Goal: Task Accomplishment & Management: Complete application form

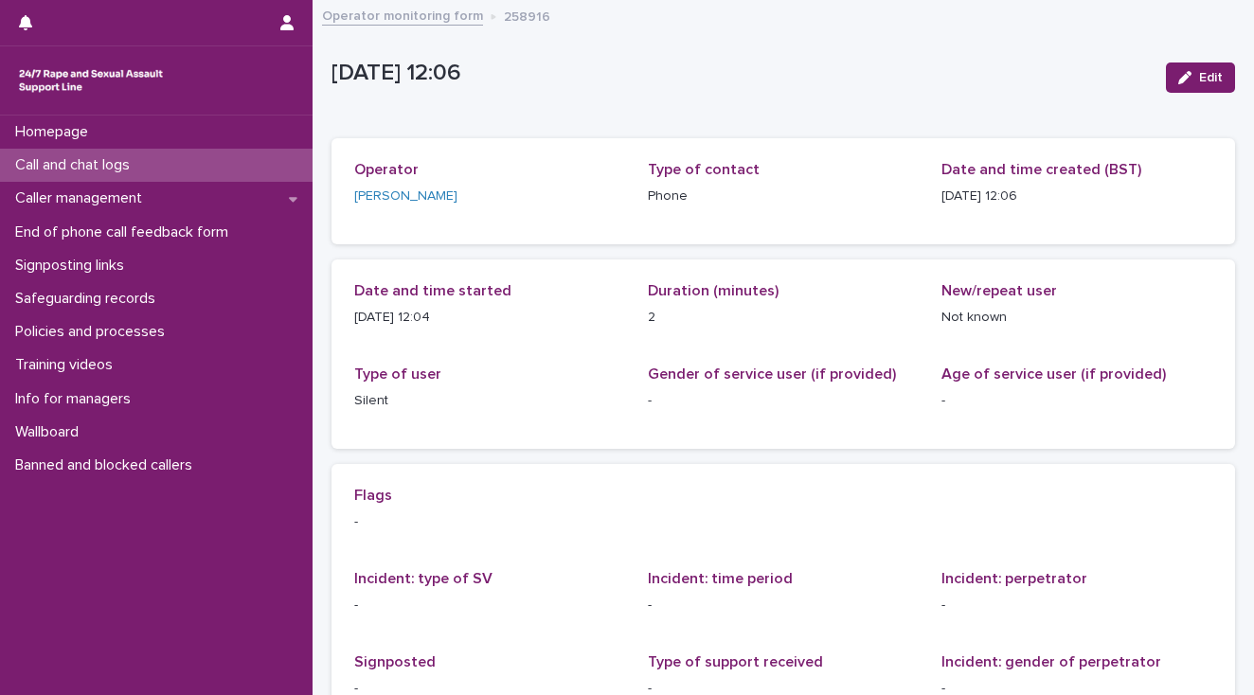
click at [48, 166] on p "Call and chat logs" at bounding box center [76, 165] width 137 height 18
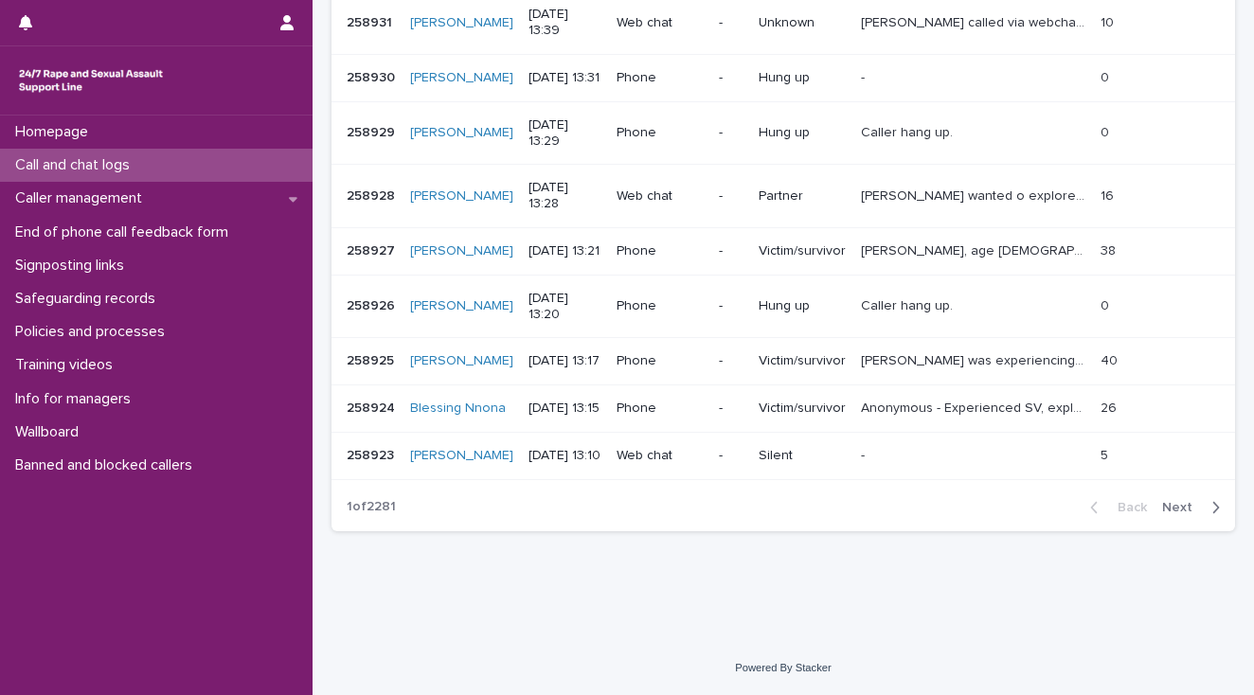
scroll to position [521, 0]
click at [1167, 504] on span "Next" at bounding box center [1183, 507] width 42 height 13
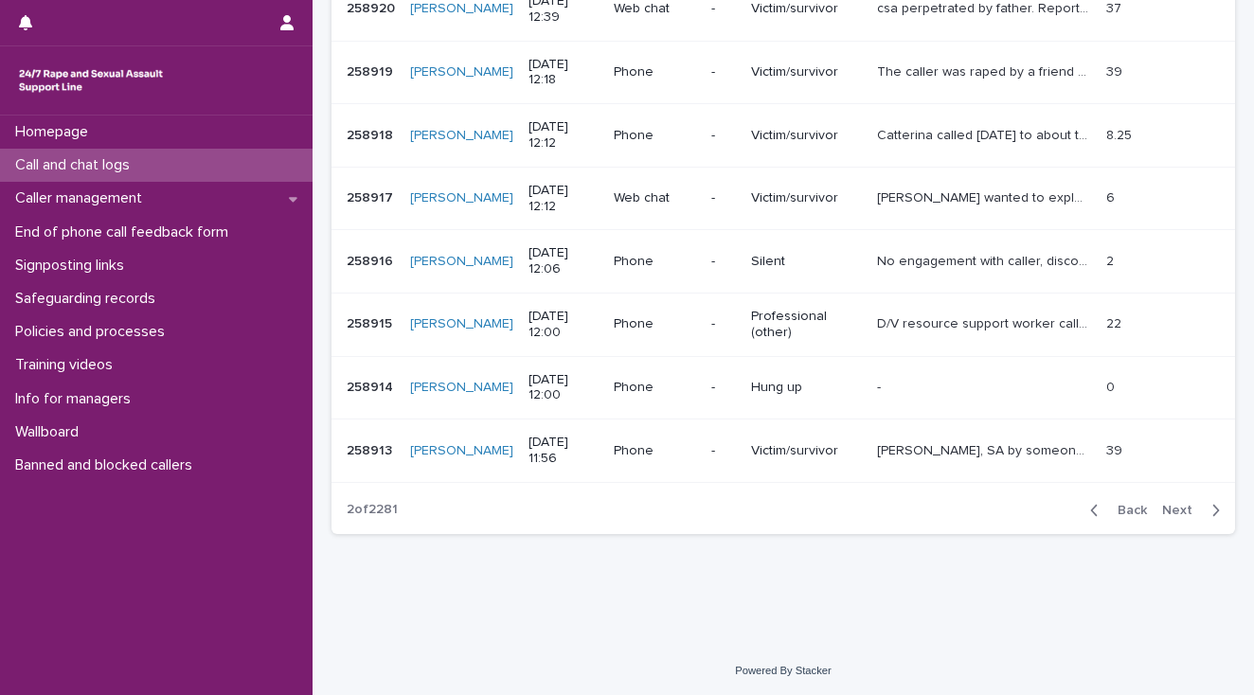
click at [897, 134] on p "Catterina called [DATE] to about thoughts and feelings around police letter and…" at bounding box center [985, 134] width 217 height 20
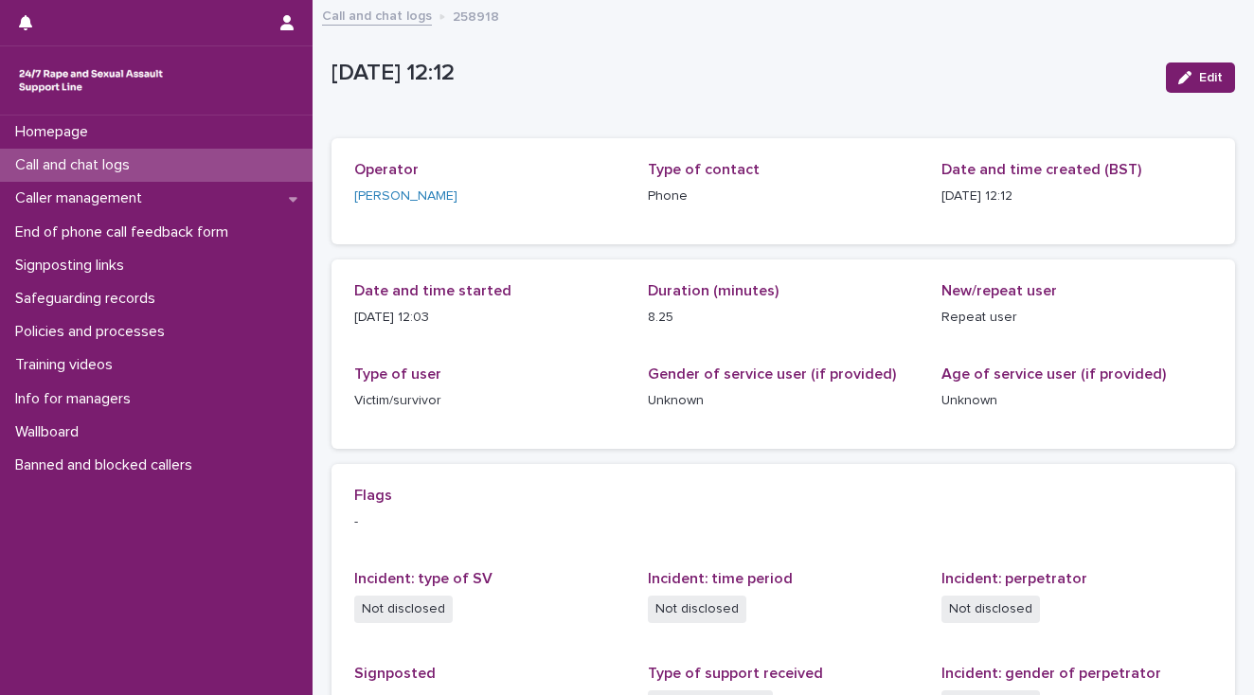
click at [80, 167] on p "Call and chat logs" at bounding box center [76, 165] width 137 height 18
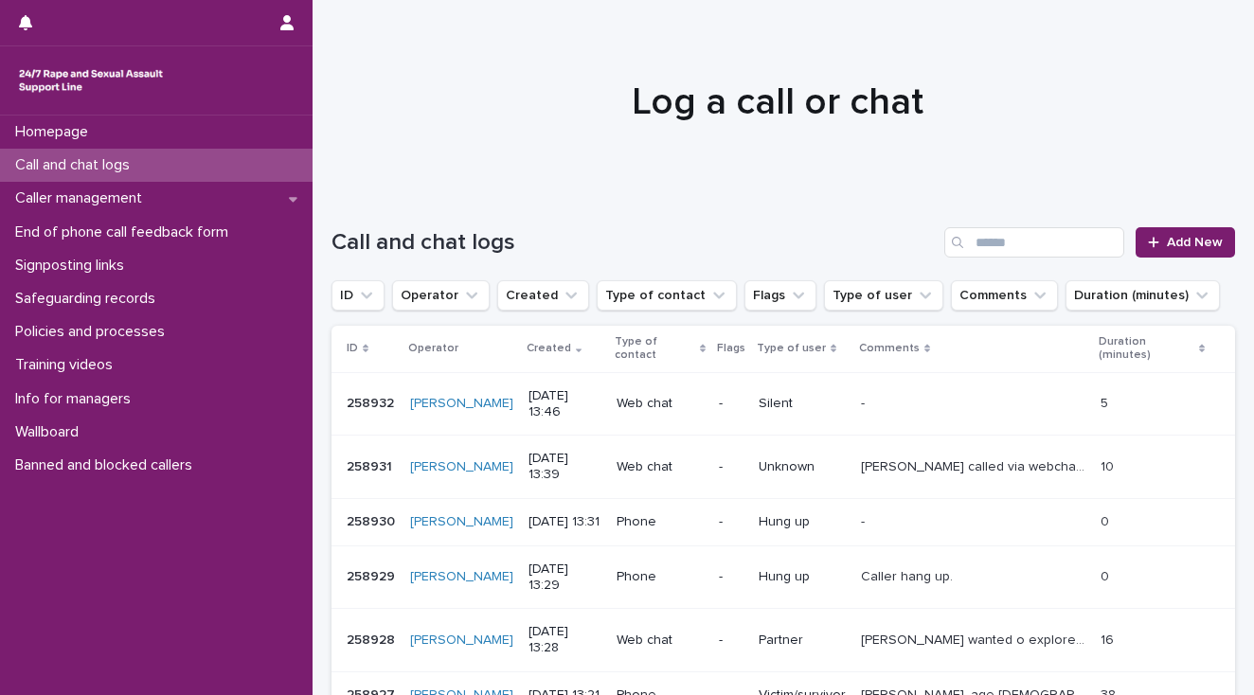
click at [132, 602] on div "Homepage Call and chat logs Caller management End of phone call feedback form S…" at bounding box center [156, 406] width 313 height 580
click at [159, 171] on div "Call and chat logs" at bounding box center [156, 165] width 313 height 33
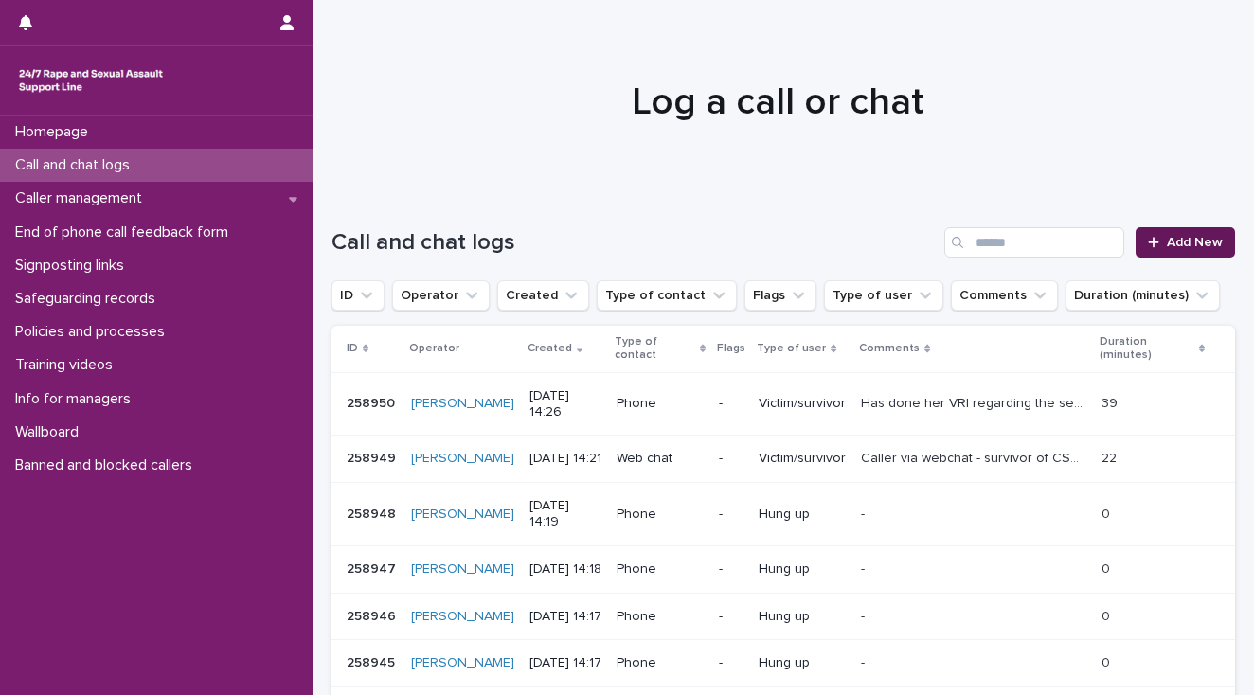
click at [1191, 239] on span "Add New" at bounding box center [1195, 242] width 56 height 13
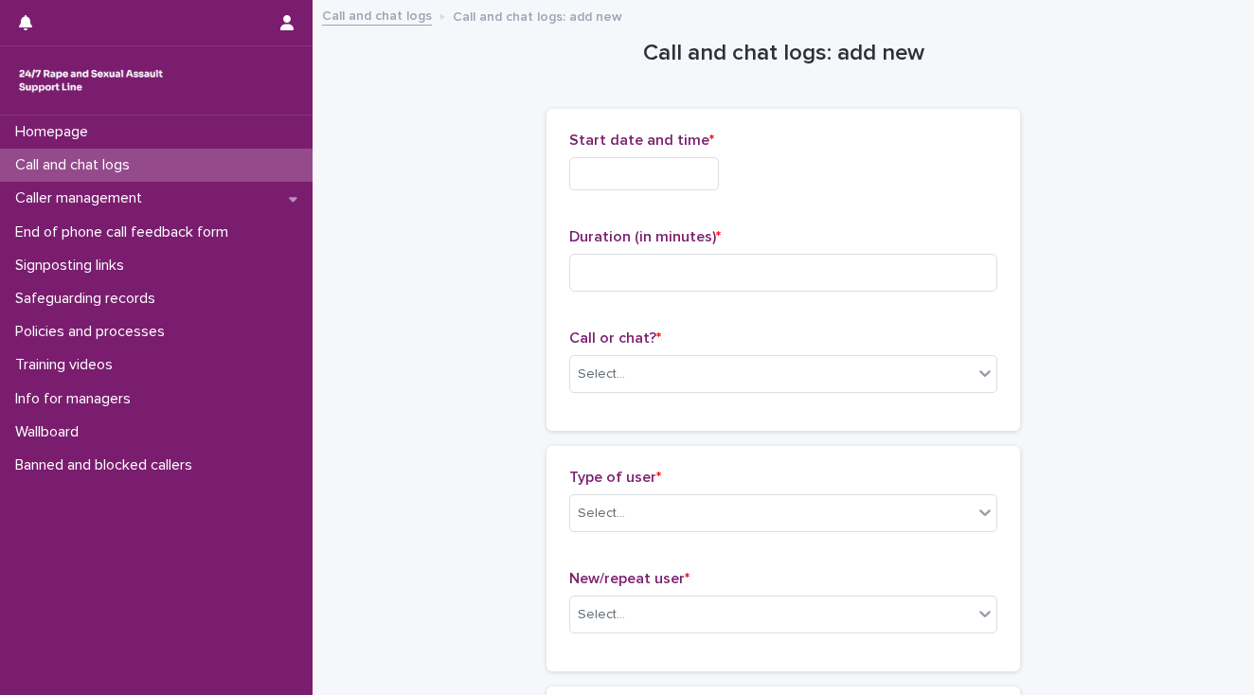
click at [159, 530] on div "Homepage Call and chat logs Caller management End of phone call feedback form S…" at bounding box center [156, 406] width 313 height 580
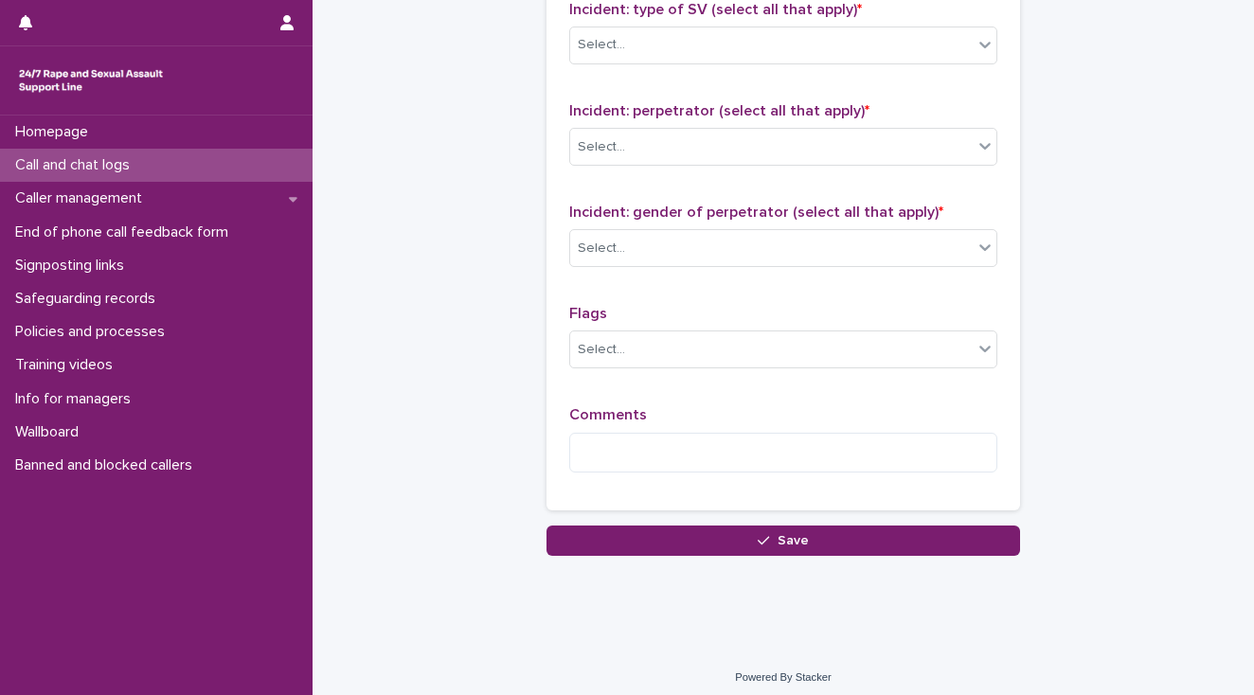
scroll to position [1500, 0]
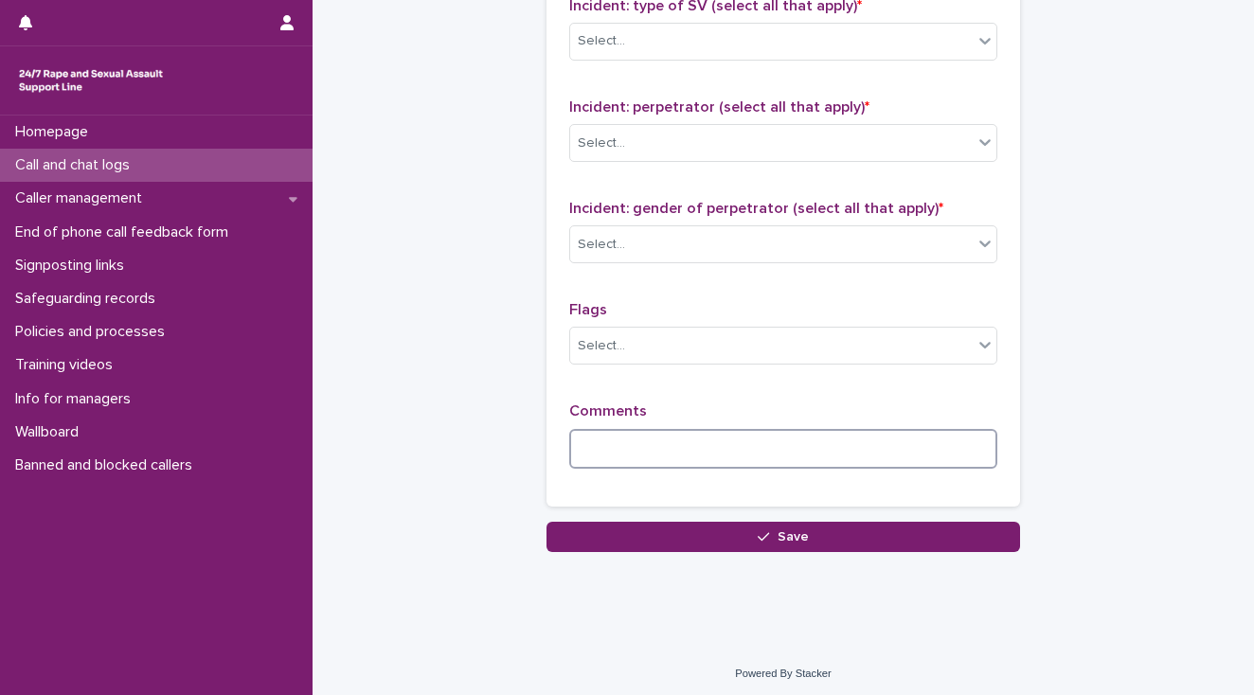
click at [595, 440] on textarea at bounding box center [783, 449] width 428 height 41
paste textarea "**********"
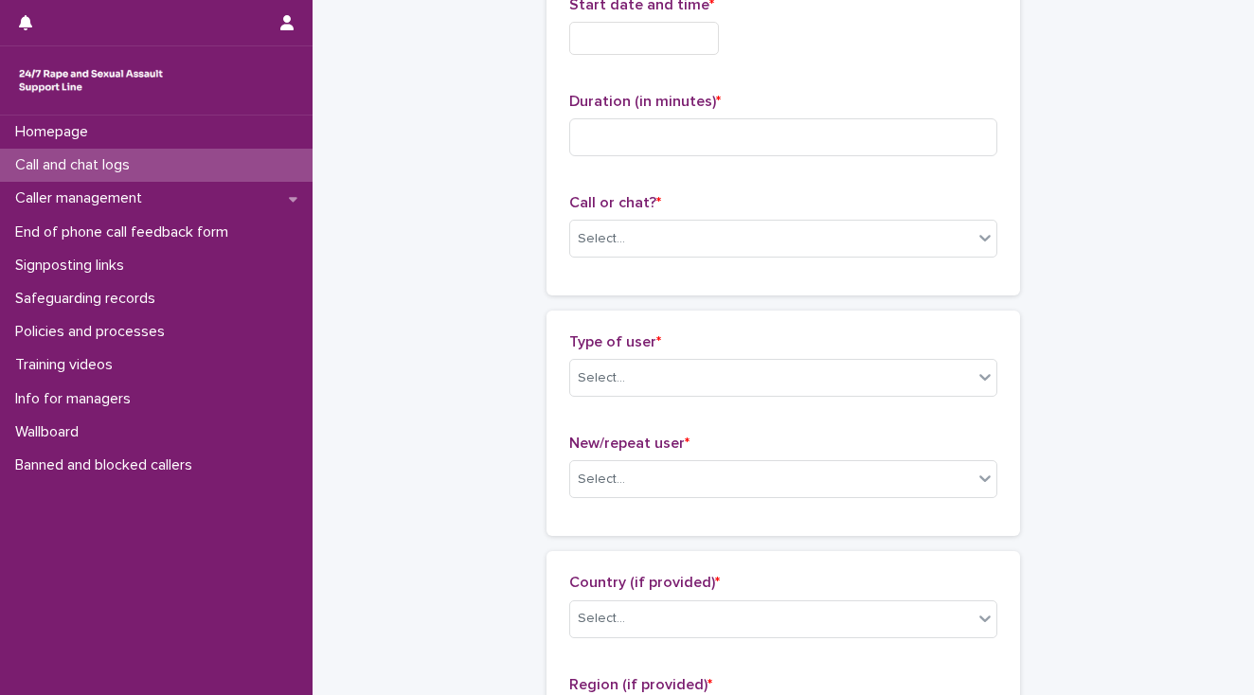
scroll to position [0, 0]
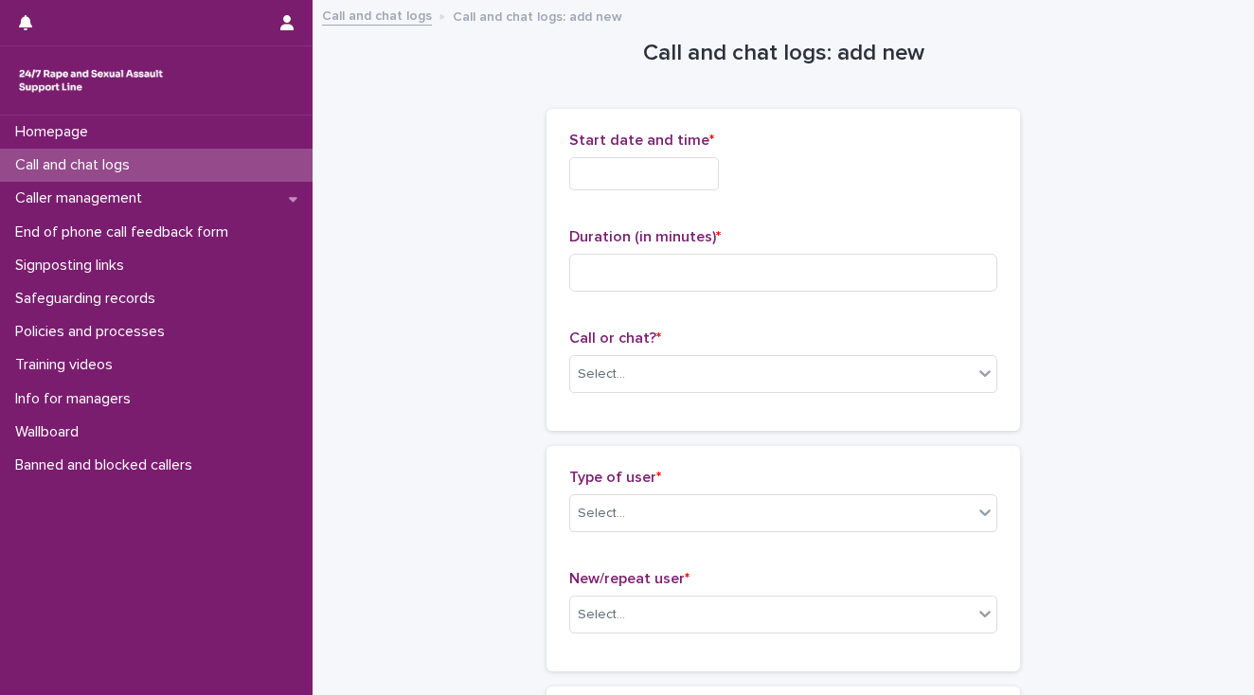
type textarea "**********"
click at [595, 165] on input "text" at bounding box center [644, 173] width 150 height 33
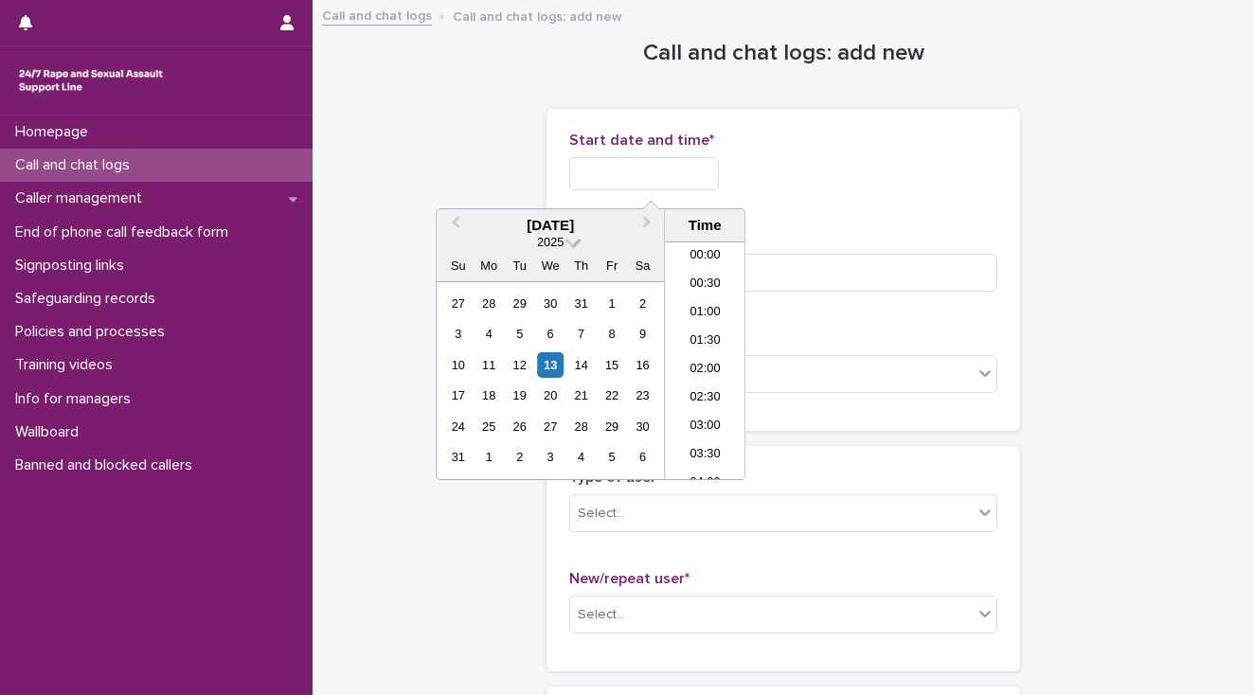
scroll to position [692, 0]
click at [153, 581] on div "Homepage Call and chat logs Caller management End of phone call feedback form S…" at bounding box center [156, 406] width 313 height 580
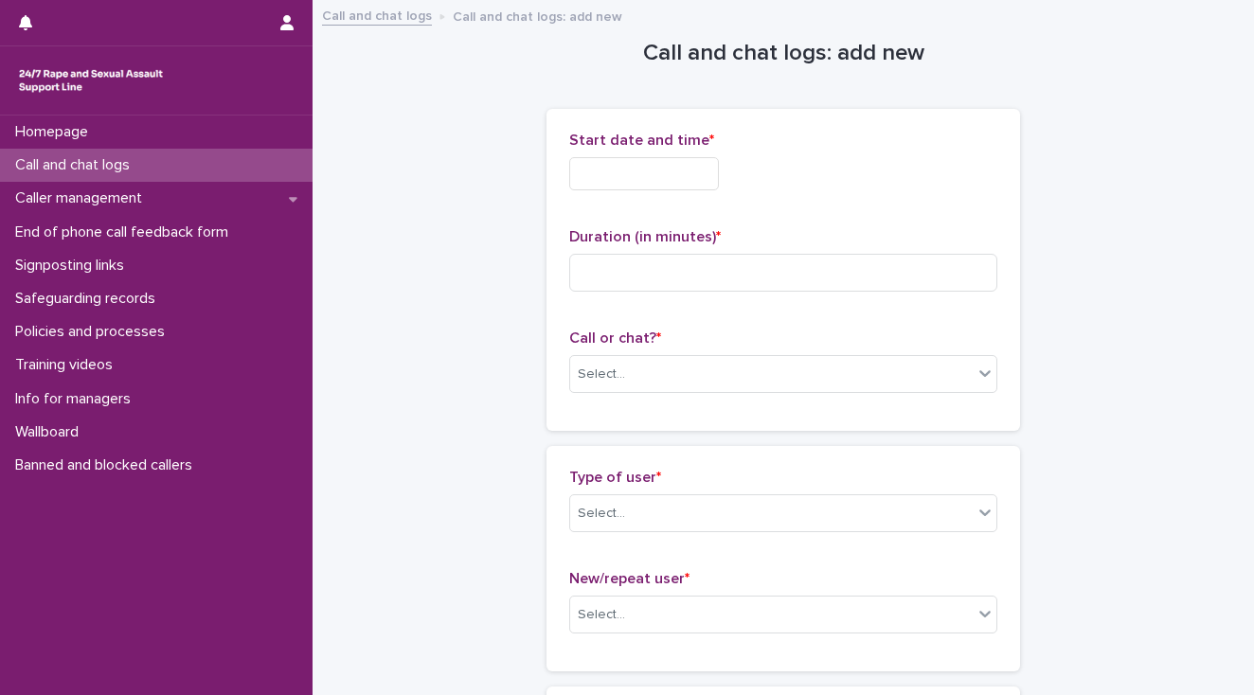
click at [602, 167] on input "text" at bounding box center [644, 173] width 150 height 33
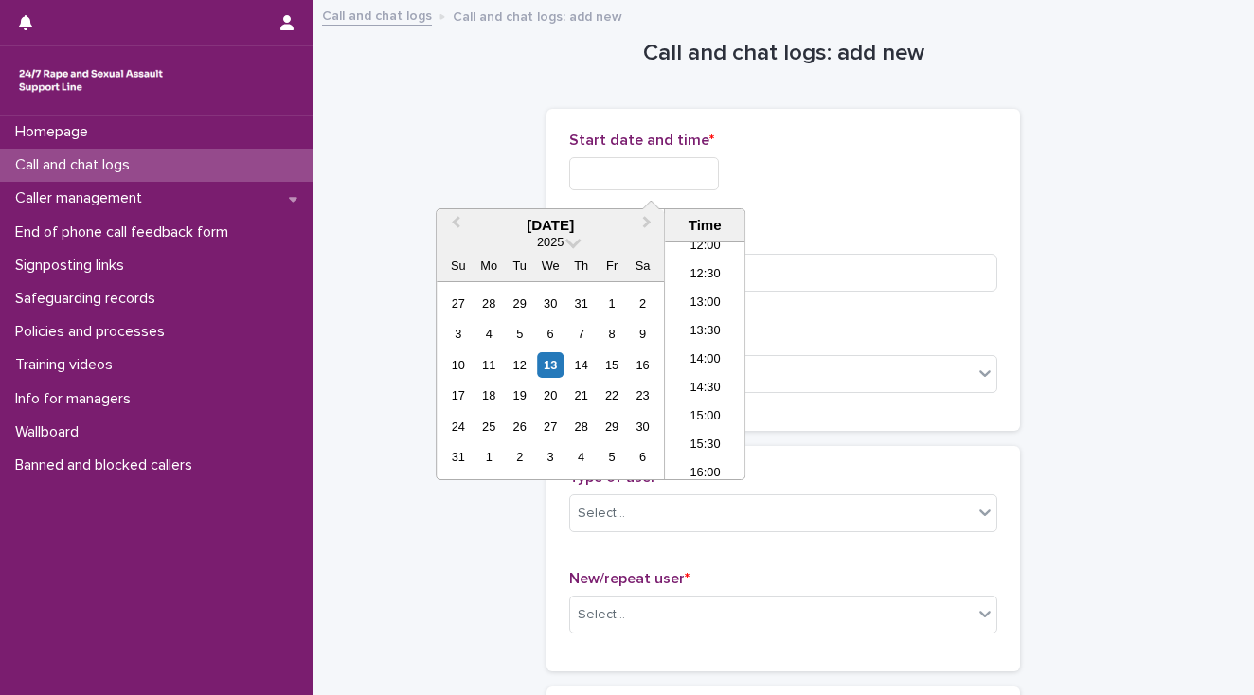
drag, startPoint x: 691, startPoint y: 326, endPoint x: 671, endPoint y: 240, distance: 88.5
click at [687, 323] on li "13:30" at bounding box center [705, 332] width 81 height 28
click at [671, 171] on input "**********" at bounding box center [644, 173] width 150 height 33
type input "**********"
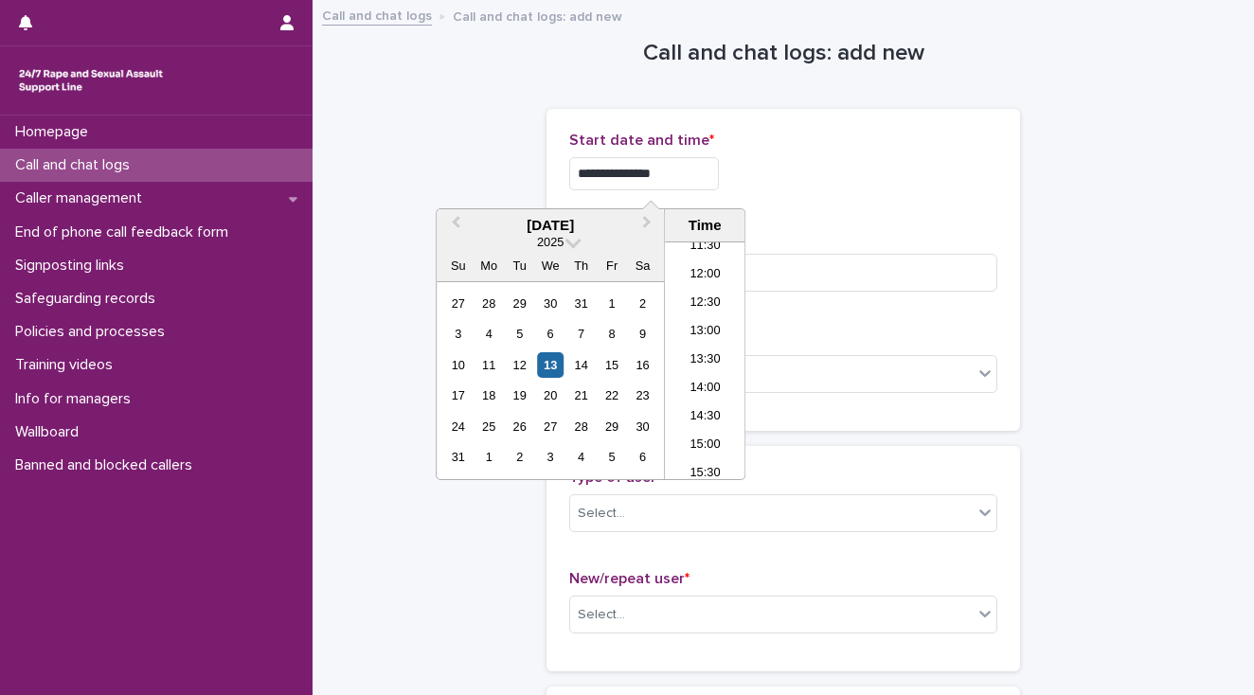
click at [774, 228] on p "Duration (in minutes) *" at bounding box center [783, 237] width 428 height 18
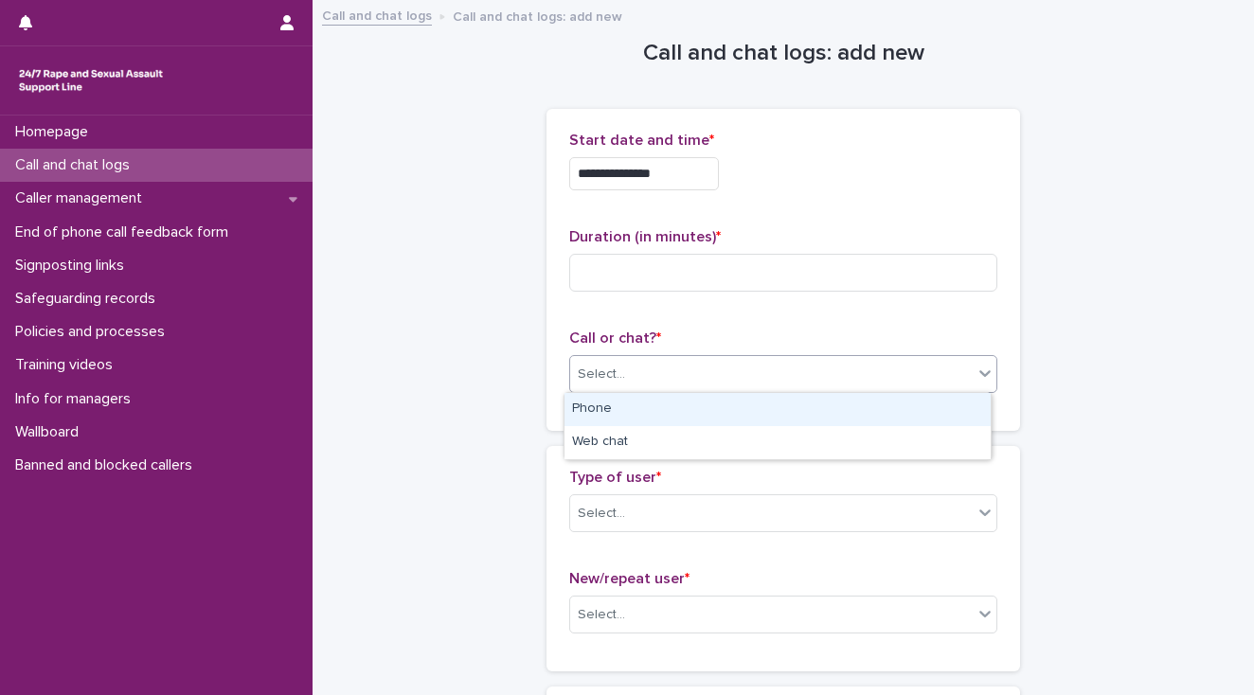
click at [586, 375] on div "Select..." at bounding box center [601, 375] width 47 height 20
click at [582, 405] on div "Phone" at bounding box center [778, 409] width 426 height 33
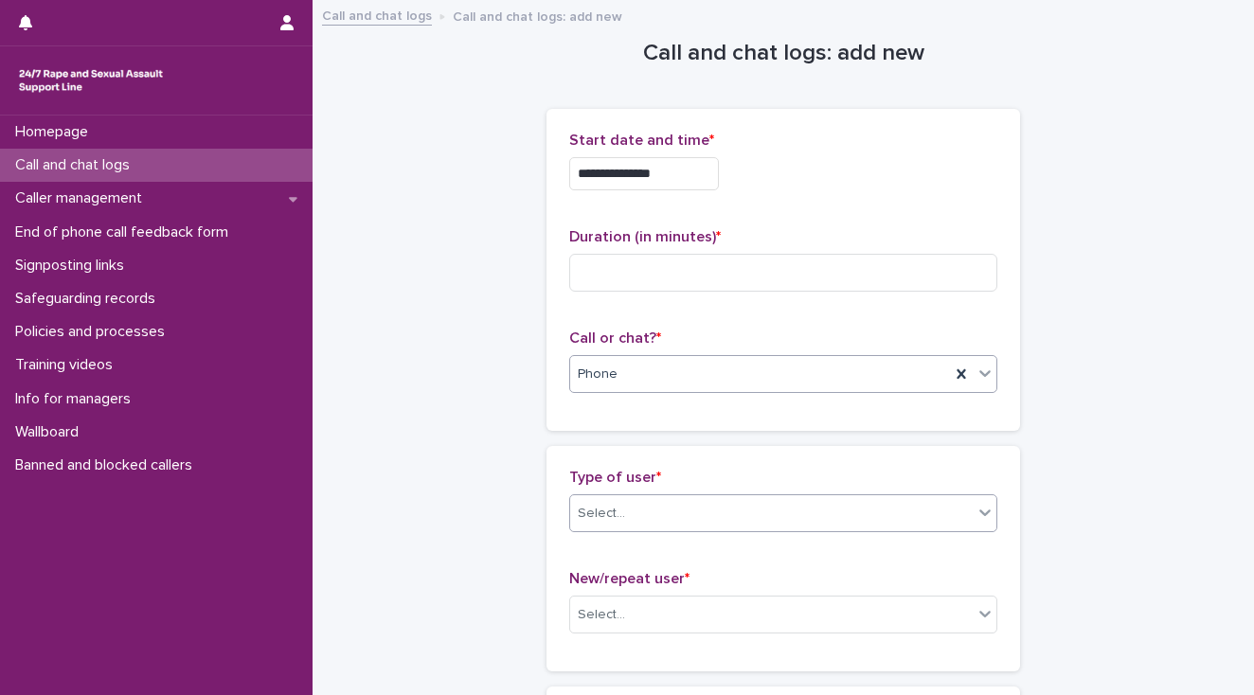
click at [627, 517] on input "text" at bounding box center [628, 514] width 2 height 16
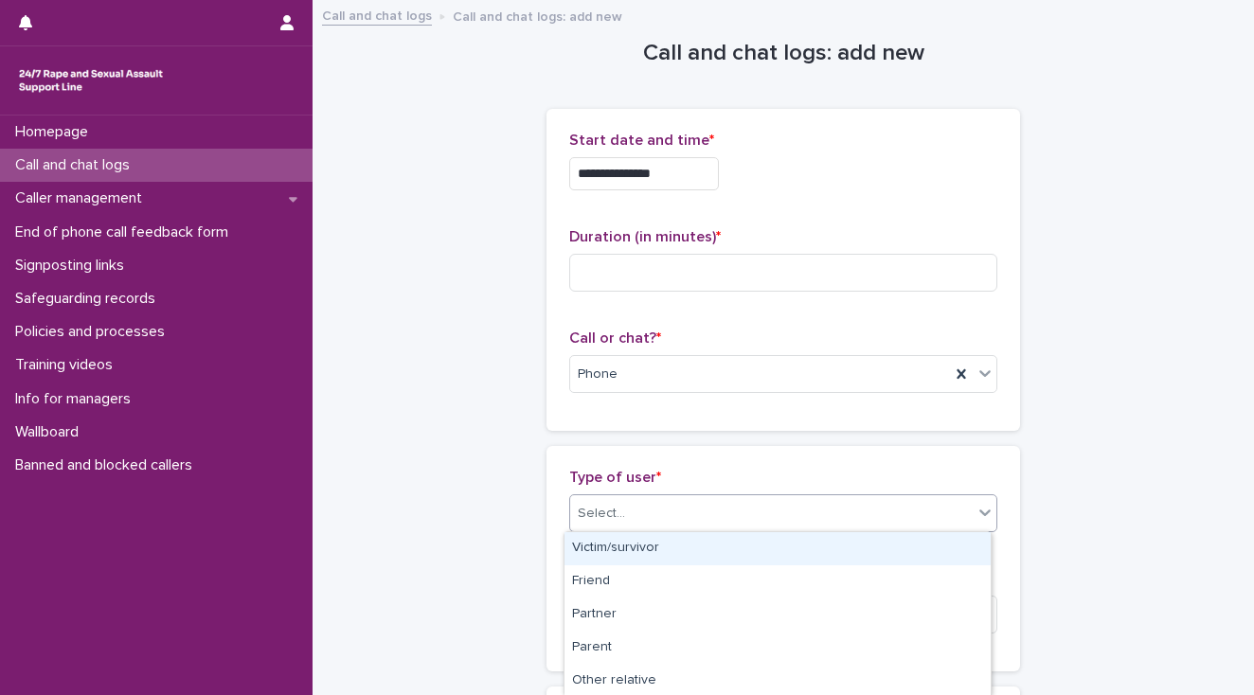
click at [623, 546] on div "Victim/survivor" at bounding box center [778, 548] width 426 height 33
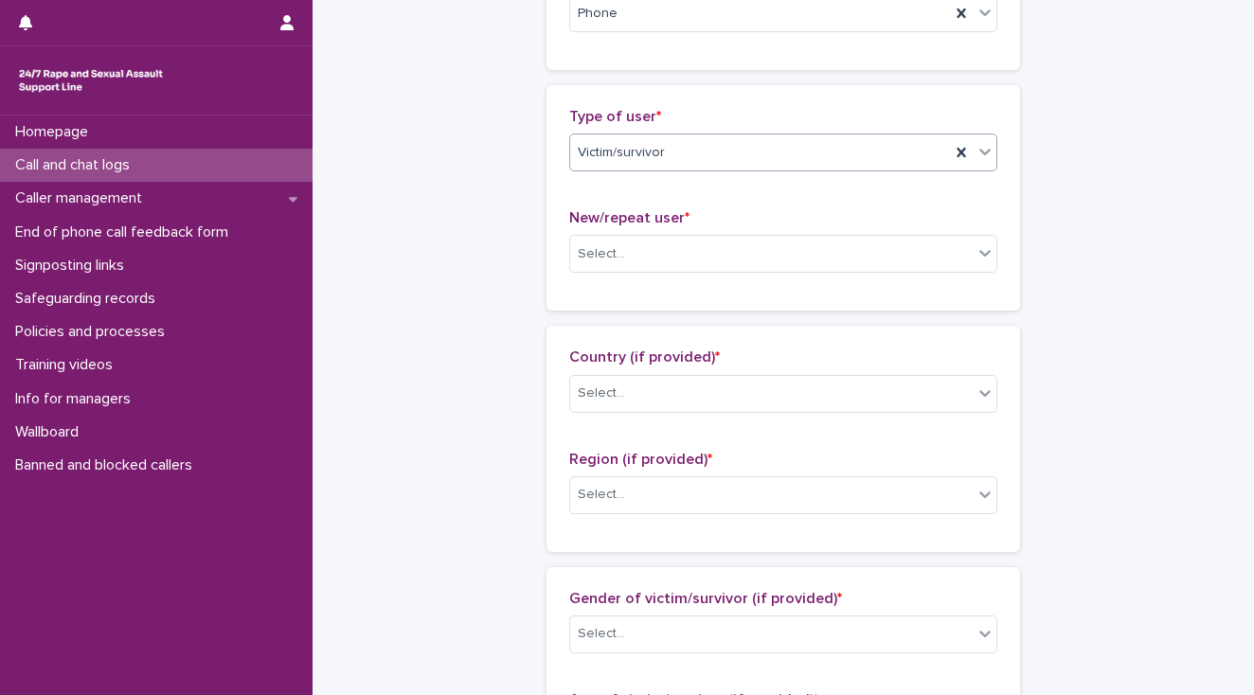
scroll to position [379, 0]
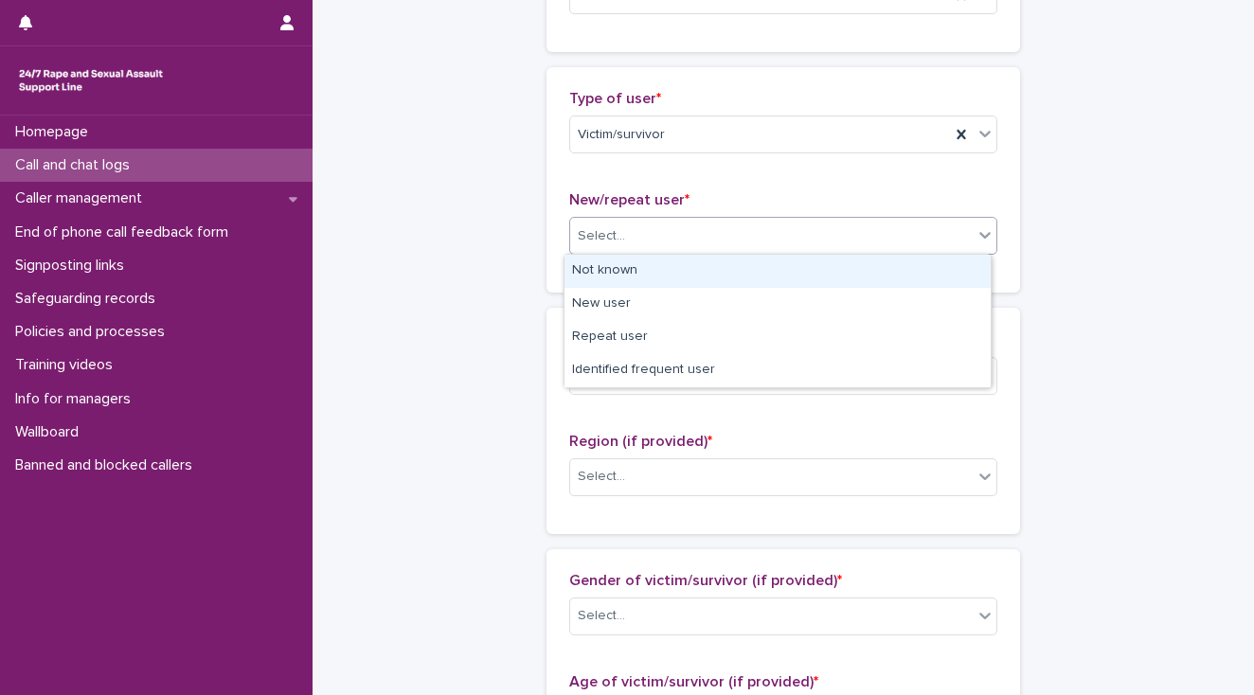
click at [639, 243] on div "Select..." at bounding box center [771, 236] width 403 height 31
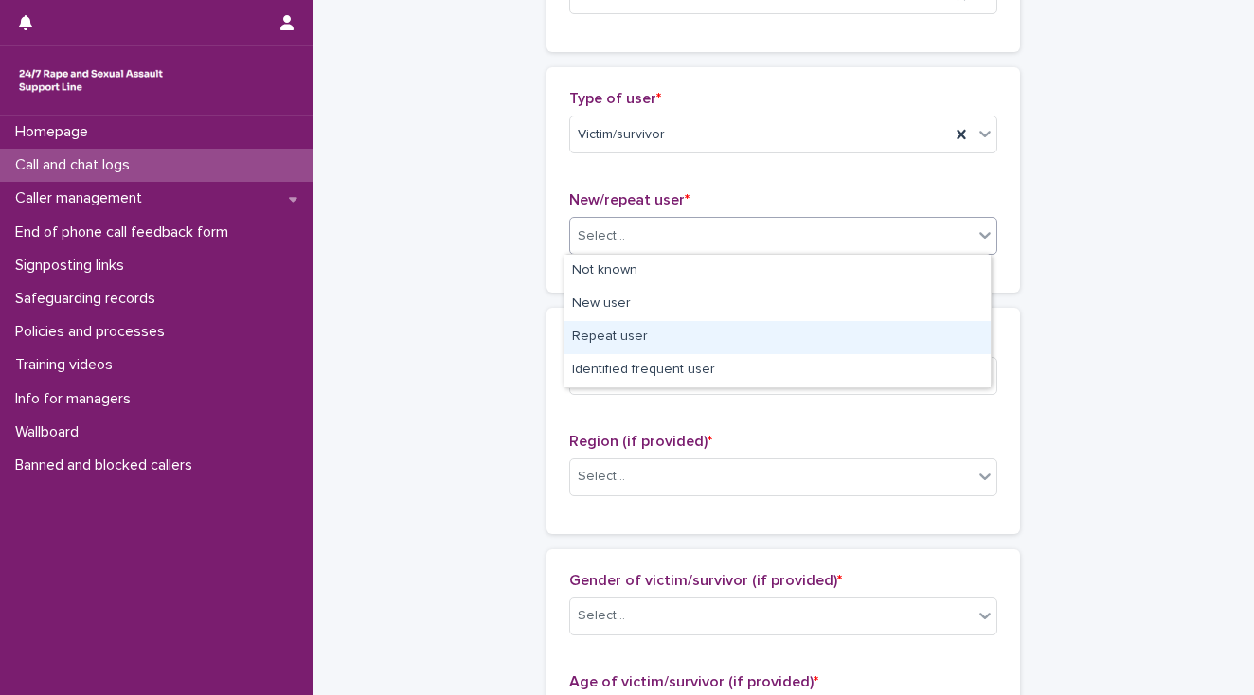
click at [629, 333] on div "Repeat user" at bounding box center [778, 337] width 426 height 33
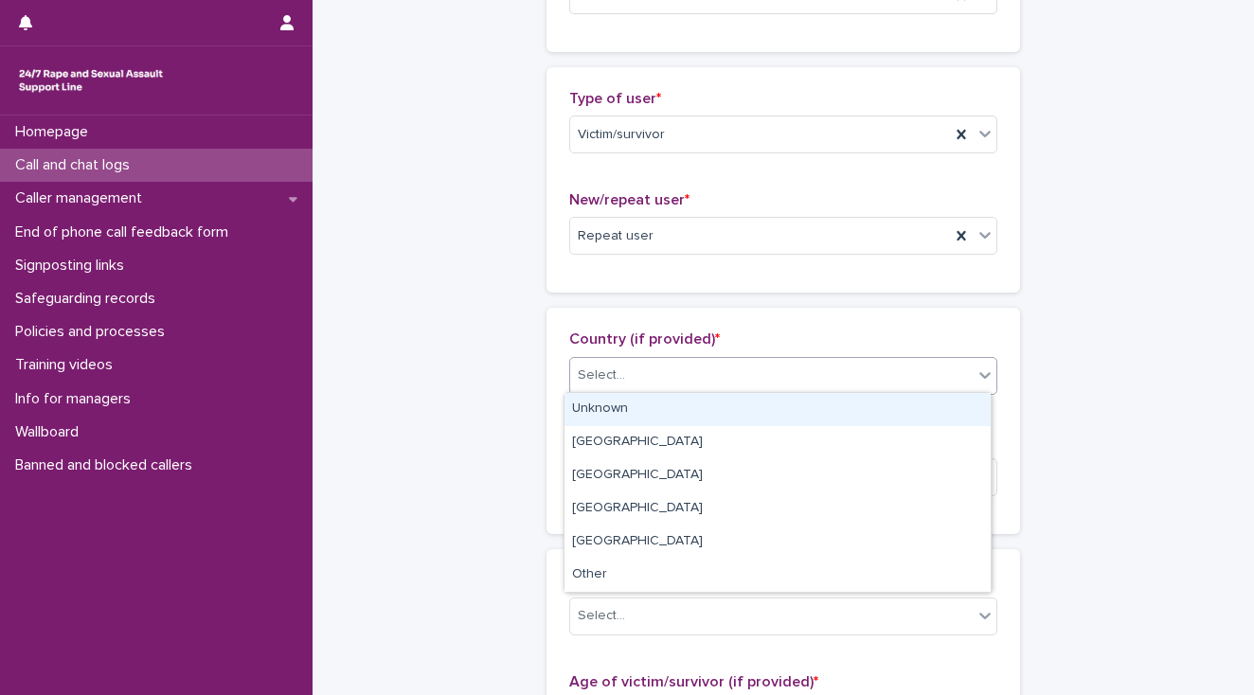
click at [635, 373] on div "Select..." at bounding box center [771, 375] width 403 height 31
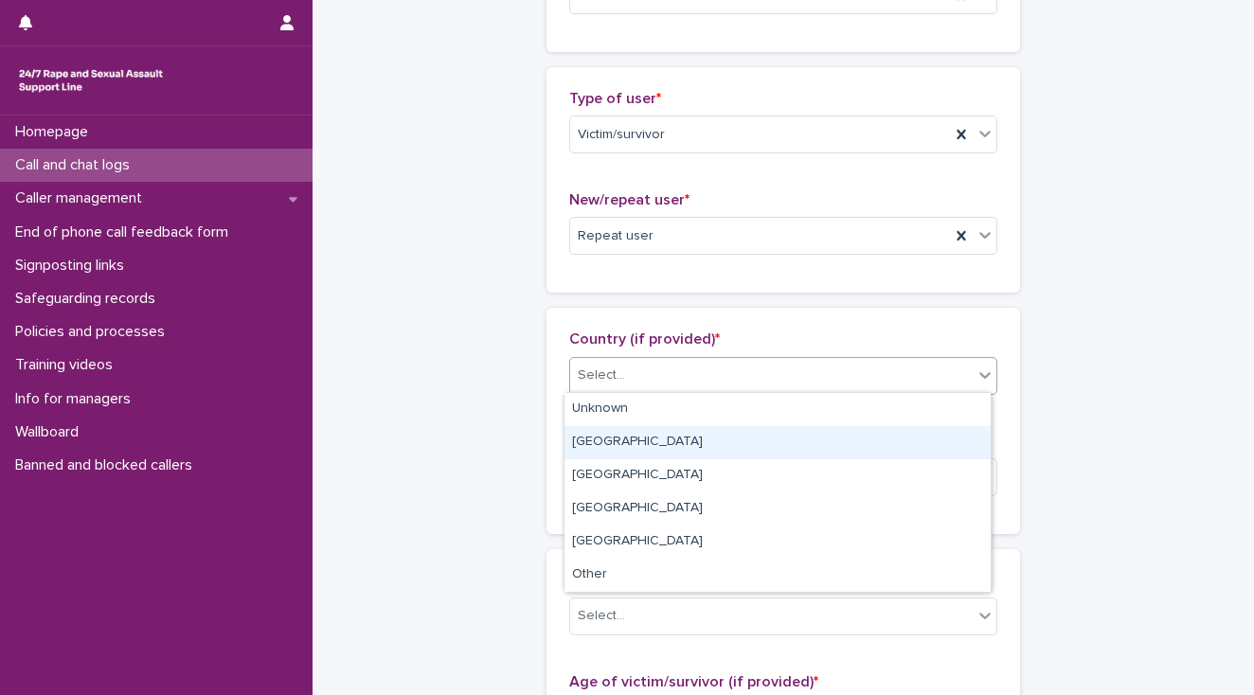
click at [613, 447] on div "[GEOGRAPHIC_DATA]" at bounding box center [778, 442] width 426 height 33
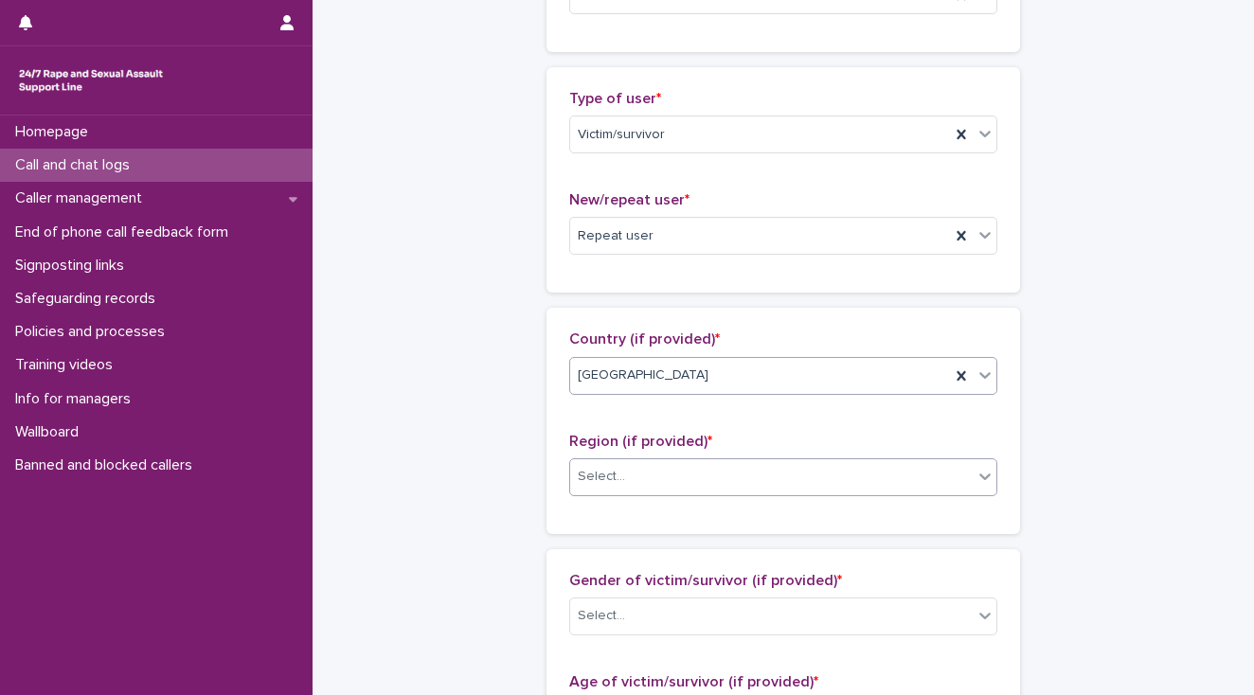
click at [608, 484] on div "Select..." at bounding box center [601, 477] width 47 height 20
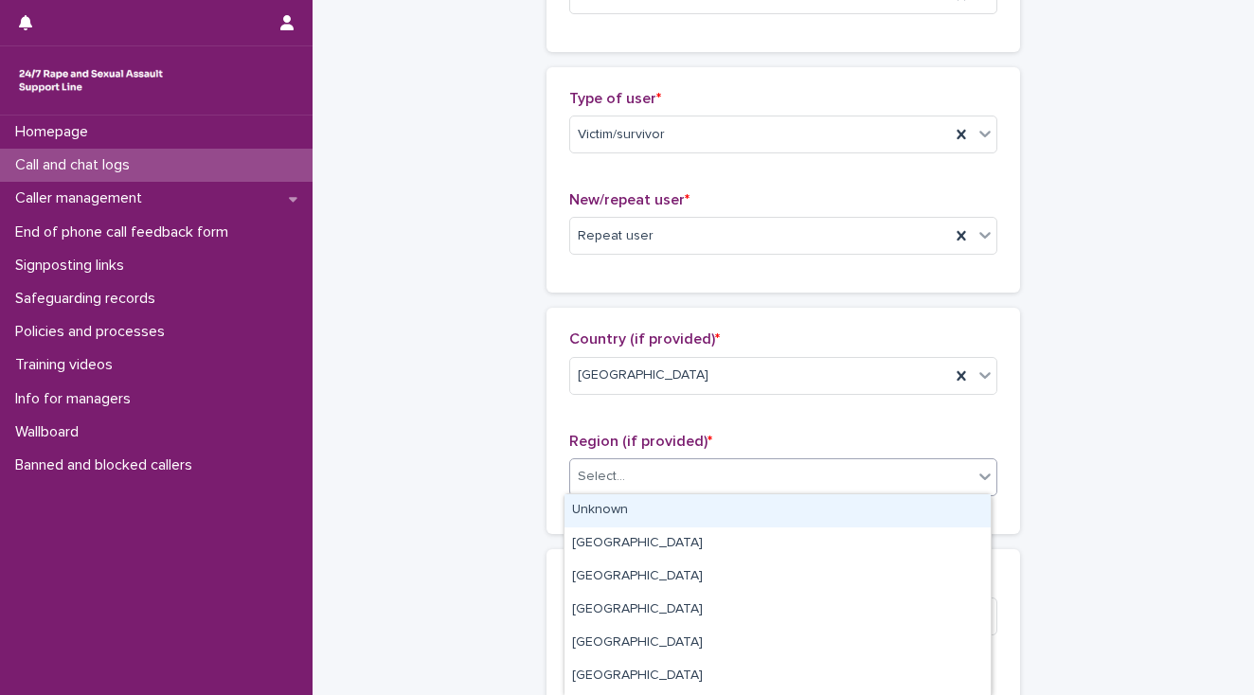
click at [602, 508] on div "Unknown" at bounding box center [778, 510] width 426 height 33
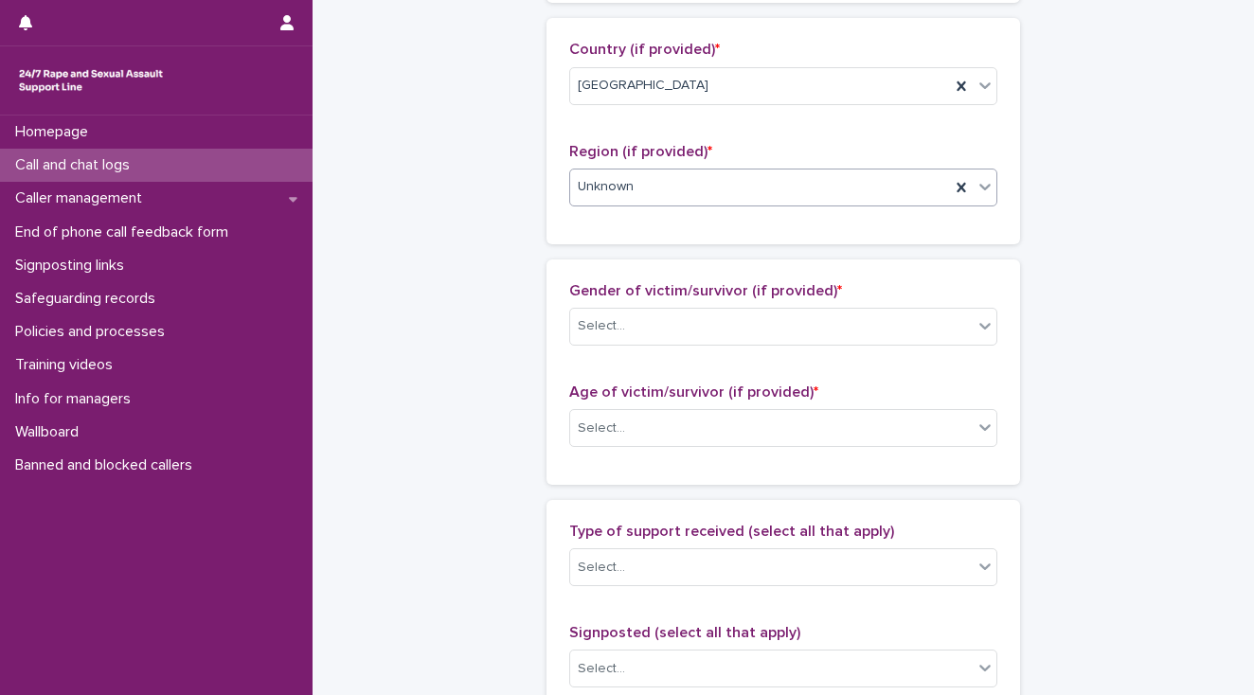
scroll to position [682, 0]
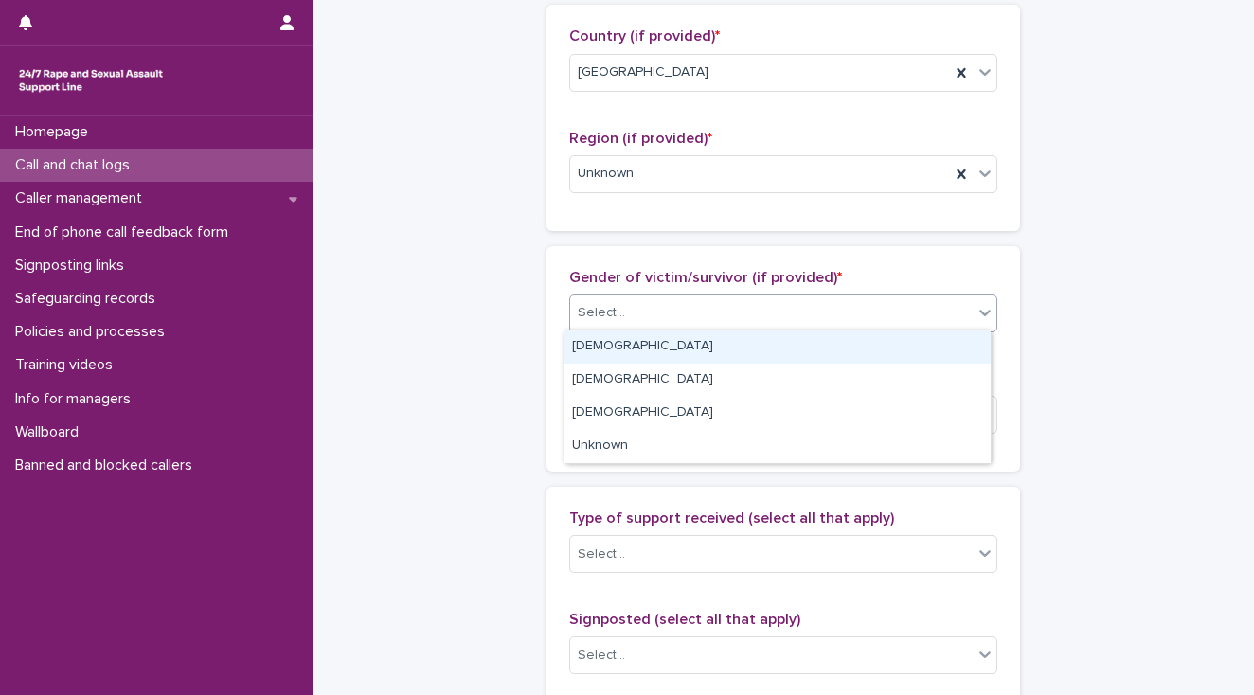
click at [600, 321] on div "Select..." at bounding box center [771, 312] width 403 height 31
click at [594, 341] on div "[DEMOGRAPHIC_DATA]" at bounding box center [778, 347] width 426 height 33
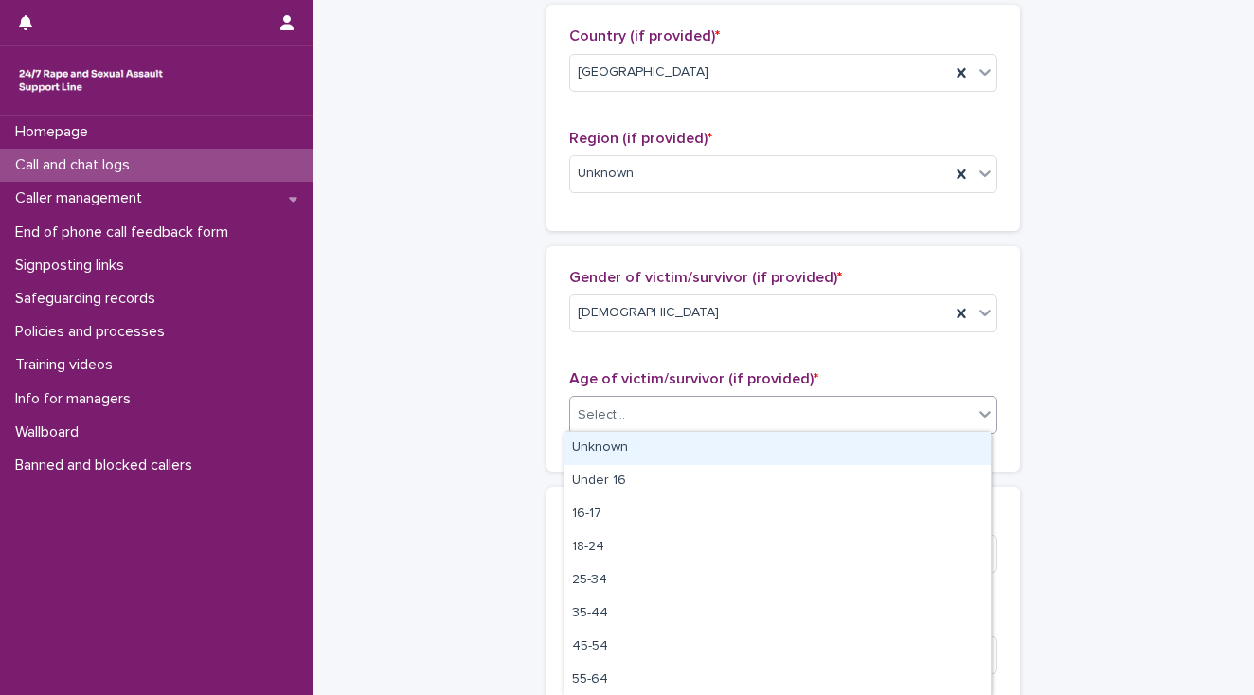
click at [590, 411] on div "Select..." at bounding box center [601, 415] width 47 height 20
click at [604, 440] on div "Unknown" at bounding box center [778, 448] width 426 height 33
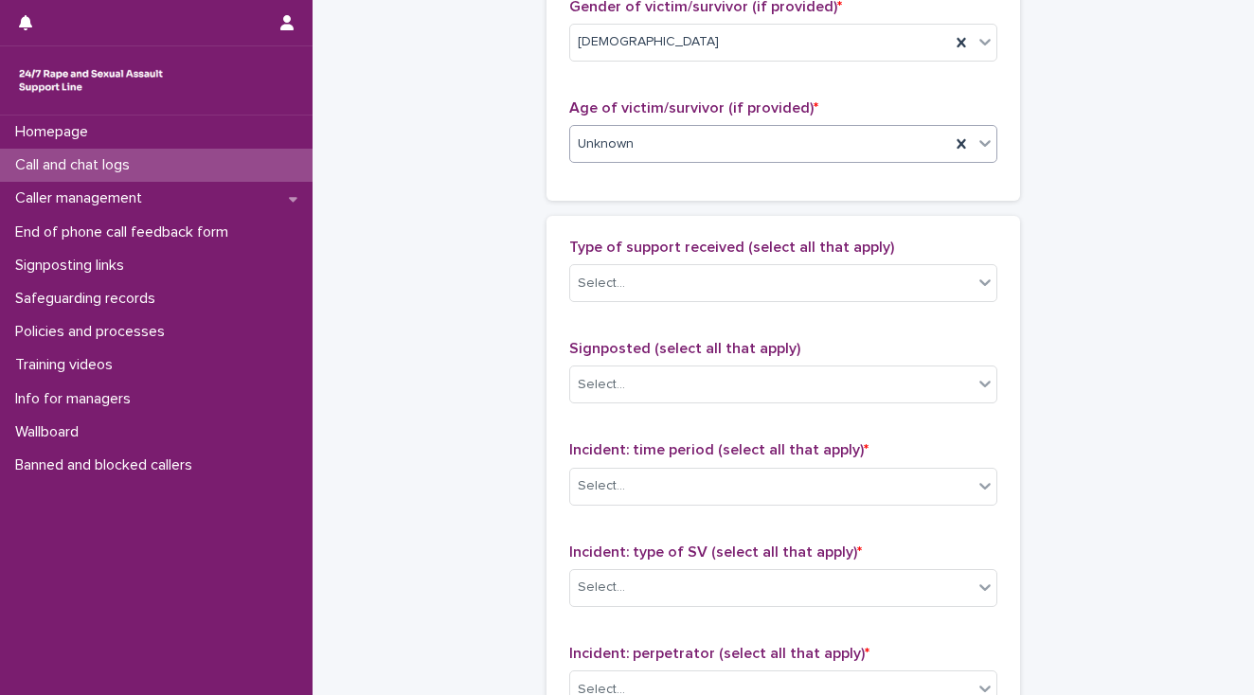
scroll to position [985, 0]
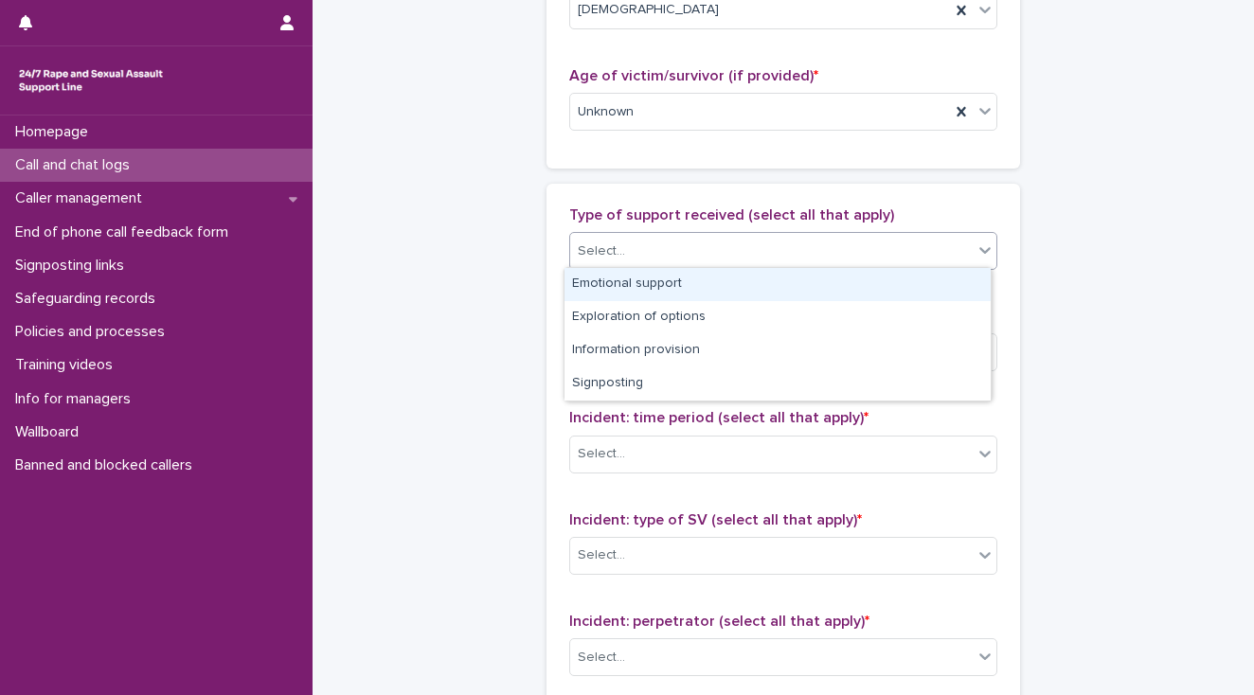
click at [606, 254] on div "Select..." at bounding box center [601, 252] width 47 height 20
click at [612, 278] on div "Emotional support" at bounding box center [778, 284] width 426 height 33
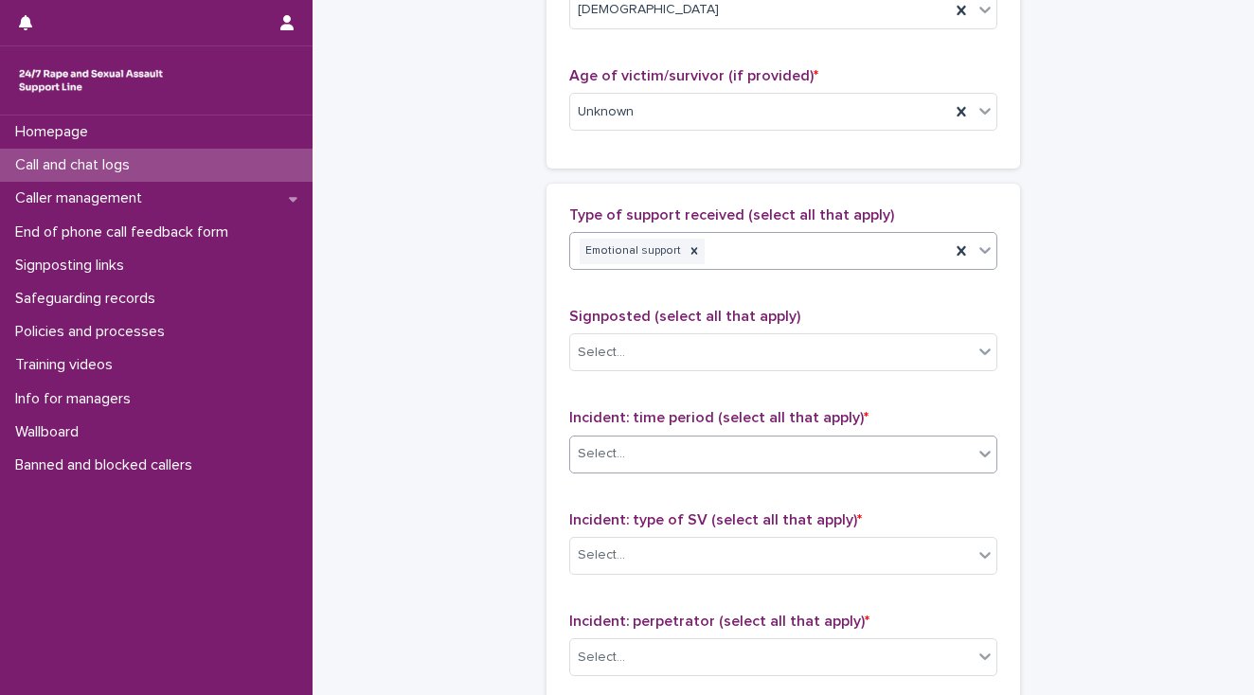
click at [622, 455] on div "Select..." at bounding box center [771, 454] width 403 height 31
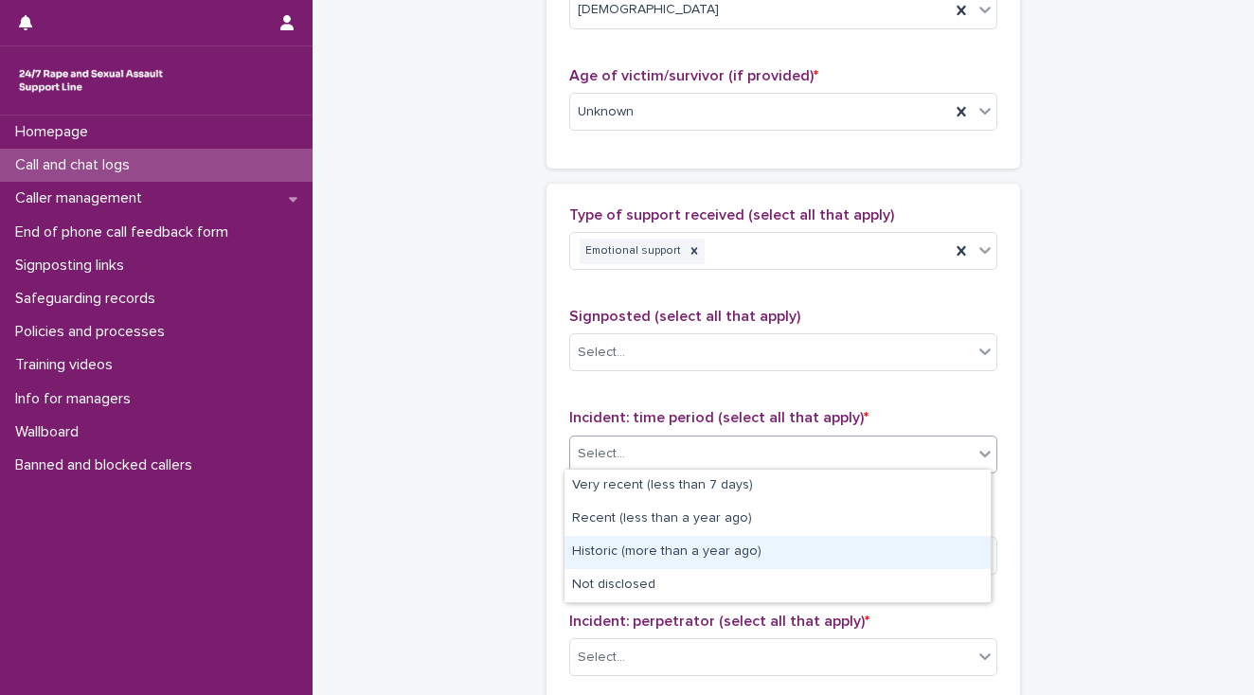
click at [589, 553] on div "Historic (more than a year ago)" at bounding box center [778, 552] width 426 height 33
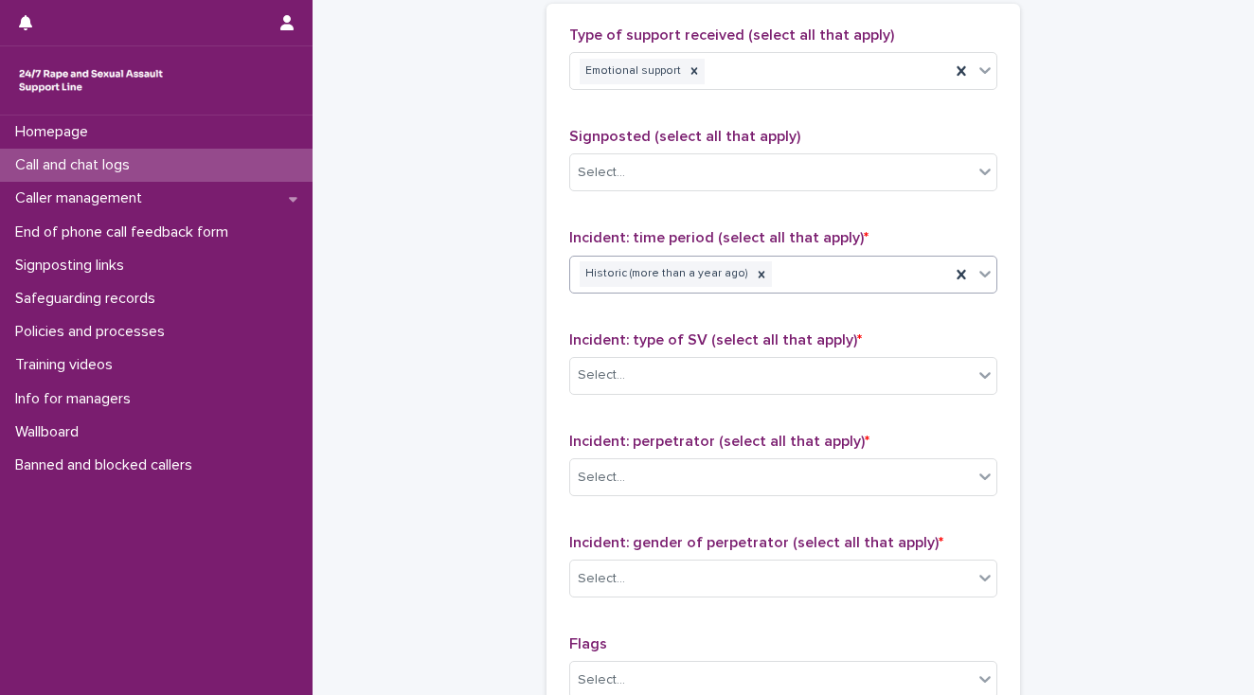
scroll to position [1288, 0]
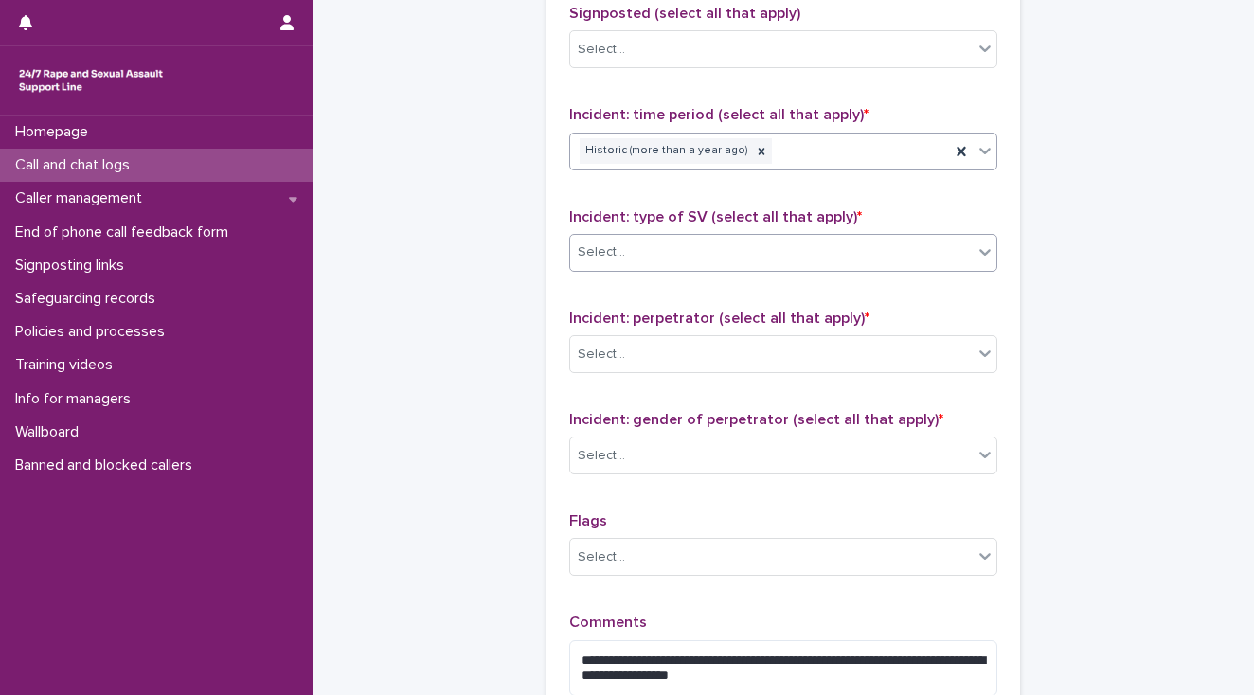
click at [591, 256] on div "Select..." at bounding box center [601, 253] width 47 height 20
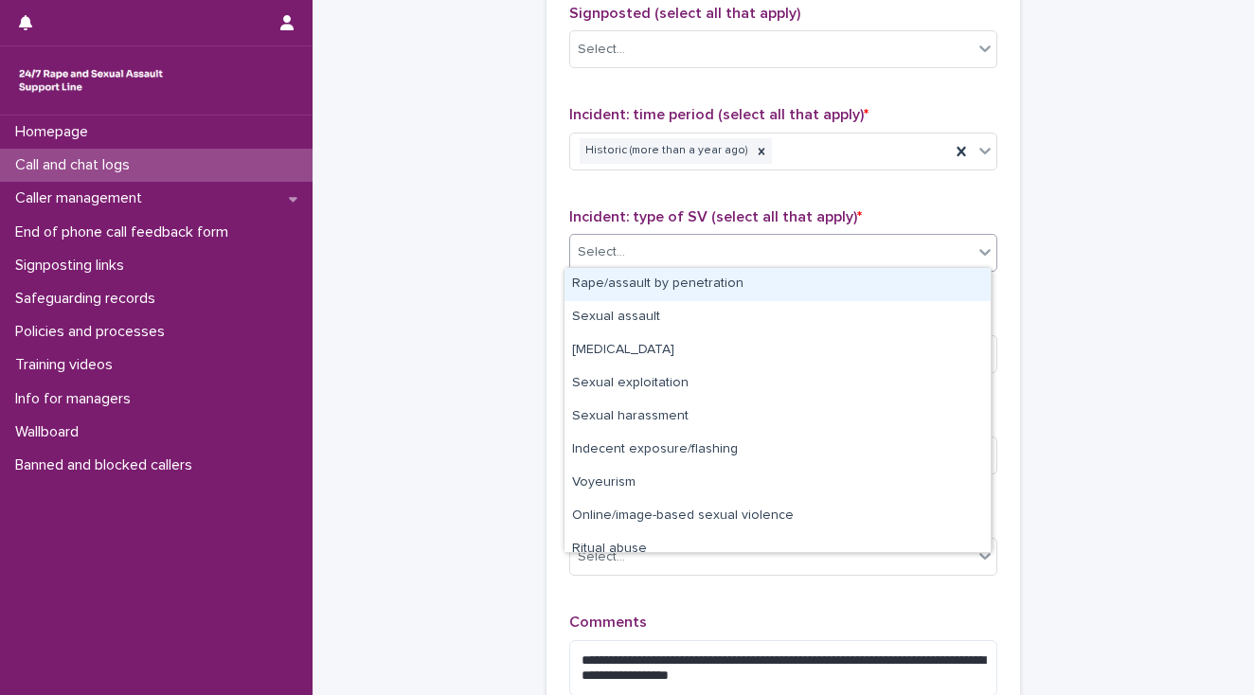
drag, startPoint x: 591, startPoint y: 278, endPoint x: 638, endPoint y: 278, distance: 47.4
click at [592, 278] on div "Rape/assault by penetration" at bounding box center [778, 284] width 426 height 33
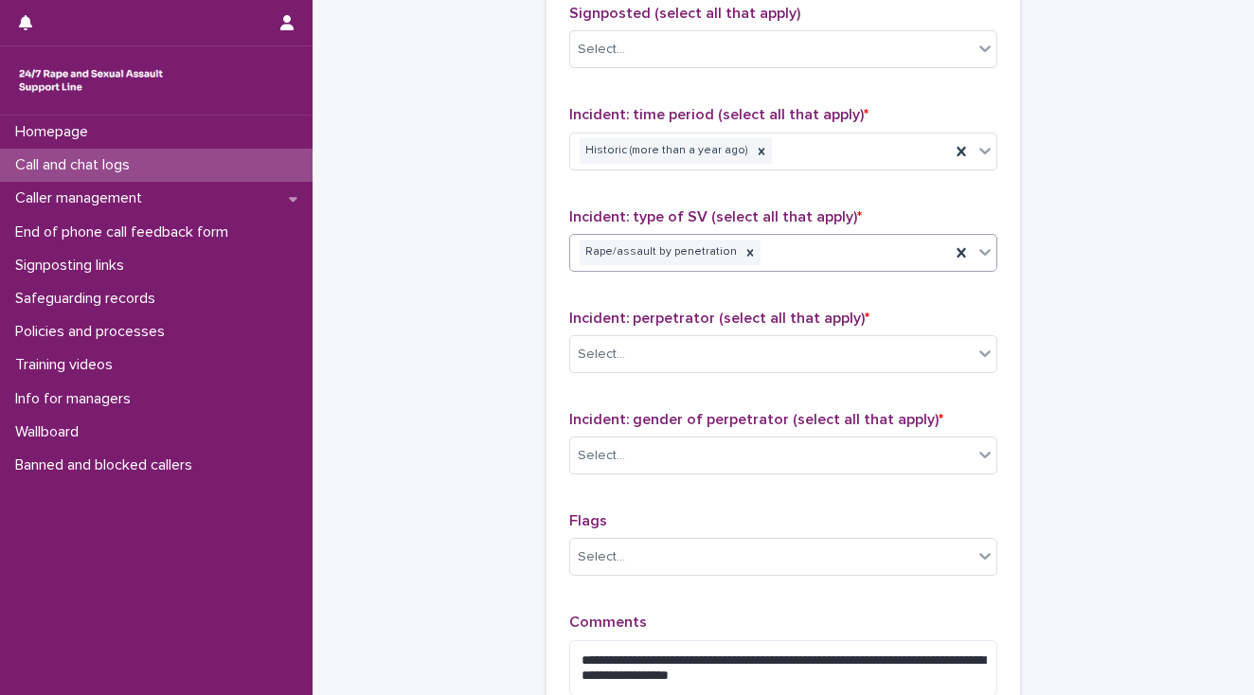
click at [787, 254] on div "Rape/assault by penetration" at bounding box center [760, 252] width 380 height 33
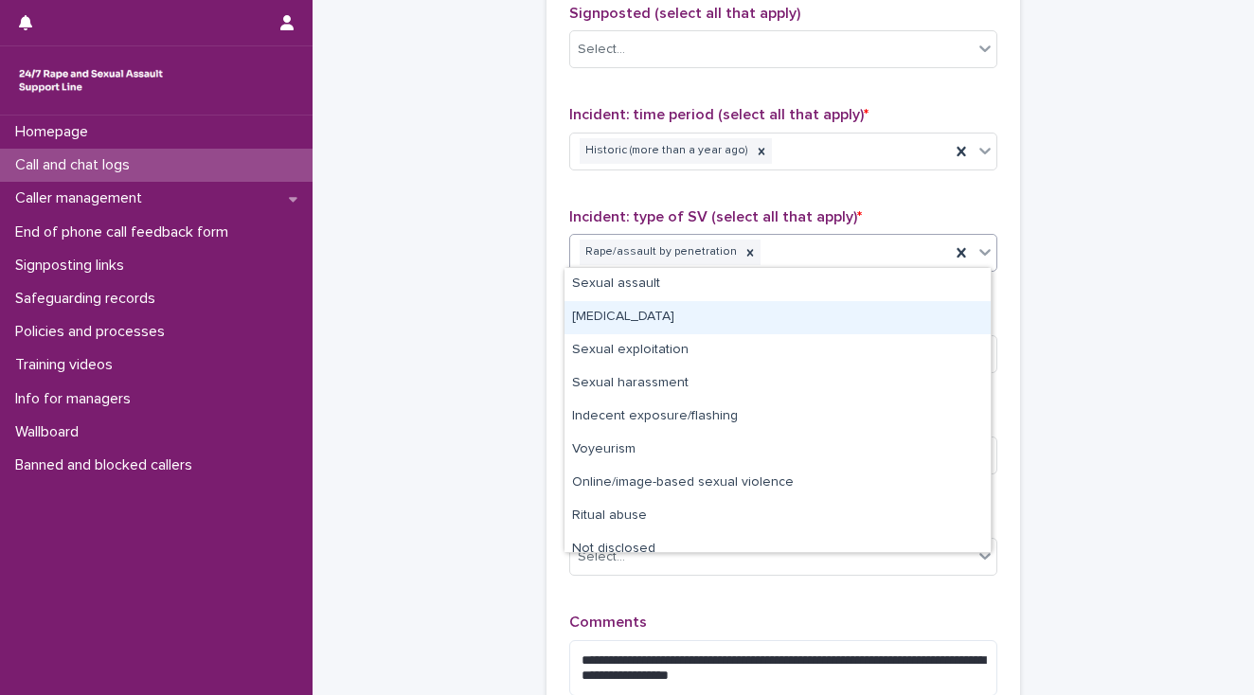
click at [653, 315] on div "[MEDICAL_DATA]" at bounding box center [778, 317] width 426 height 33
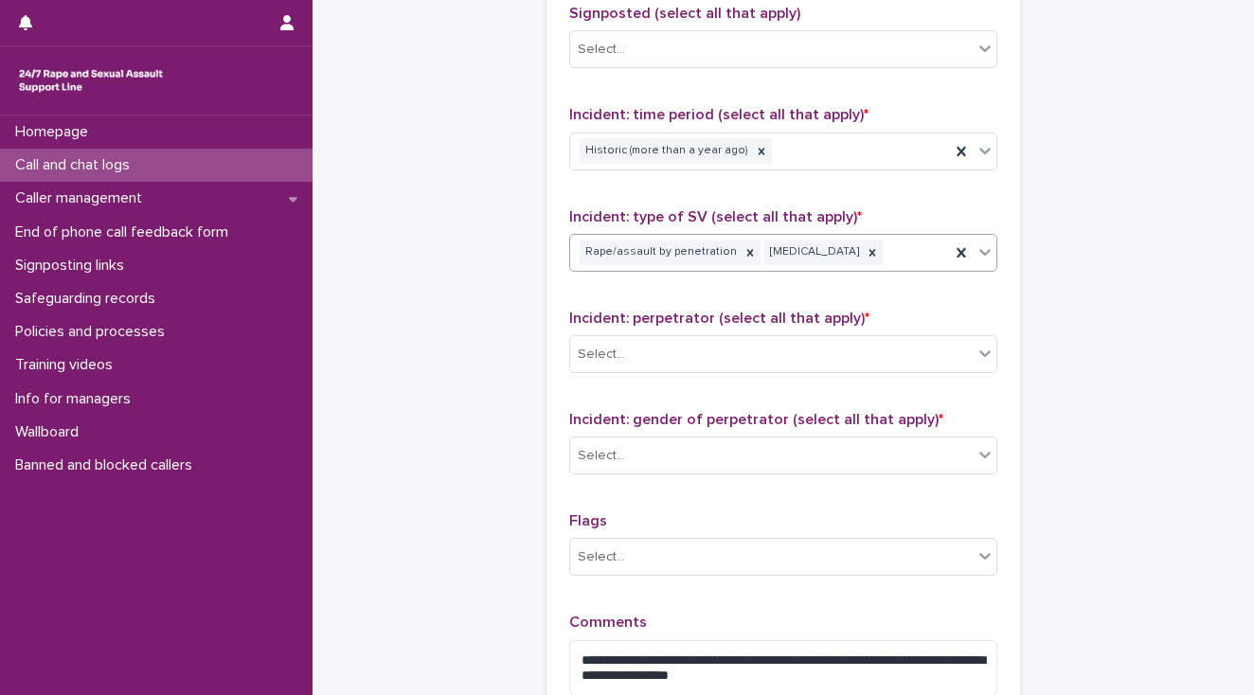
click at [889, 251] on div "Rape/assault by penetration [MEDICAL_DATA]" at bounding box center [760, 252] width 380 height 33
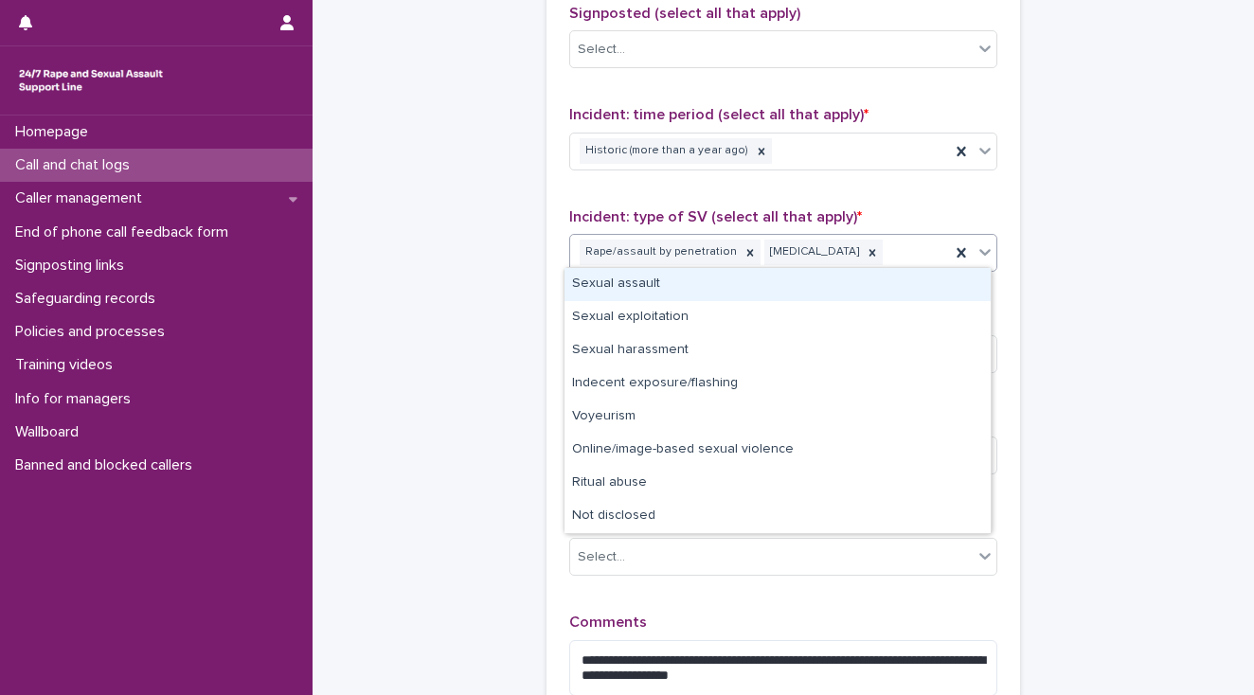
click at [668, 280] on div "Sexual assault" at bounding box center [778, 284] width 426 height 33
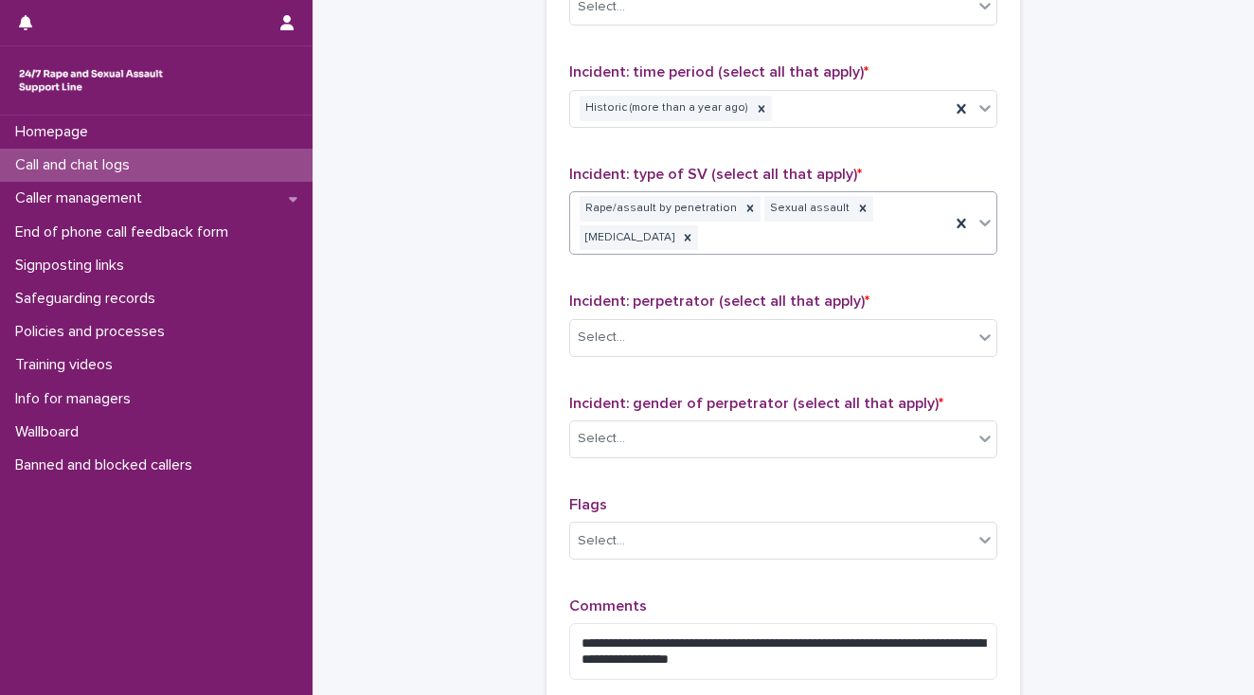
scroll to position [1364, 0]
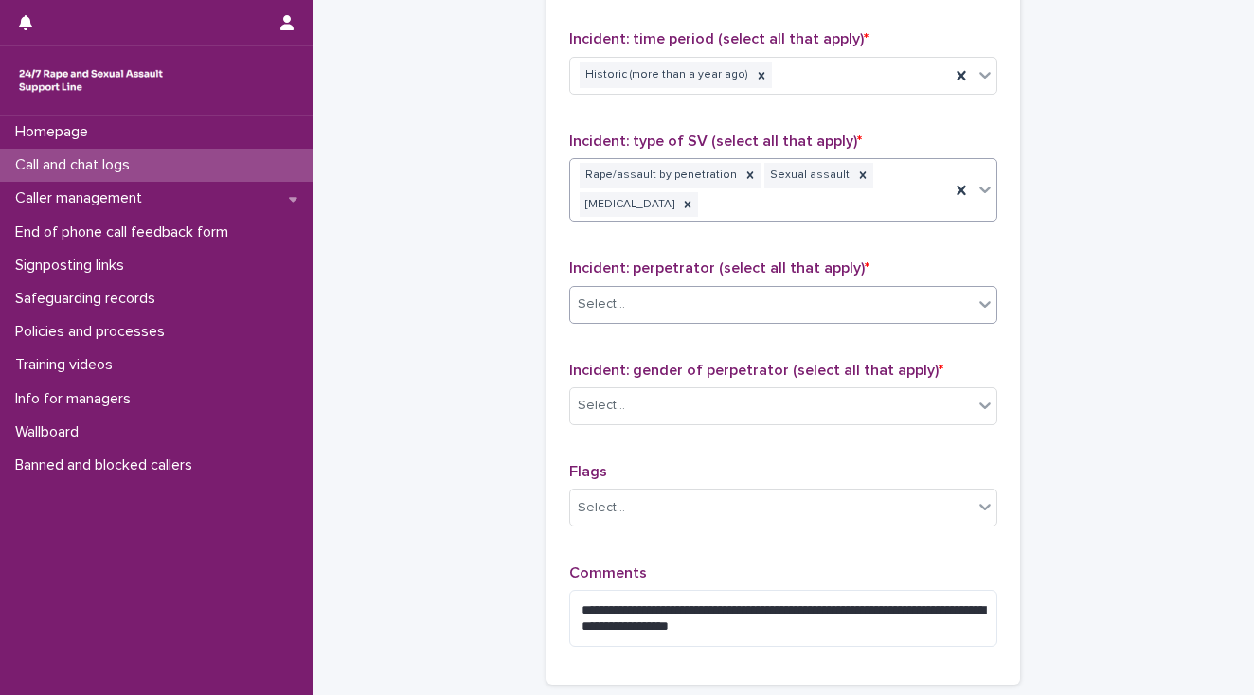
click at [594, 307] on div "Select..." at bounding box center [601, 305] width 47 height 20
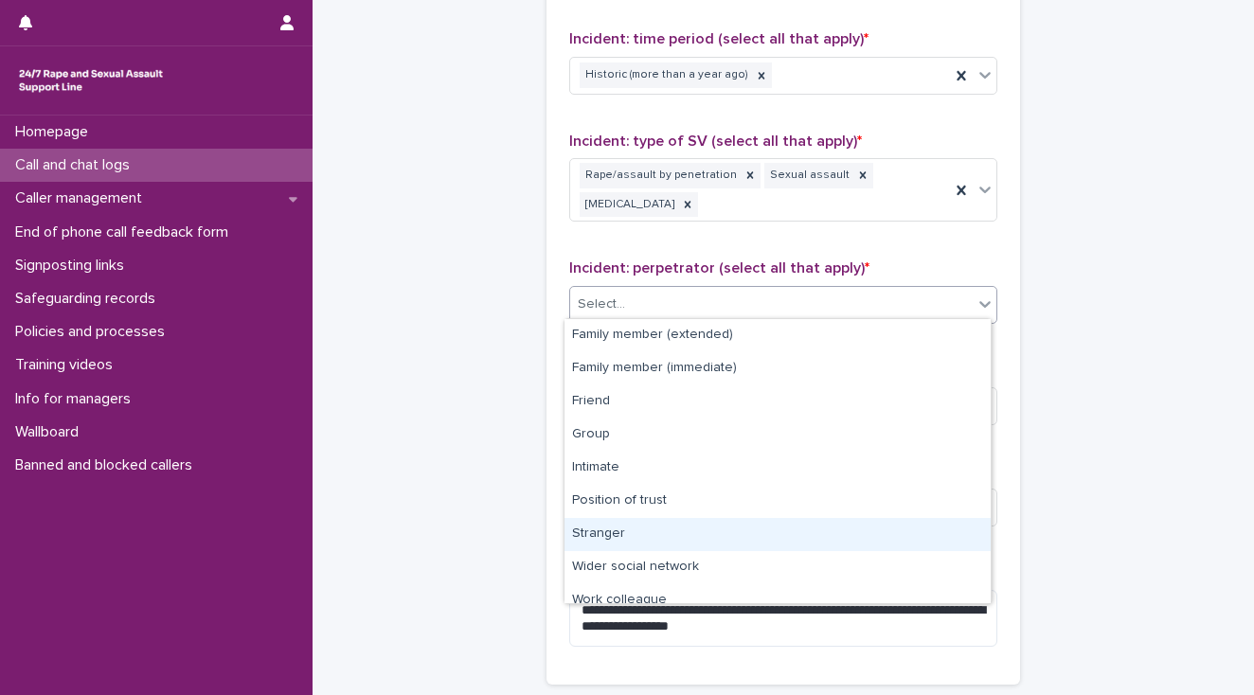
scroll to position [80, 0]
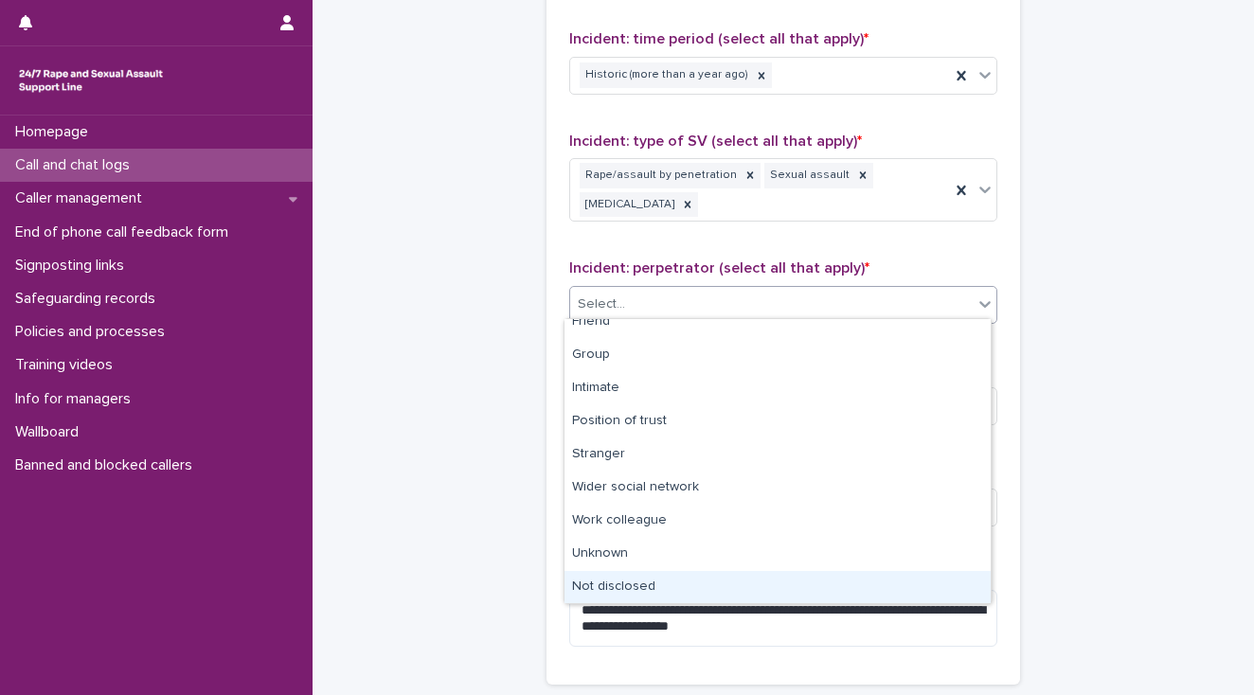
click at [636, 584] on div "Not disclosed" at bounding box center [778, 587] width 426 height 33
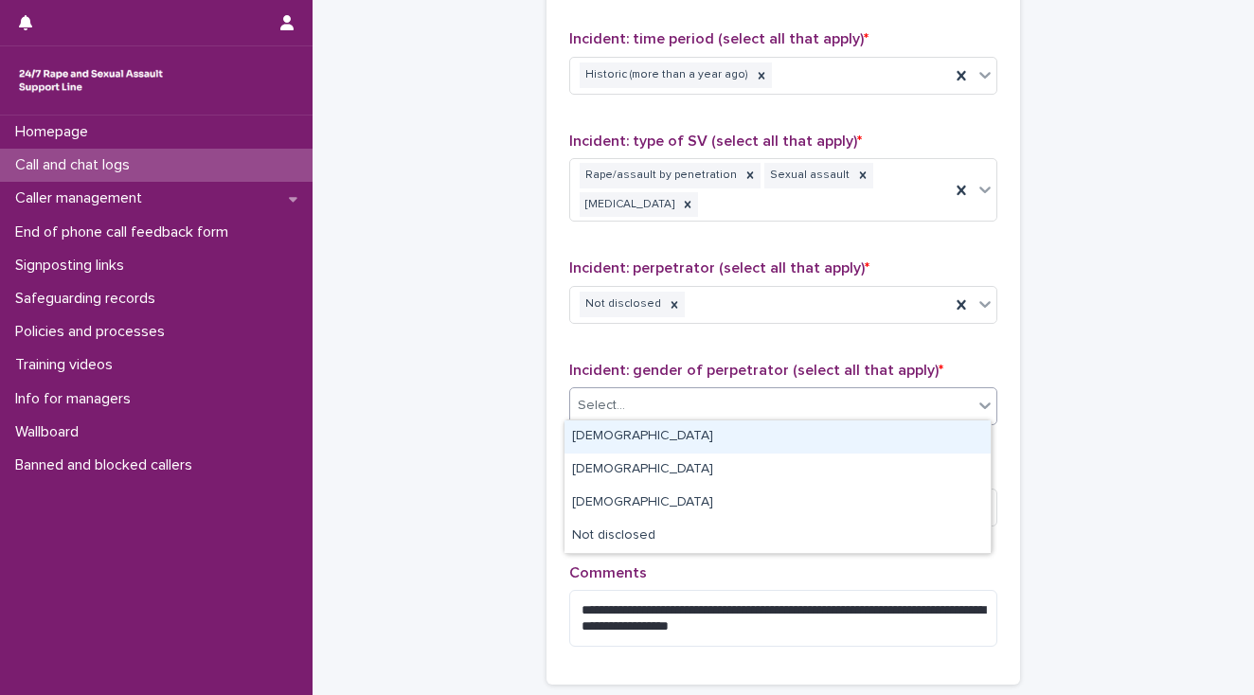
click at [629, 405] on div "Select..." at bounding box center [771, 405] width 403 height 31
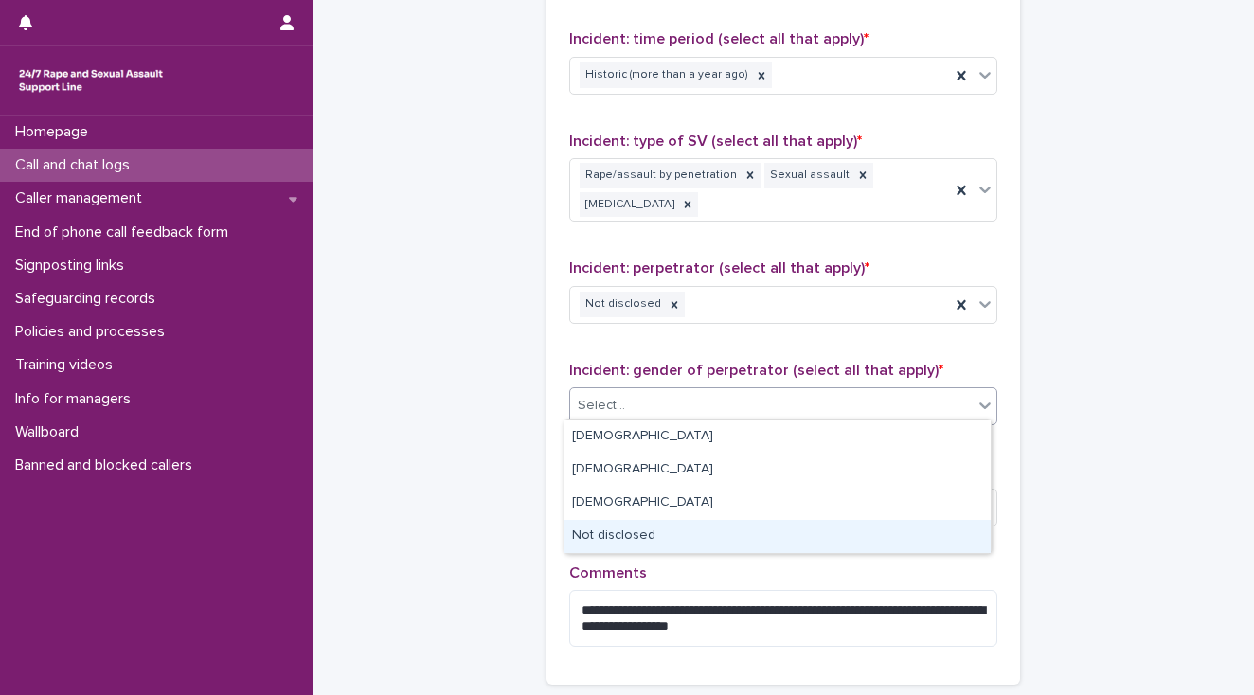
drag, startPoint x: 619, startPoint y: 518, endPoint x: 619, endPoint y: 537, distance: 18.9
click at [619, 537] on div "Not disclosed" at bounding box center [778, 536] width 426 height 33
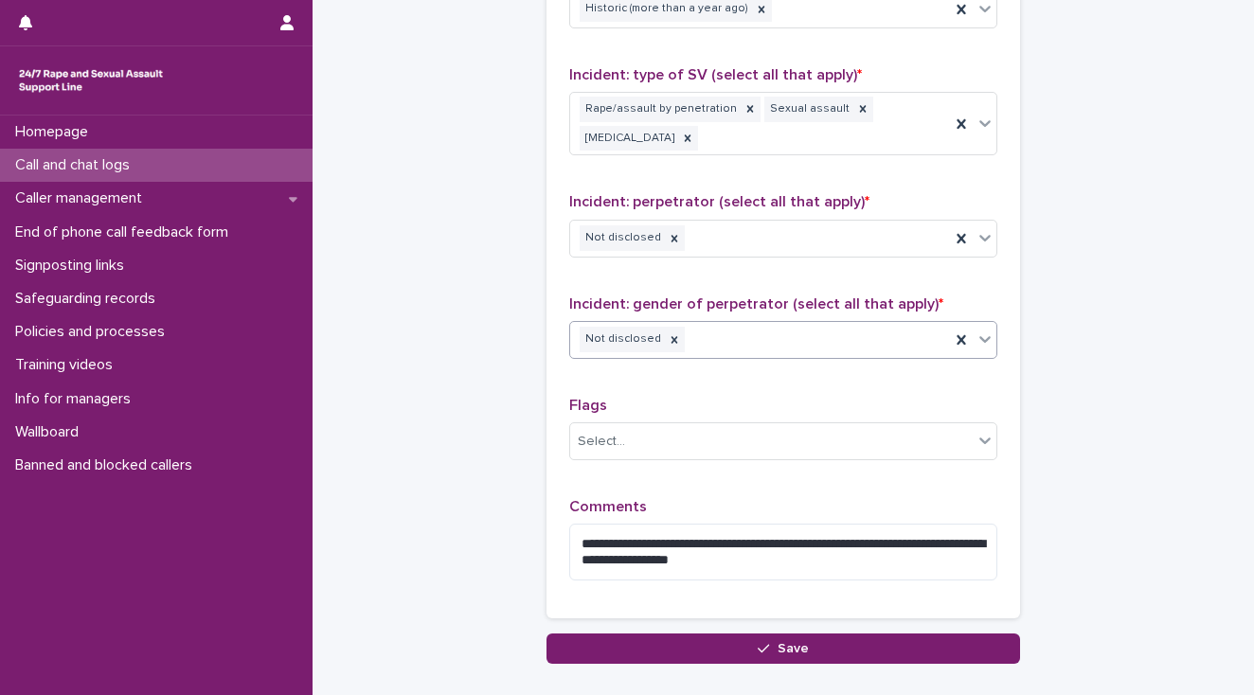
scroll to position [1542, 0]
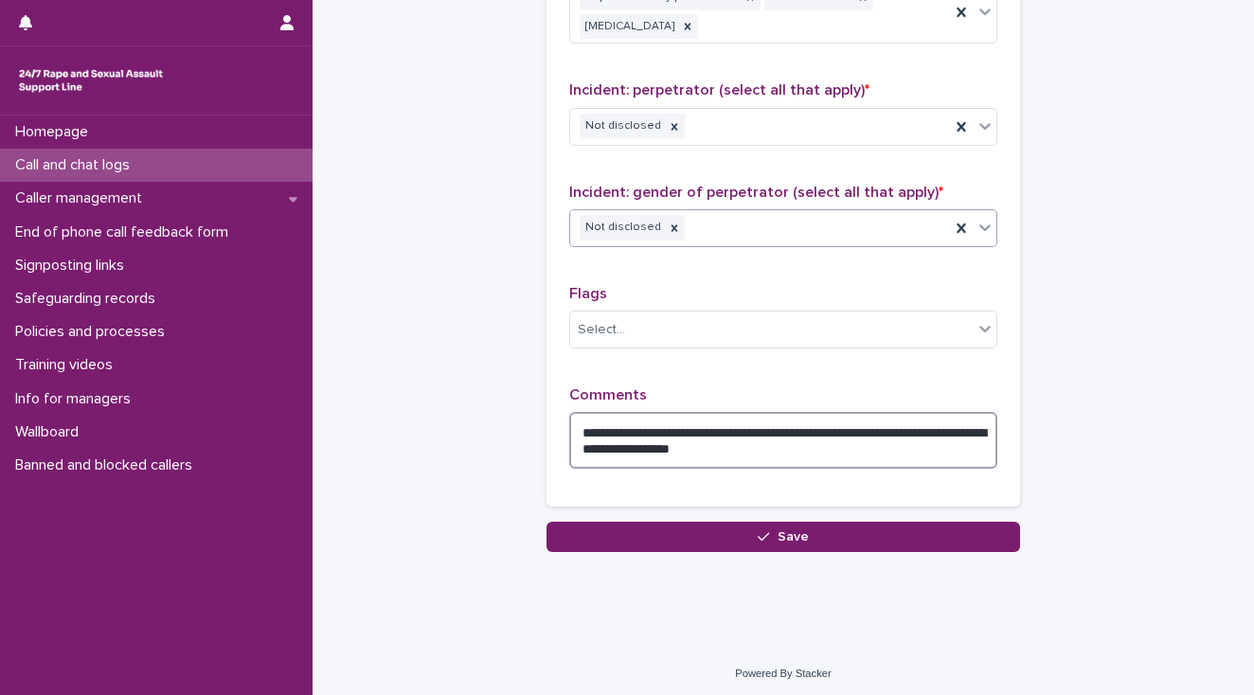
click at [788, 424] on textarea "**********" at bounding box center [783, 440] width 428 height 57
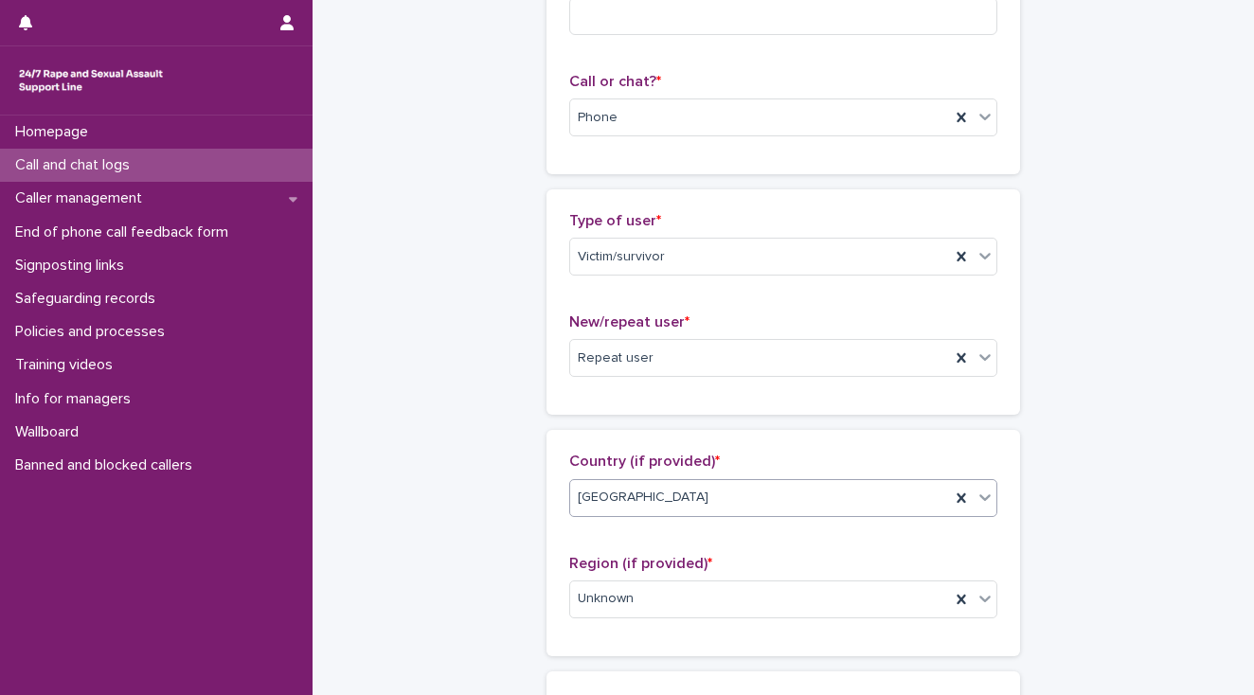
scroll to position [0, 0]
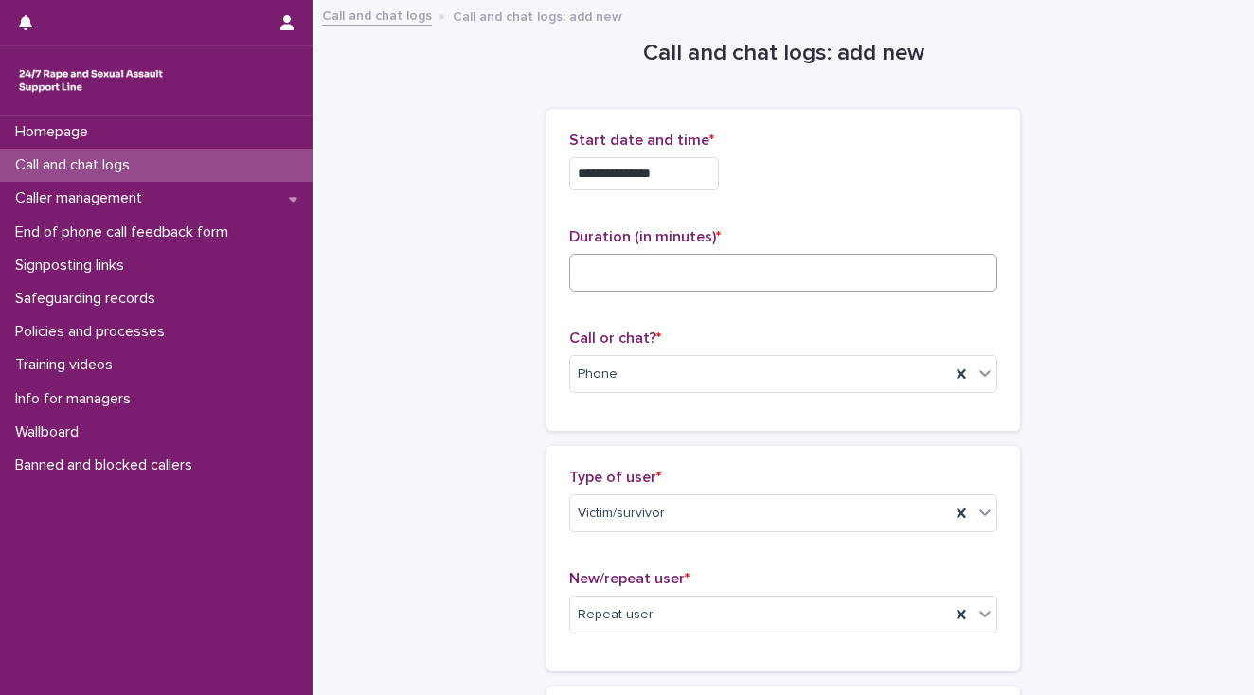
type textarea "**********"
click at [590, 269] on input at bounding box center [783, 273] width 428 height 38
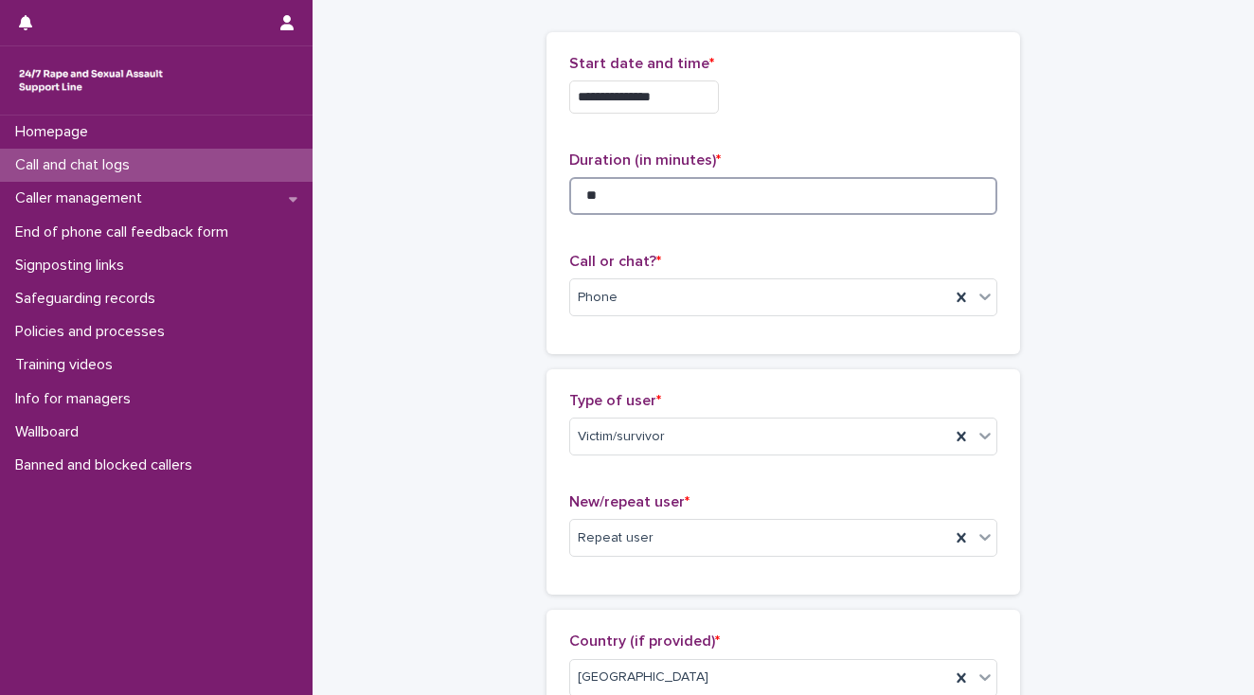
scroll to position [303, 0]
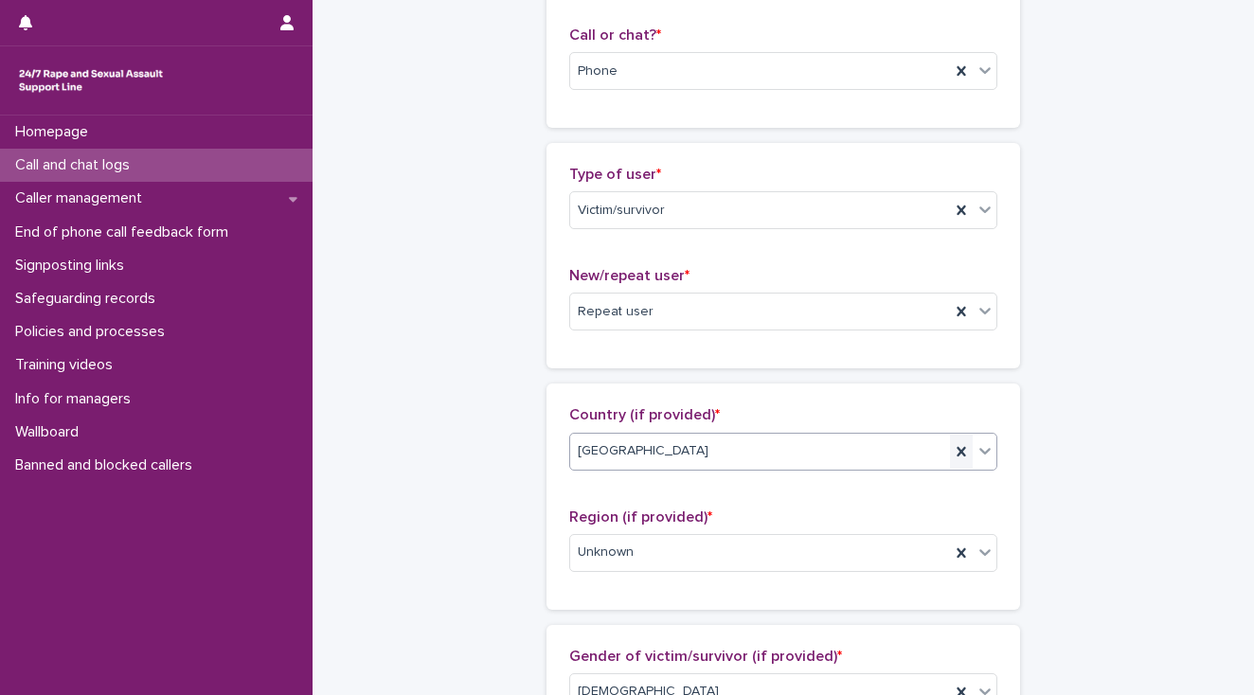
type input "**"
click at [955, 449] on icon at bounding box center [961, 451] width 19 height 19
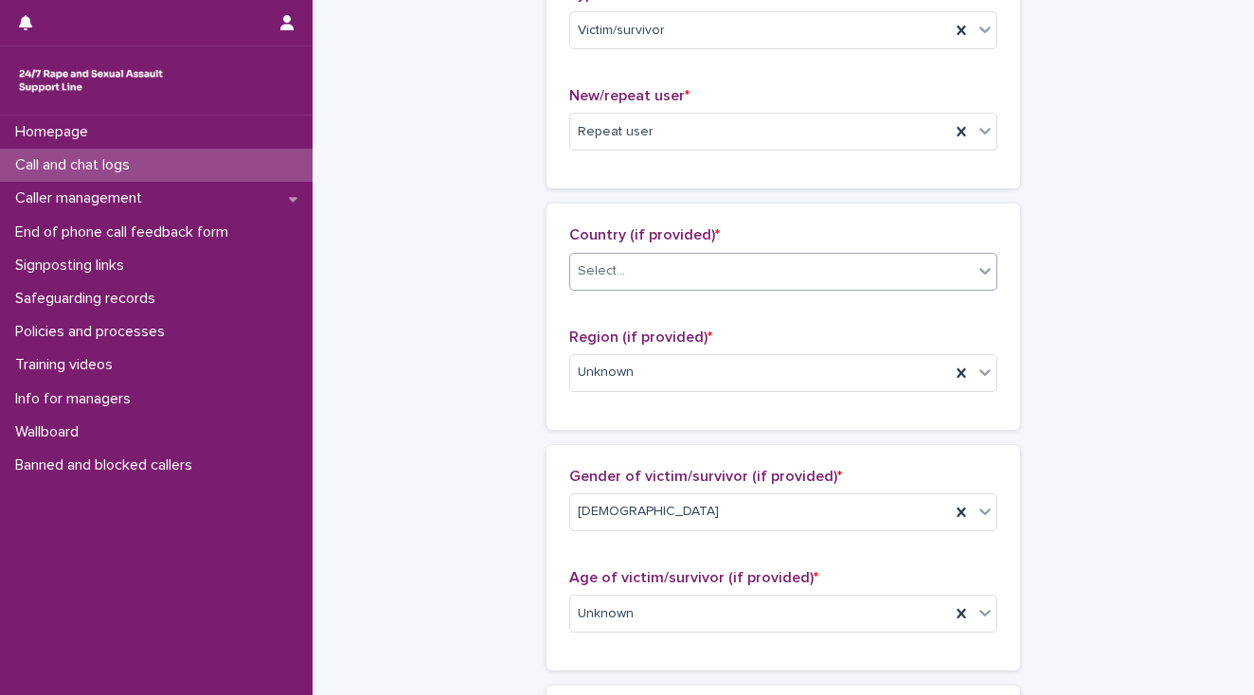
scroll to position [530, 0]
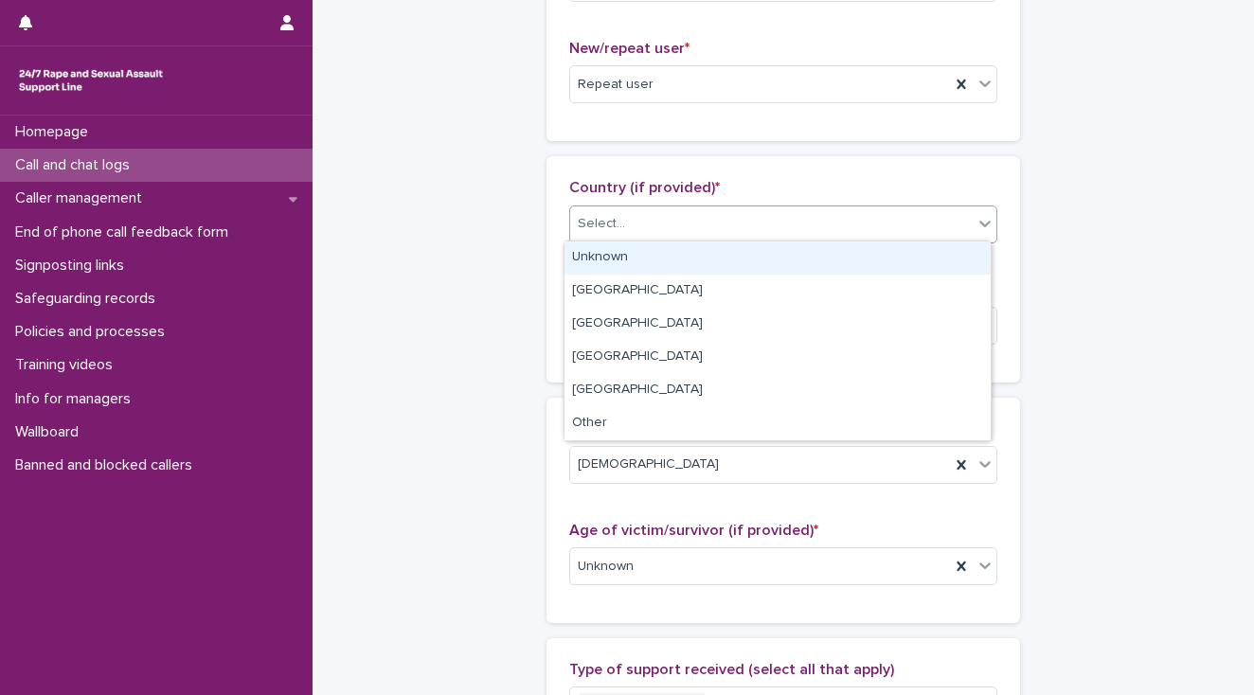
click at [632, 212] on div "Select..." at bounding box center [771, 223] width 403 height 31
click at [632, 248] on div "Unknown" at bounding box center [778, 258] width 426 height 33
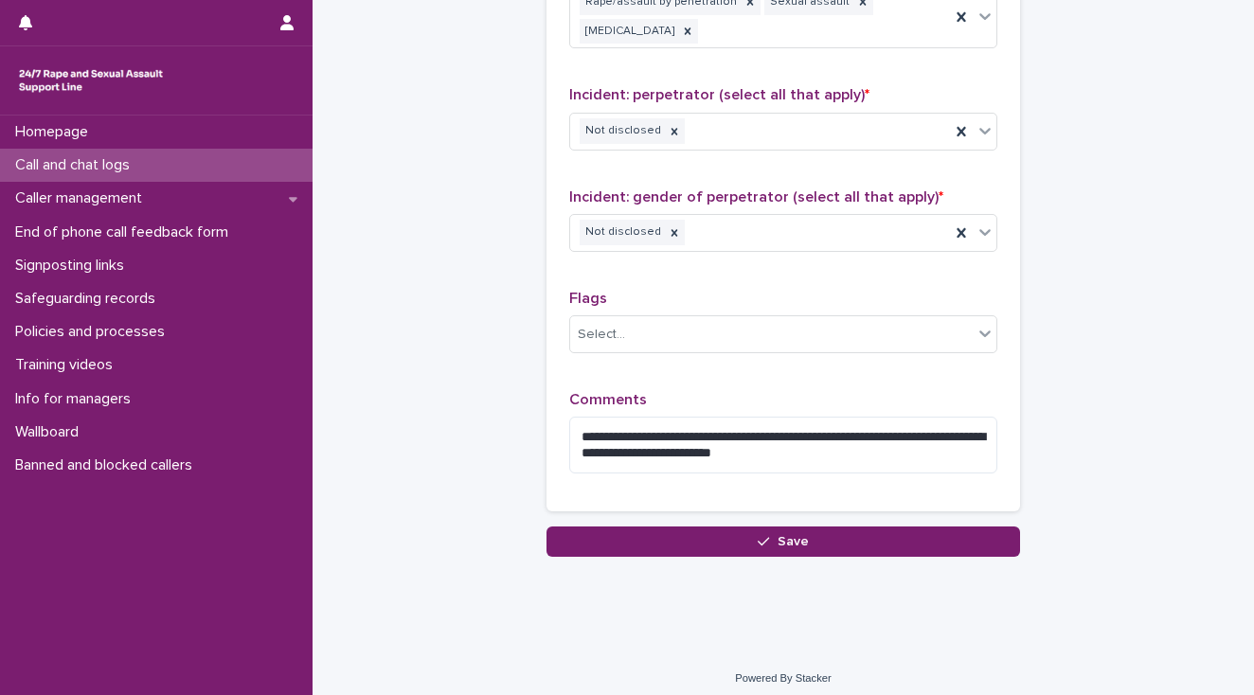
scroll to position [1542, 0]
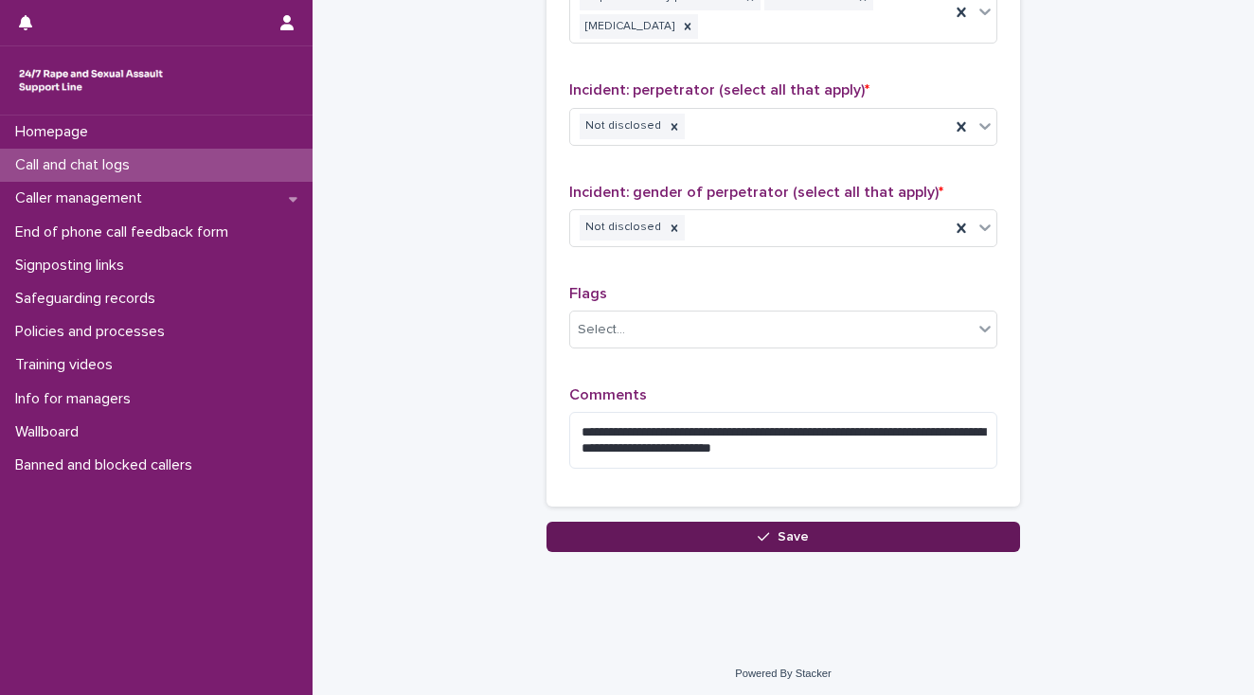
click at [640, 530] on button "Save" at bounding box center [784, 537] width 474 height 30
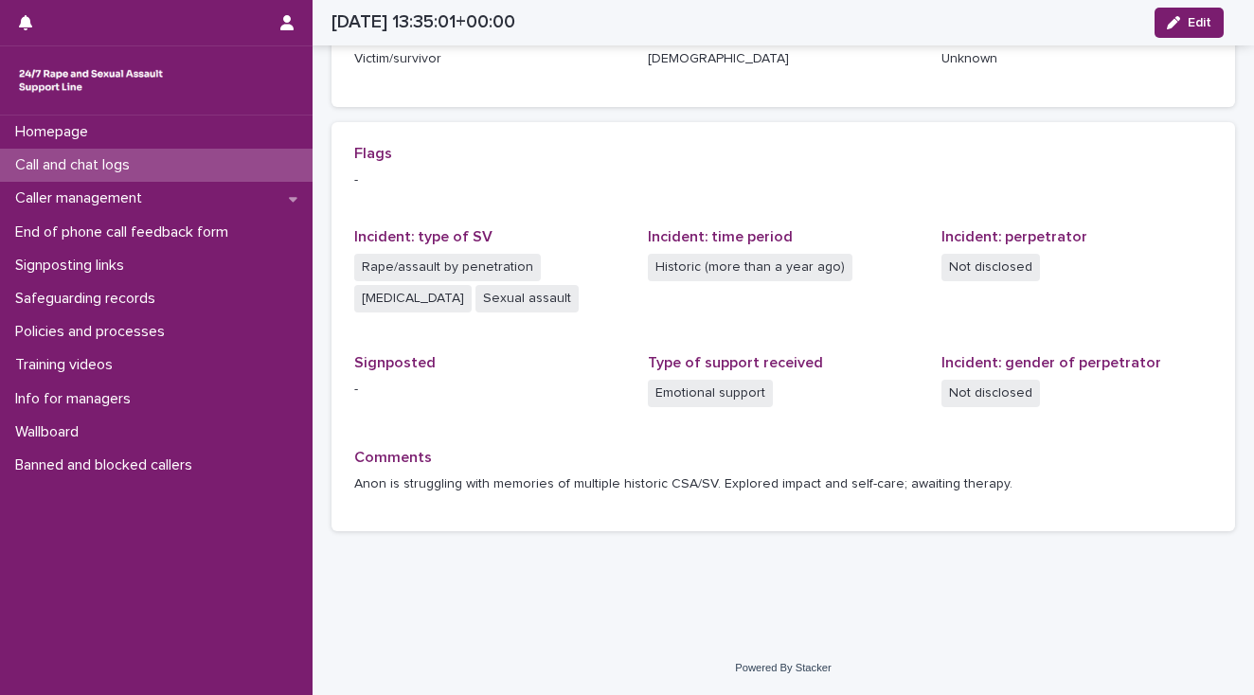
scroll to position [342, 0]
click at [121, 334] on p "Policies and processes" at bounding box center [94, 332] width 172 height 18
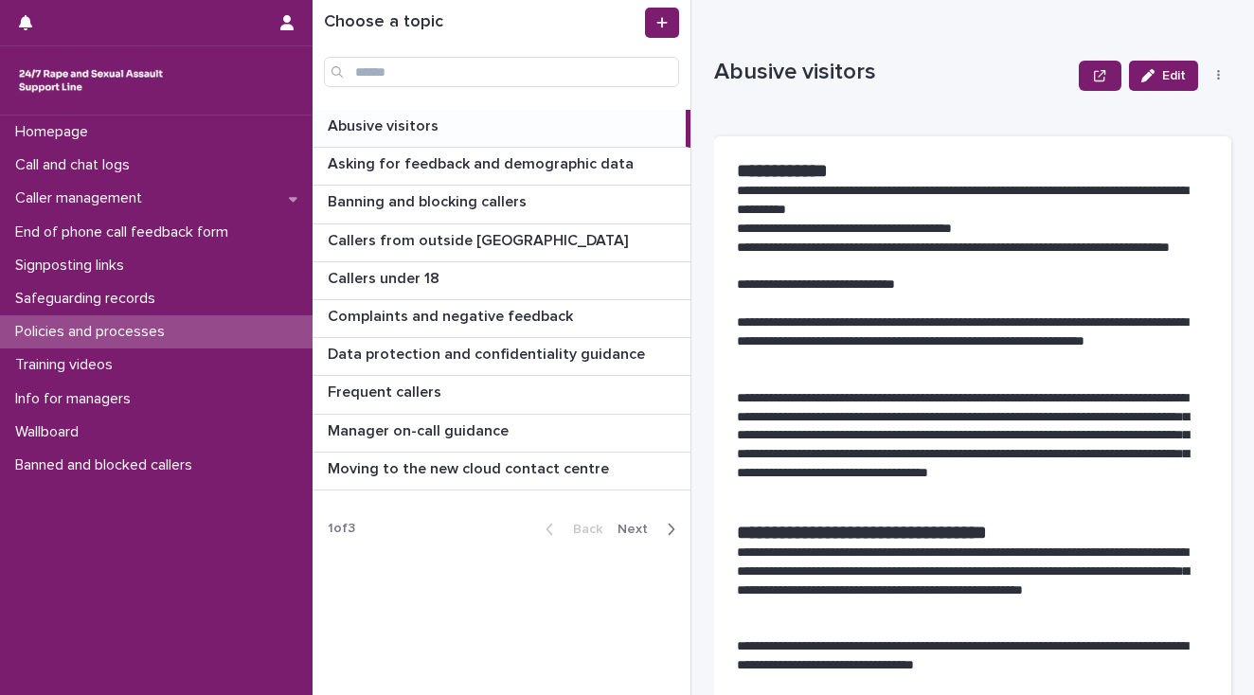
click at [637, 526] on span "Next" at bounding box center [639, 529] width 42 height 13
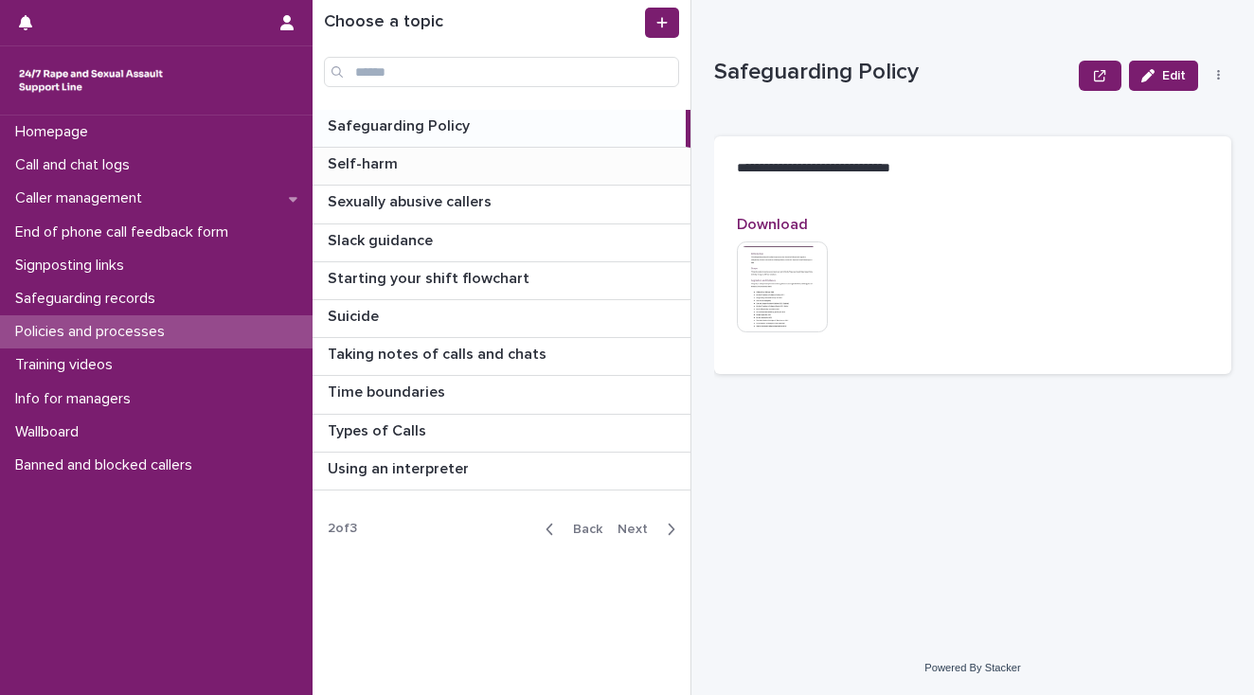
click at [355, 159] on p "Self-harm" at bounding box center [365, 163] width 74 height 22
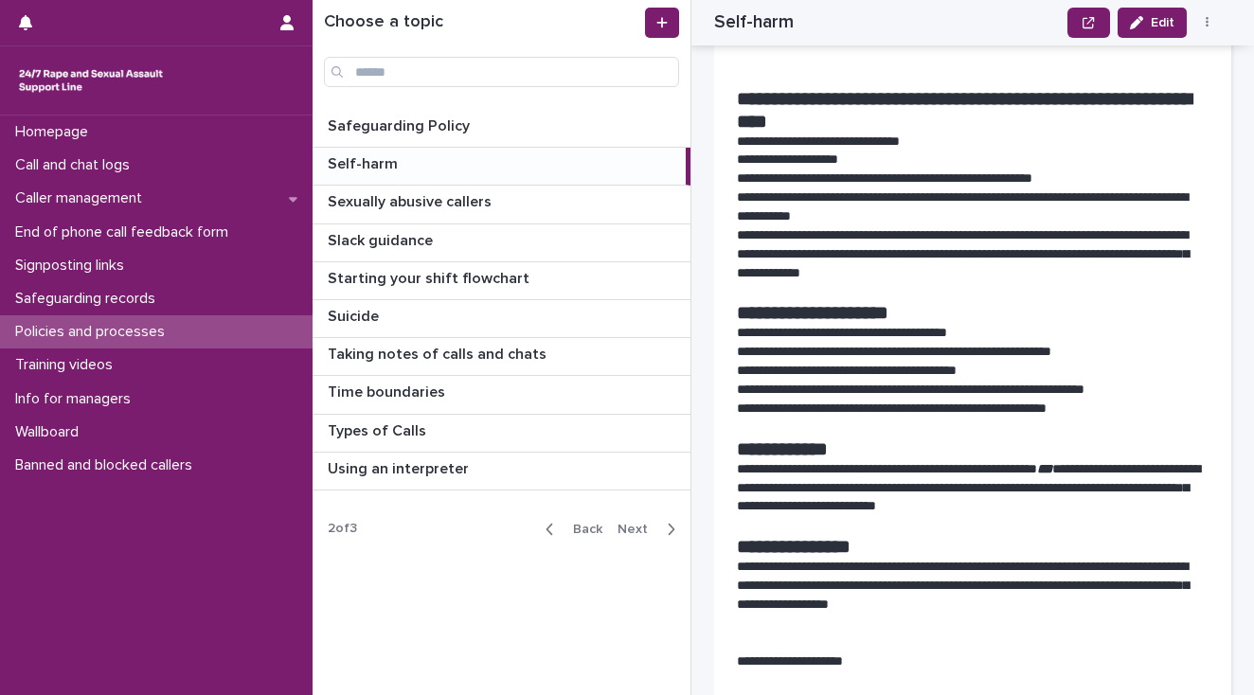
scroll to position [682, 0]
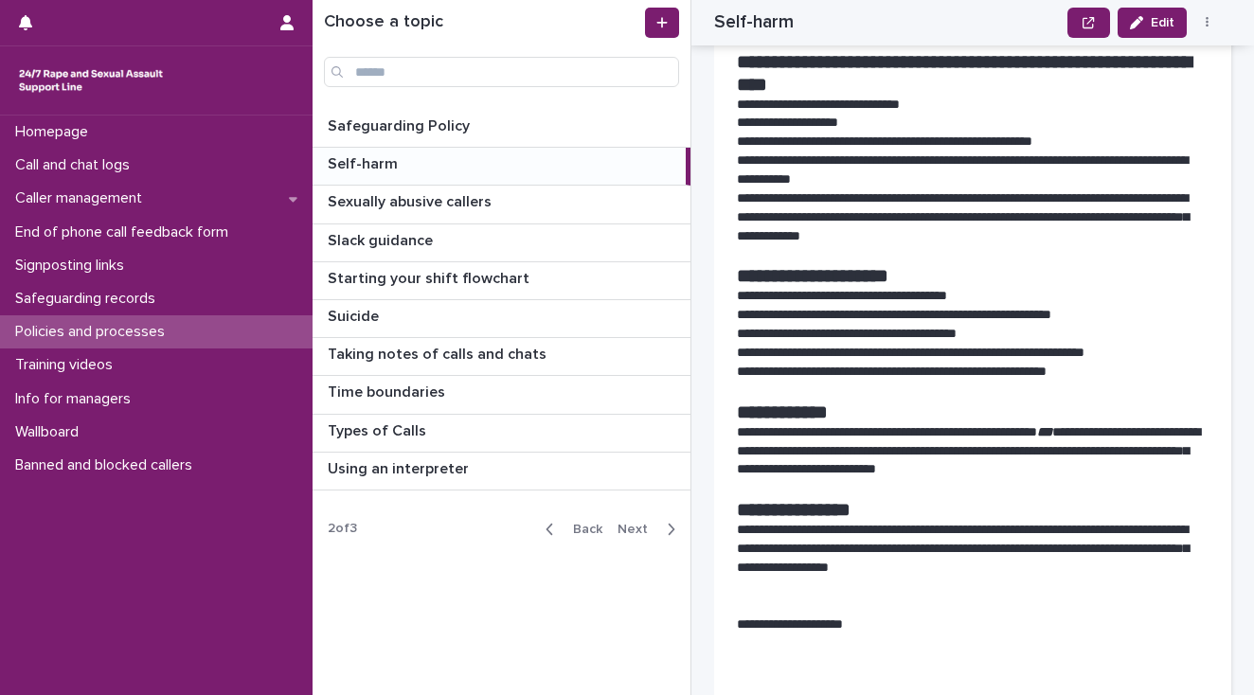
click at [42, 332] on p "Policies and processes" at bounding box center [94, 332] width 172 height 18
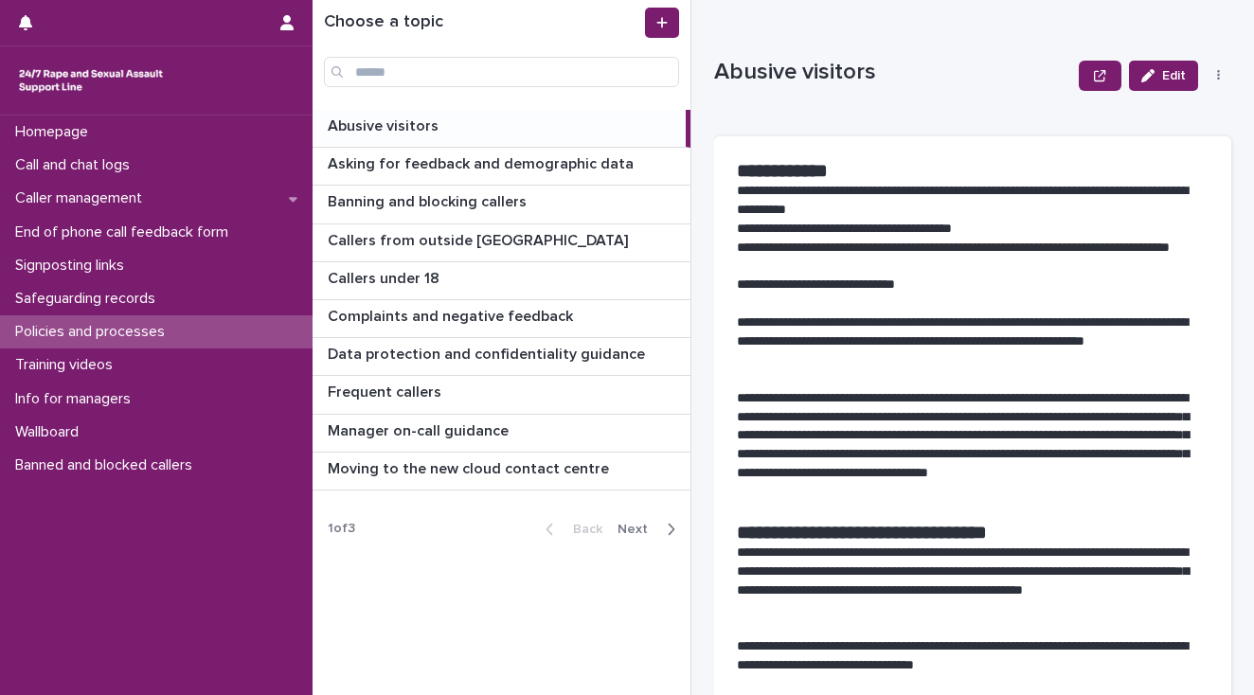
click at [638, 526] on span "Next" at bounding box center [639, 529] width 42 height 13
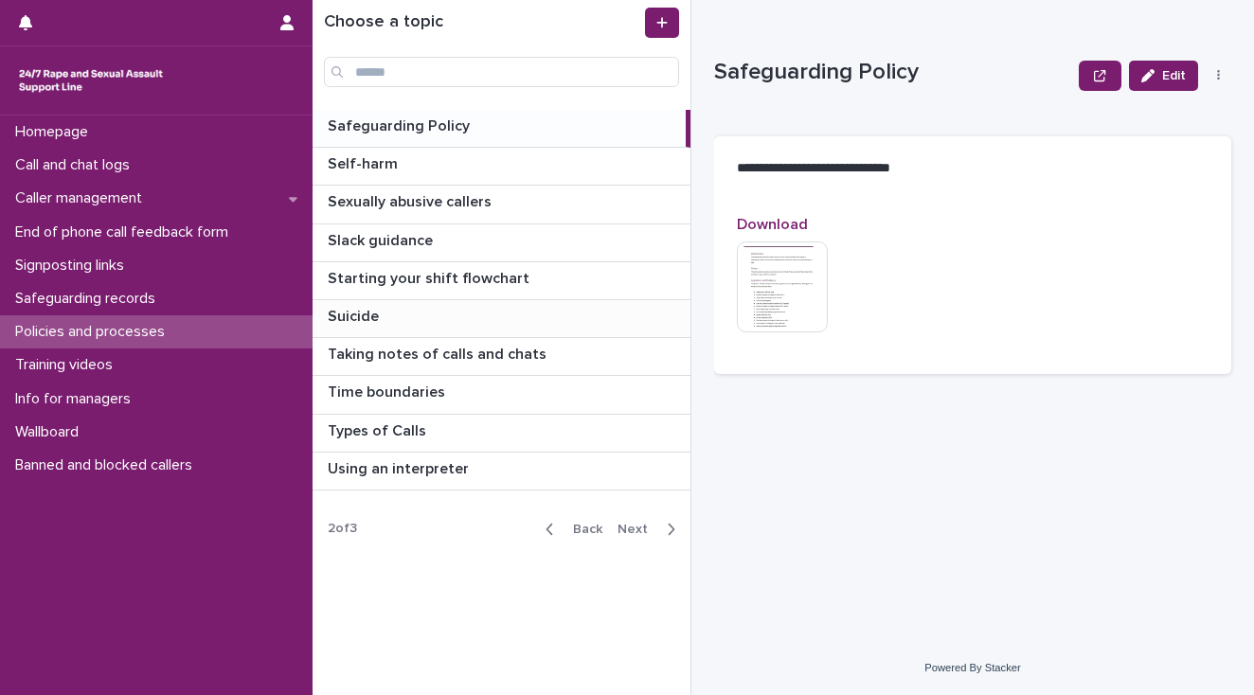
click at [356, 314] on p "Suicide" at bounding box center [355, 315] width 55 height 22
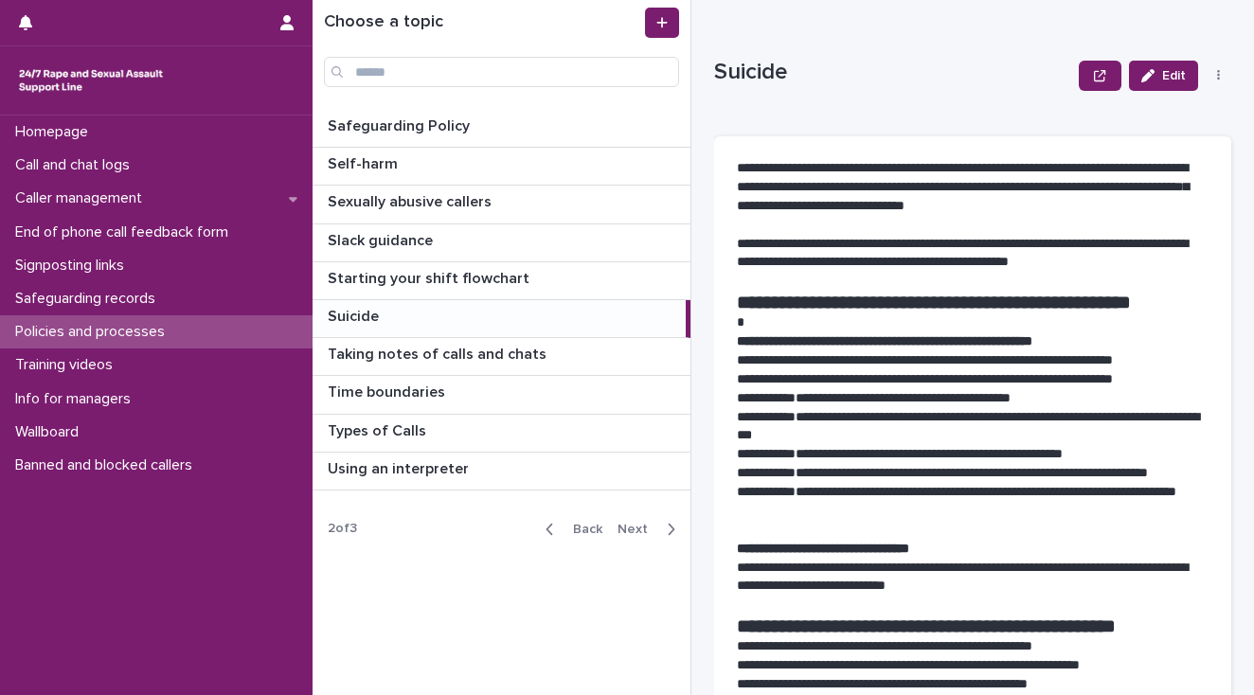
click at [260, 578] on div "Homepage Call and chat logs Caller management End of phone call feedback form S…" at bounding box center [156, 406] width 313 height 580
click at [37, 508] on div "Homepage Call and chat logs Caller management End of phone call feedback form S…" at bounding box center [156, 406] width 313 height 580
click at [93, 163] on p "Call and chat logs" at bounding box center [76, 165] width 137 height 18
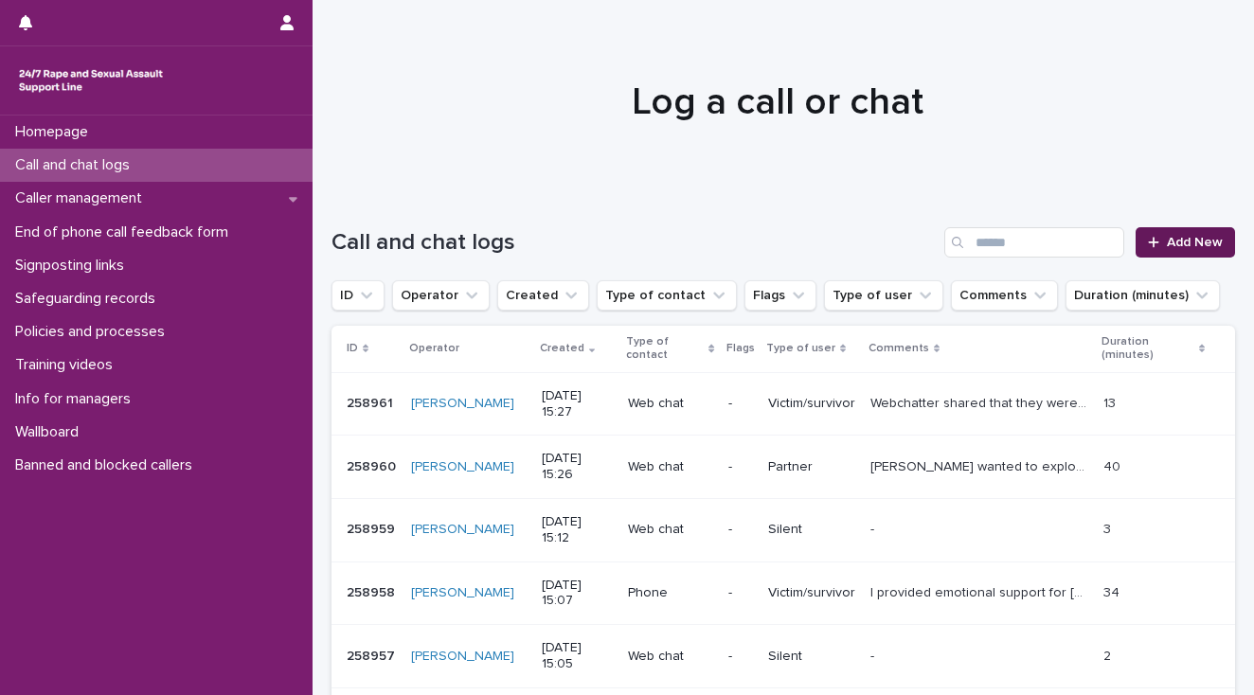
click at [1180, 243] on span "Add New" at bounding box center [1195, 242] width 56 height 13
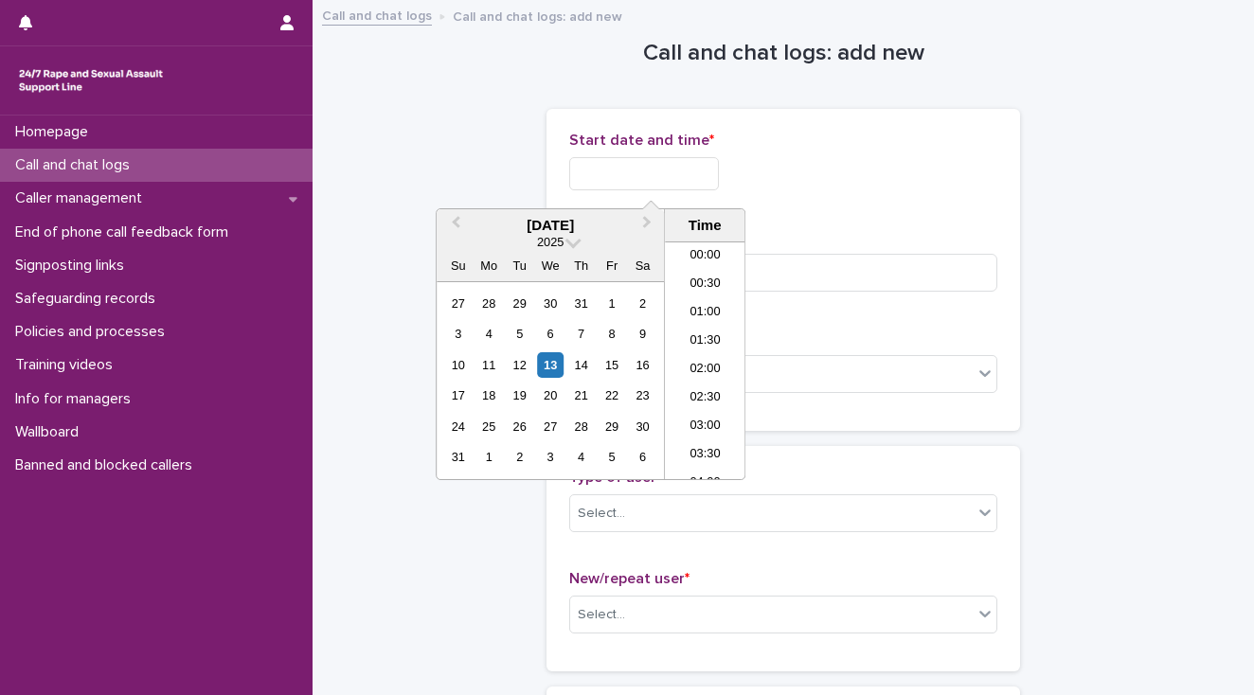
click at [622, 169] on input "text" at bounding box center [644, 173] width 150 height 33
click at [697, 300] on li "14:30" at bounding box center [705, 304] width 81 height 28
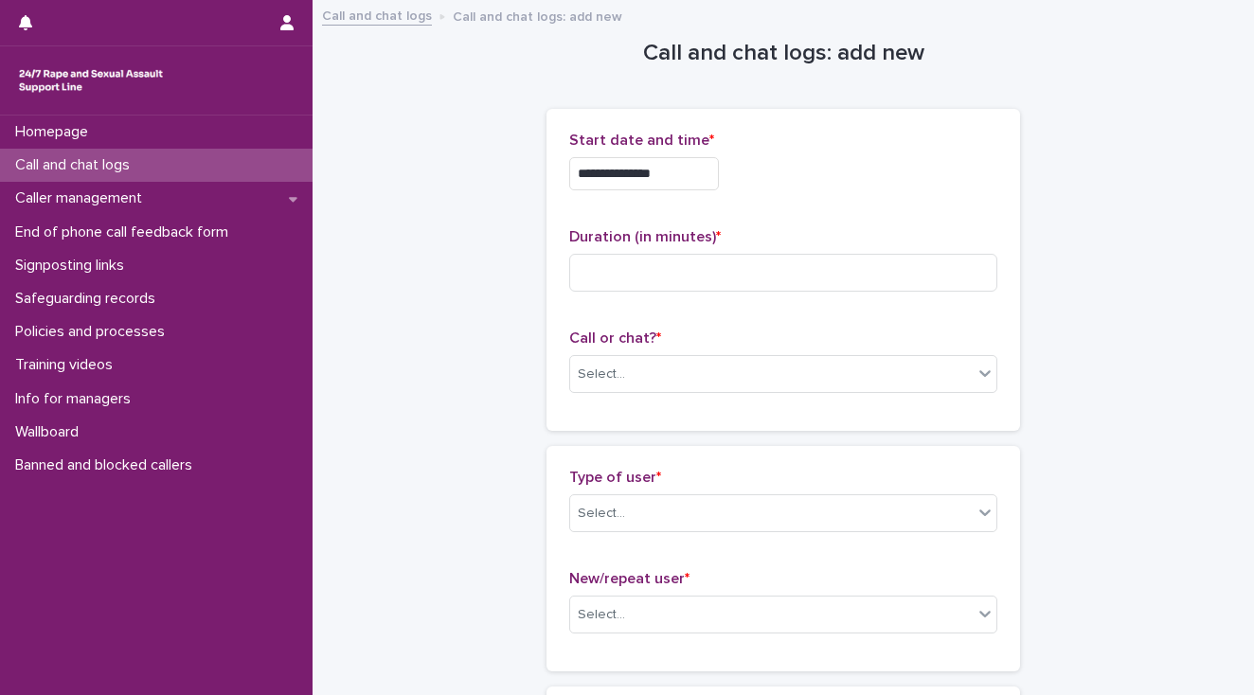
click at [671, 171] on input "**********" at bounding box center [644, 173] width 150 height 33
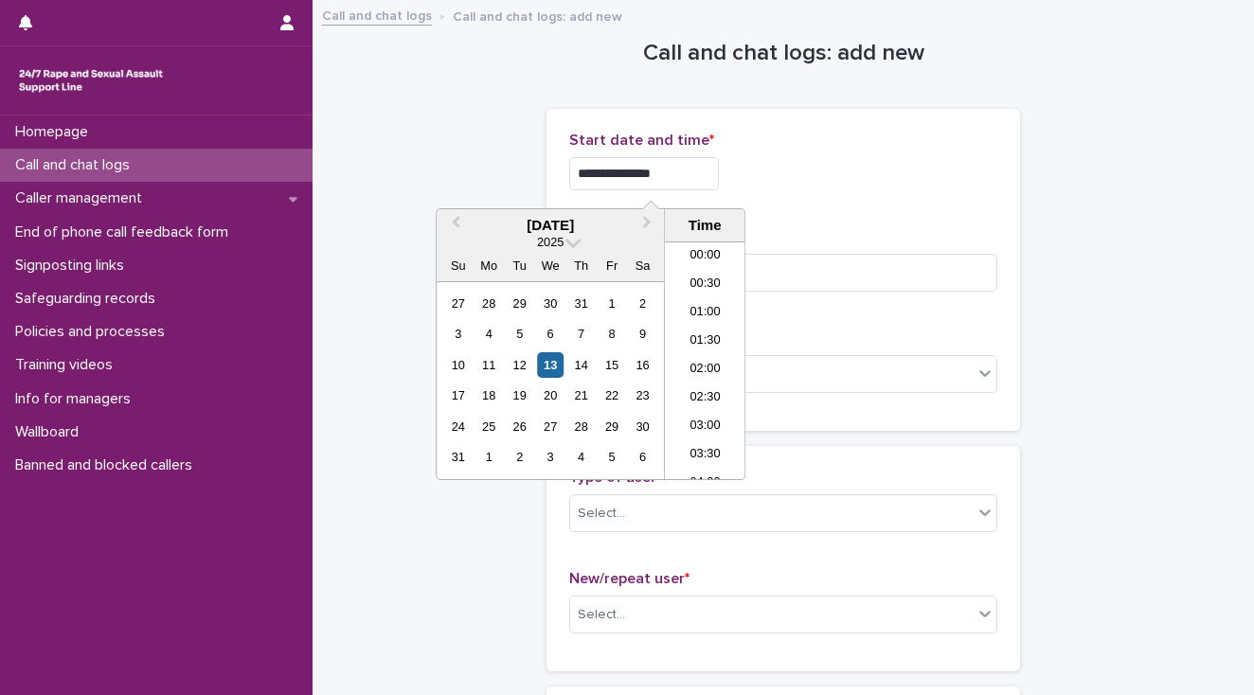
scroll to position [720, 0]
type input "**********"
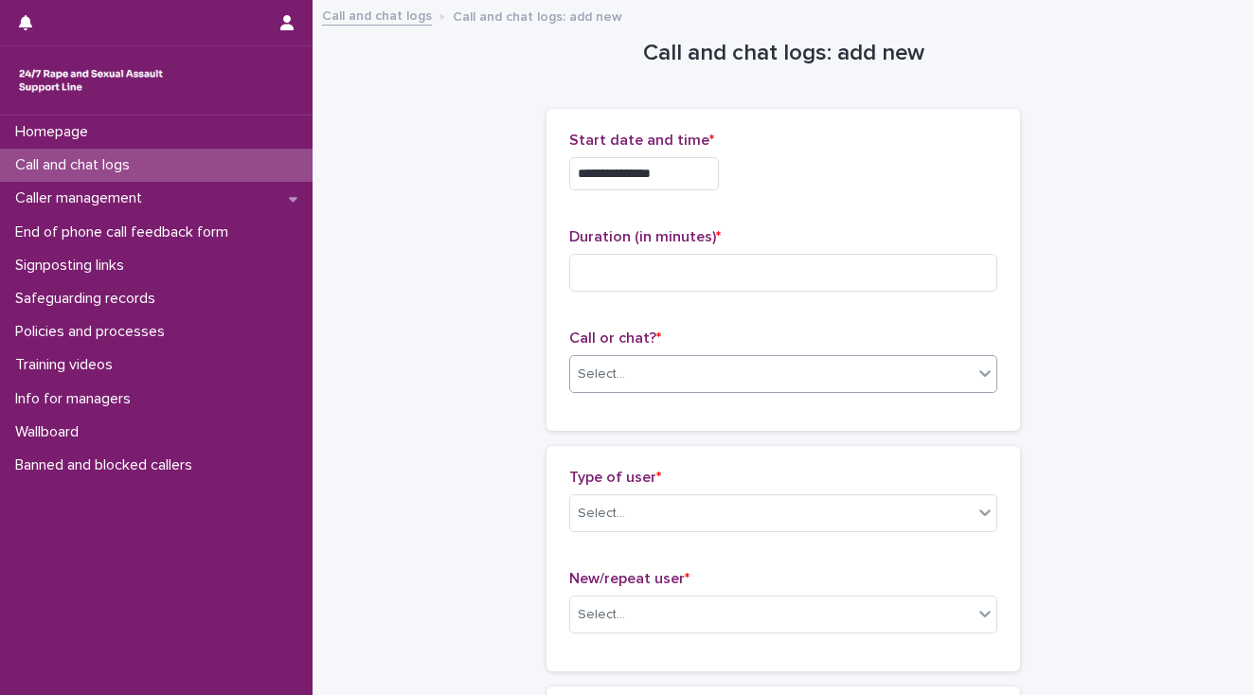
click at [634, 379] on div "Select..." at bounding box center [771, 374] width 403 height 31
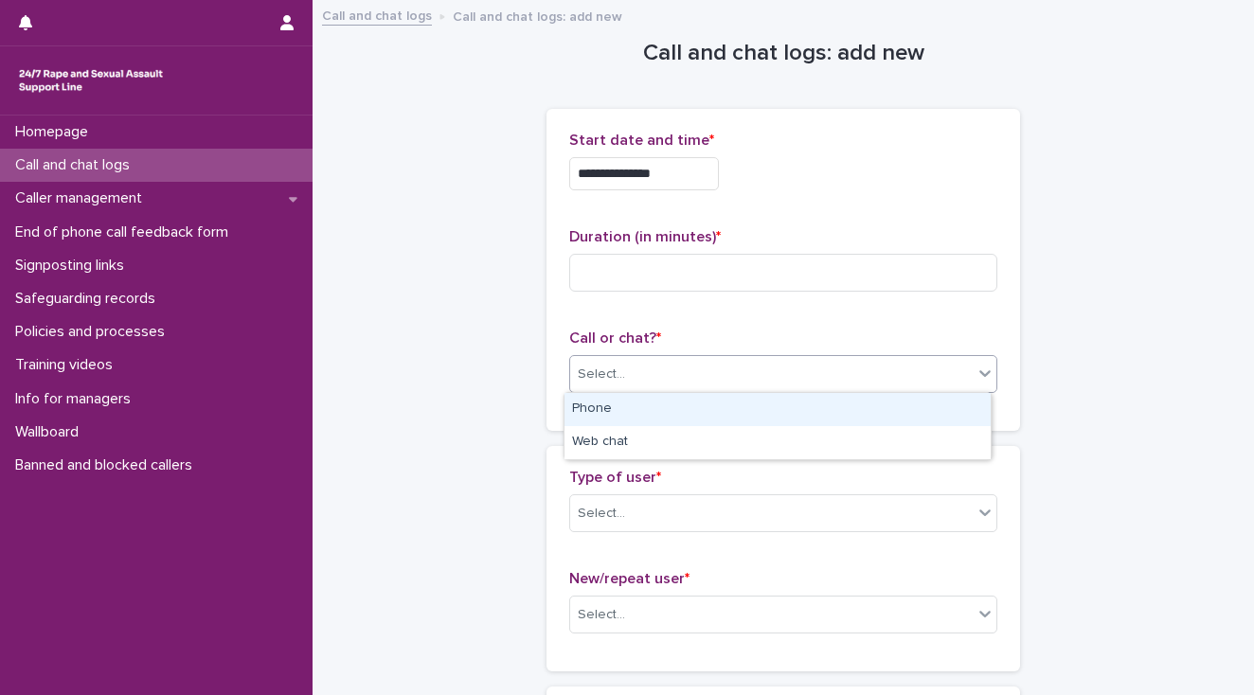
click at [642, 398] on div "Phone" at bounding box center [778, 409] width 426 height 33
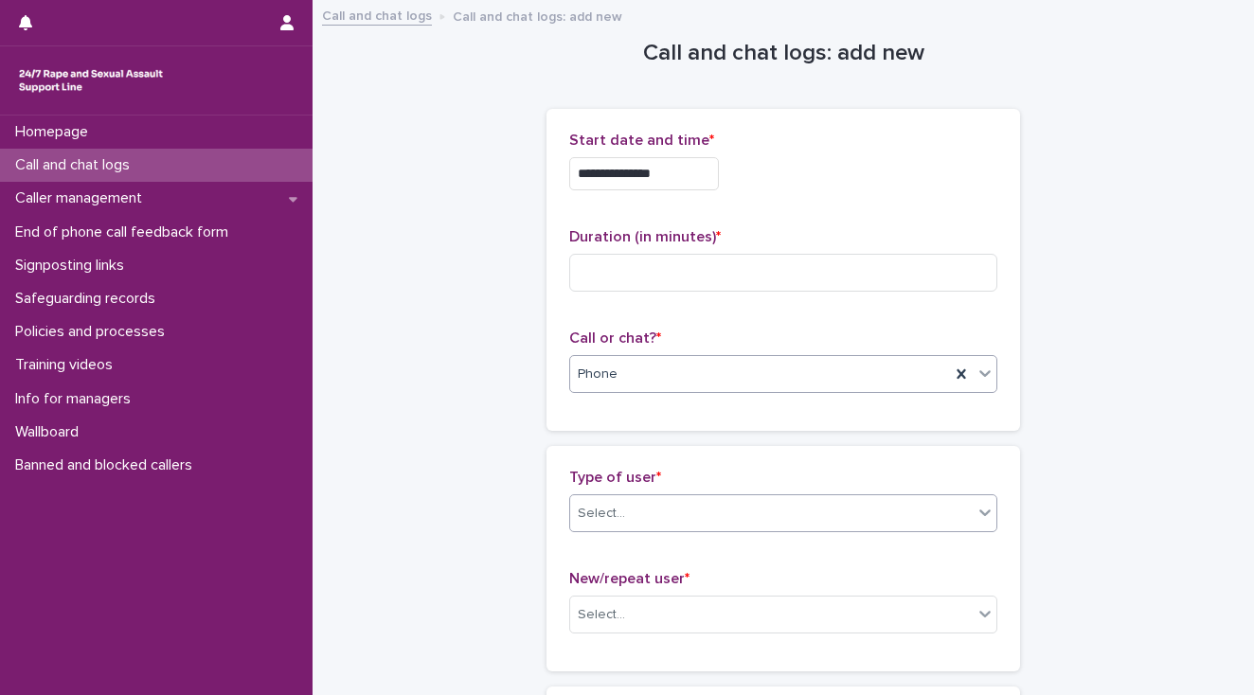
click at [682, 518] on div "Select..." at bounding box center [771, 513] width 403 height 31
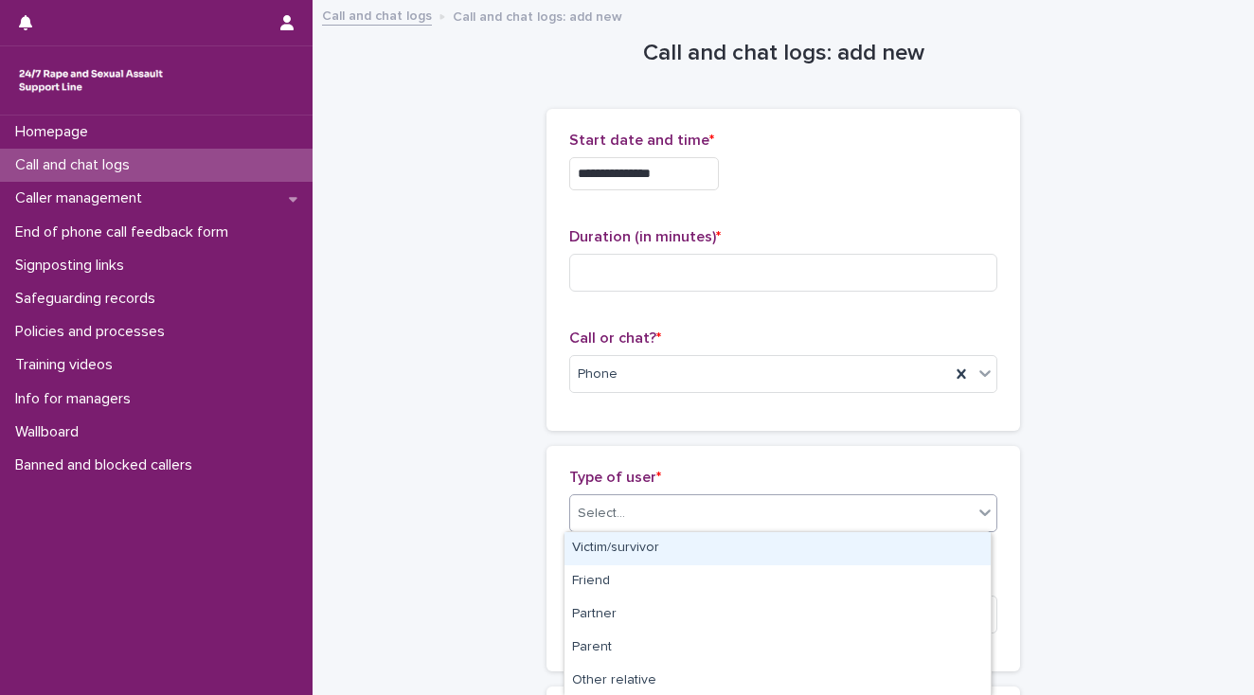
click at [691, 548] on div "Victim/survivor" at bounding box center [778, 548] width 426 height 33
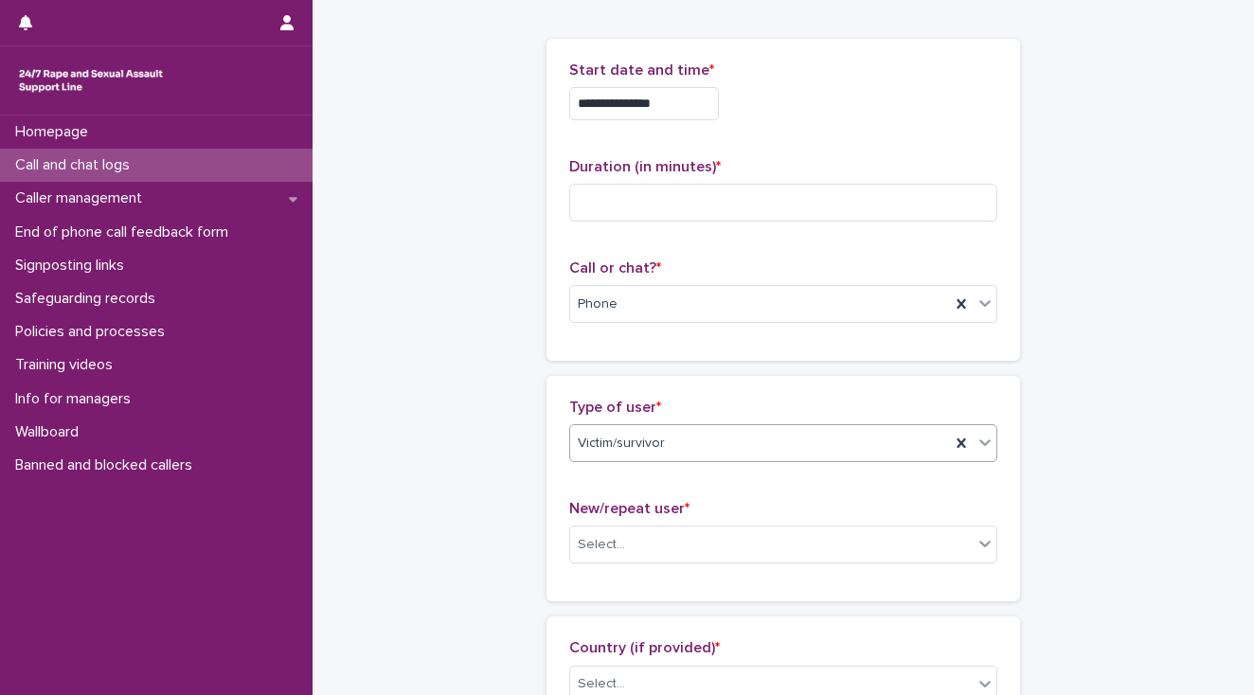
scroll to position [379, 0]
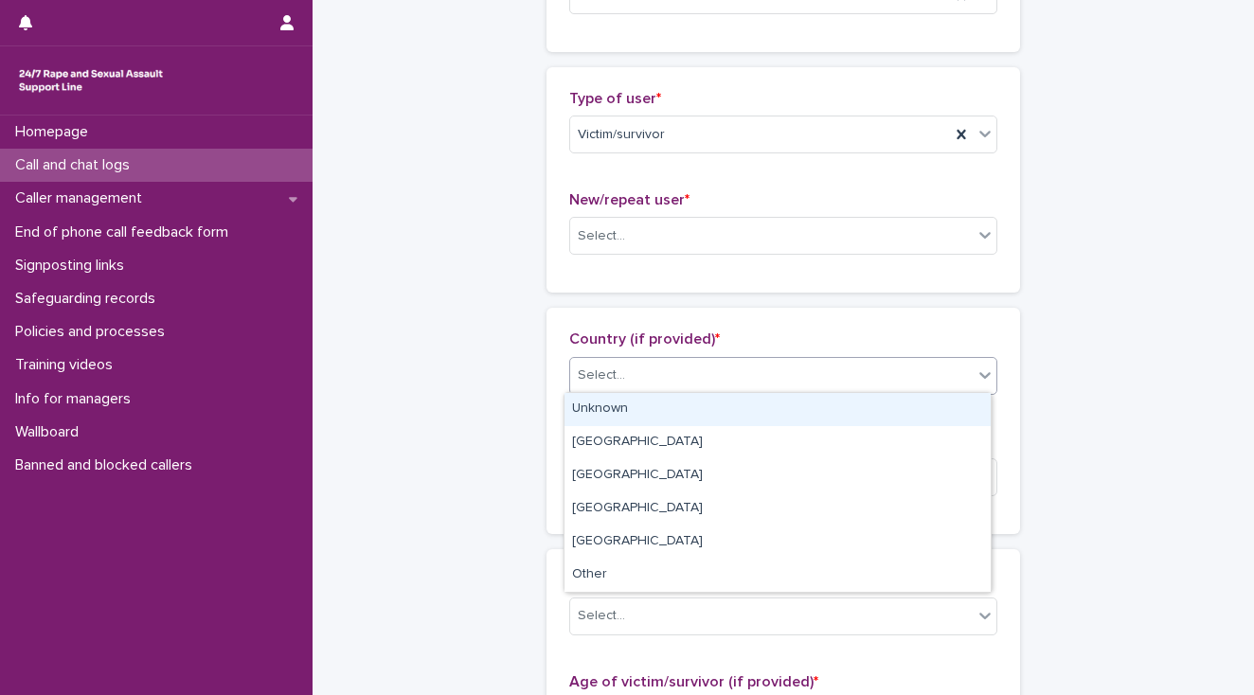
drag, startPoint x: 656, startPoint y: 384, endPoint x: 658, endPoint y: 406, distance: 22.8
click at [656, 384] on div "Select..." at bounding box center [771, 375] width 403 height 31
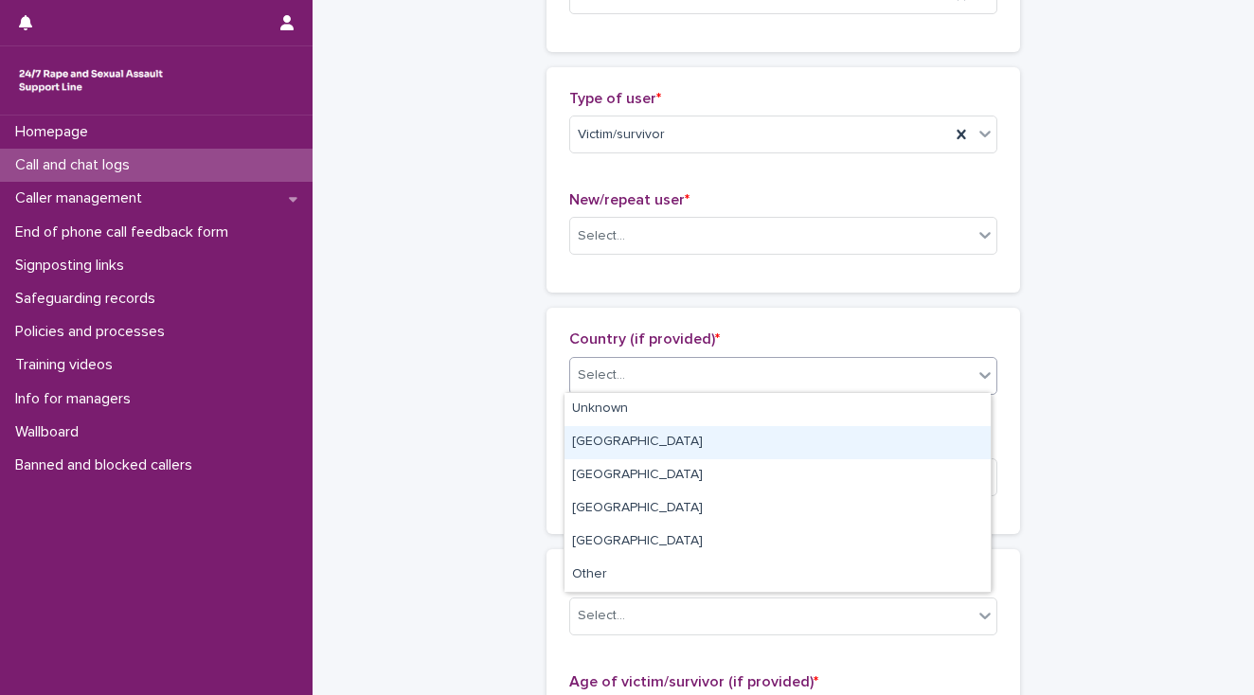
drag, startPoint x: 667, startPoint y: 433, endPoint x: 673, endPoint y: 456, distance: 23.4
click at [667, 433] on div "[GEOGRAPHIC_DATA]" at bounding box center [778, 442] width 426 height 33
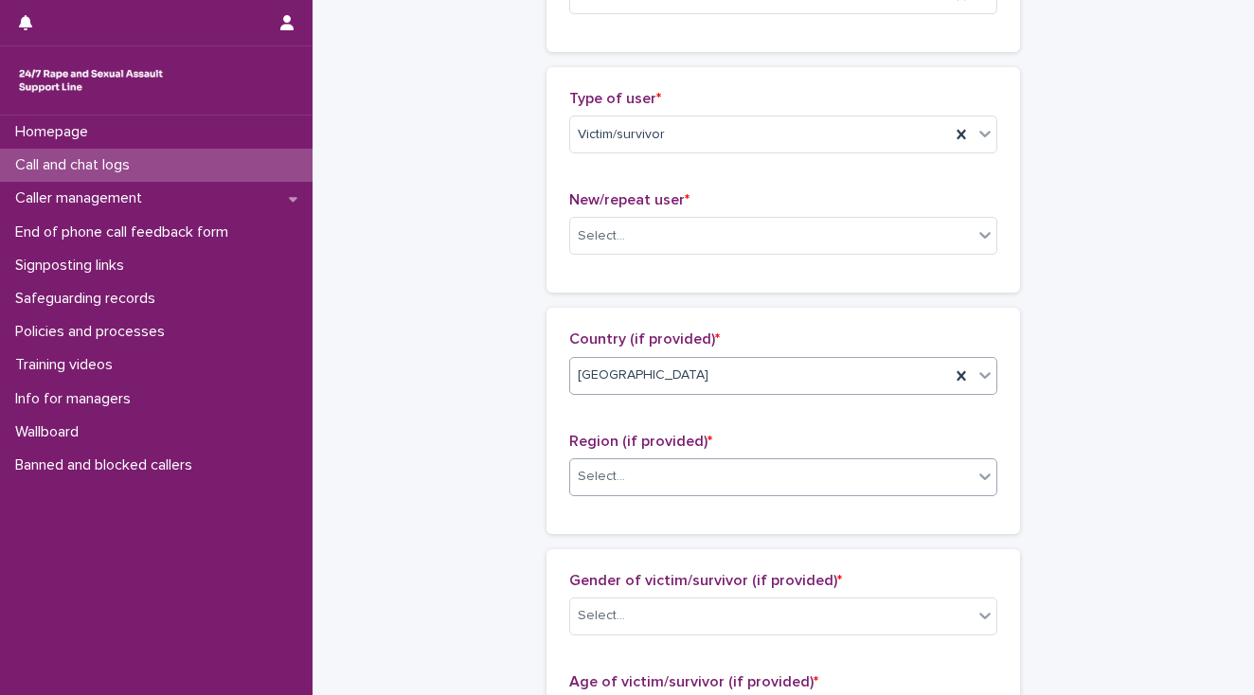
click at [680, 472] on div "Select..." at bounding box center [771, 476] width 403 height 31
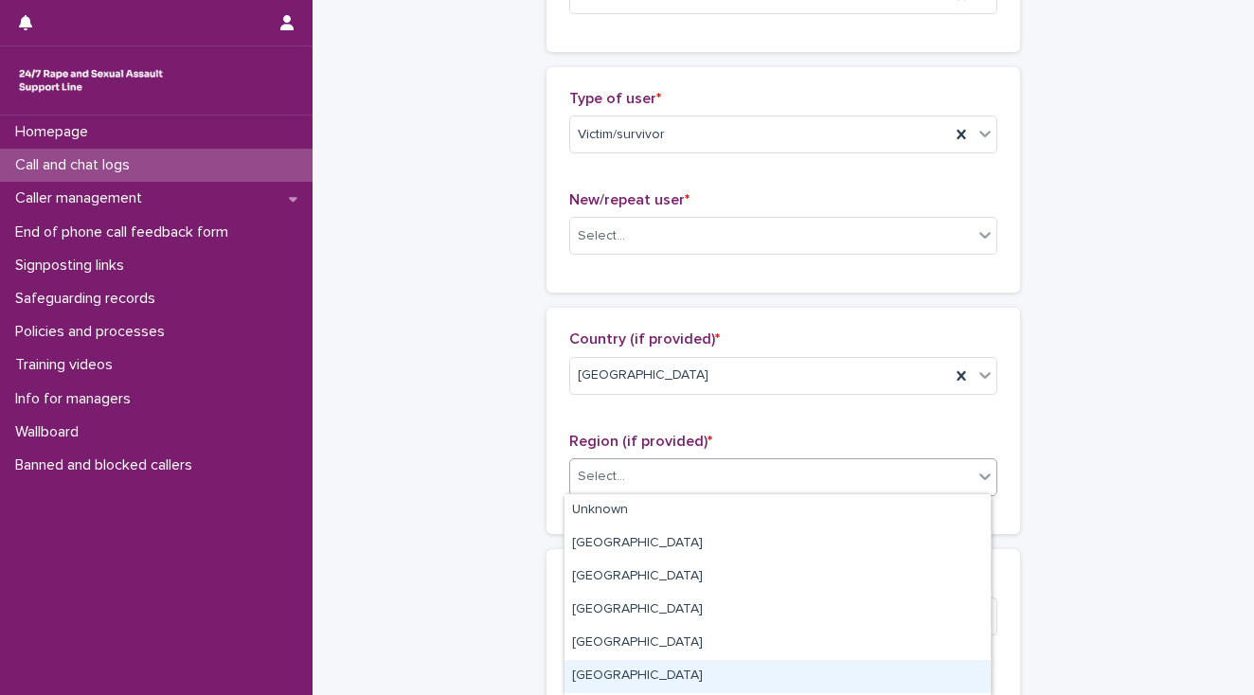
click at [677, 674] on div "[GEOGRAPHIC_DATA]" at bounding box center [778, 676] width 426 height 33
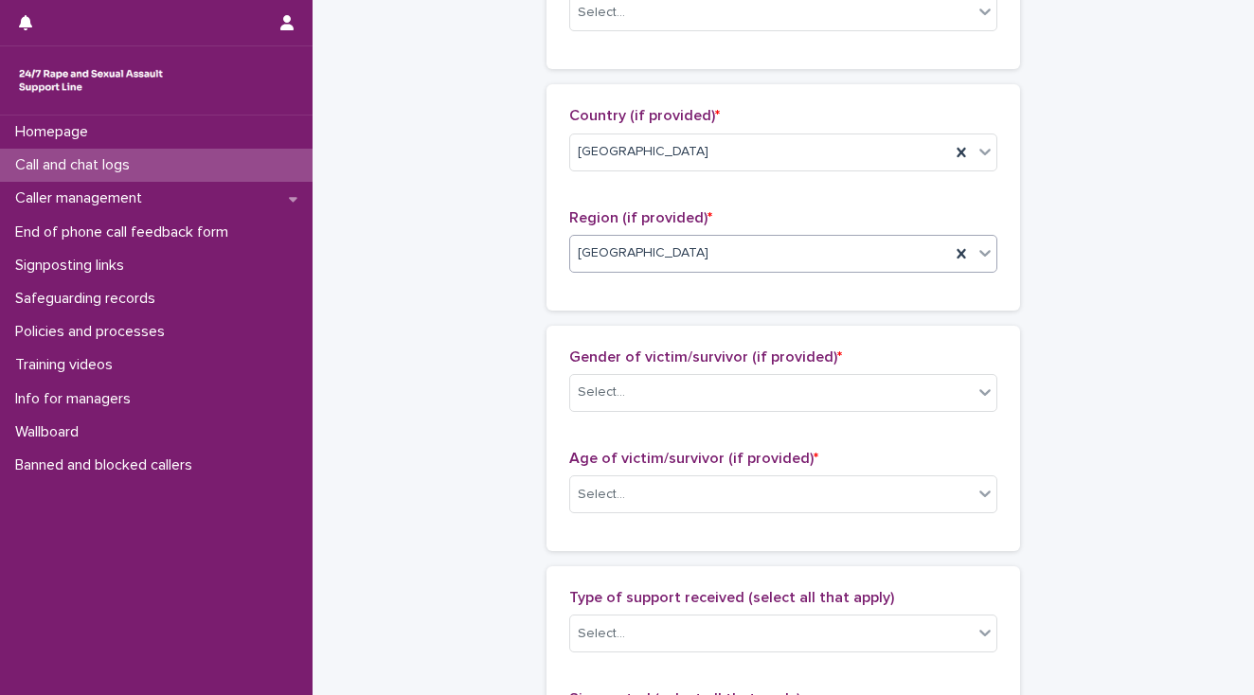
scroll to position [682, 0]
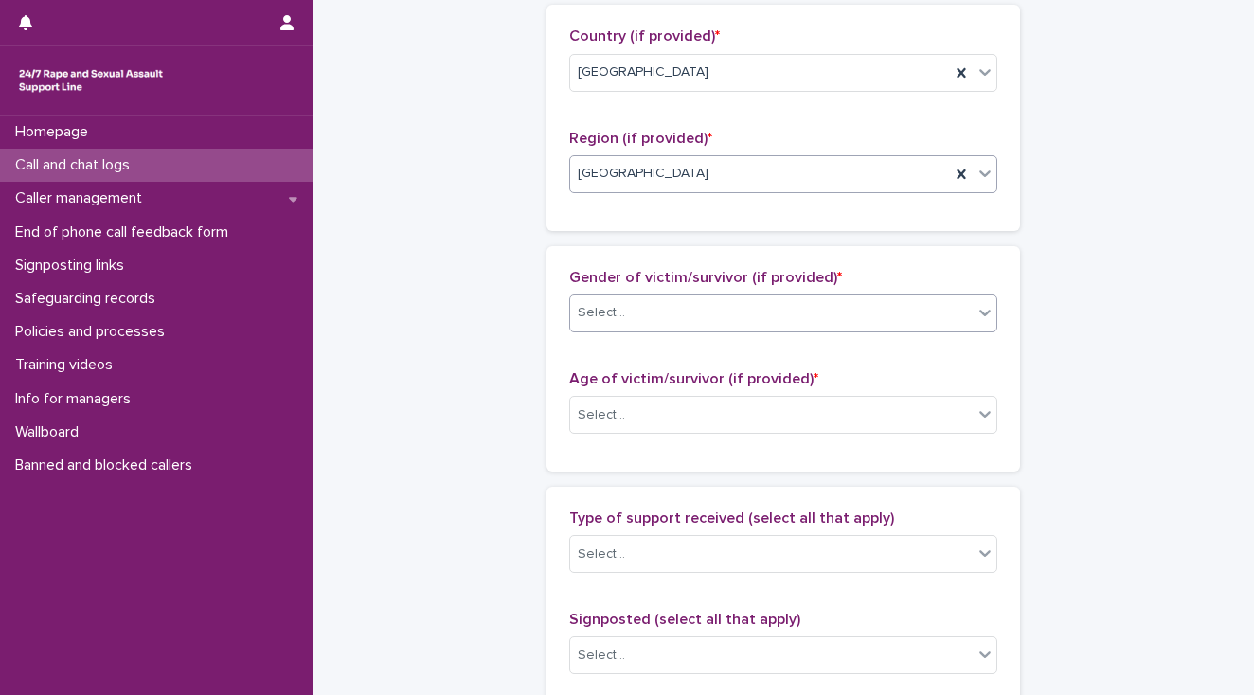
click at [586, 303] on div "Select..." at bounding box center [601, 313] width 47 height 20
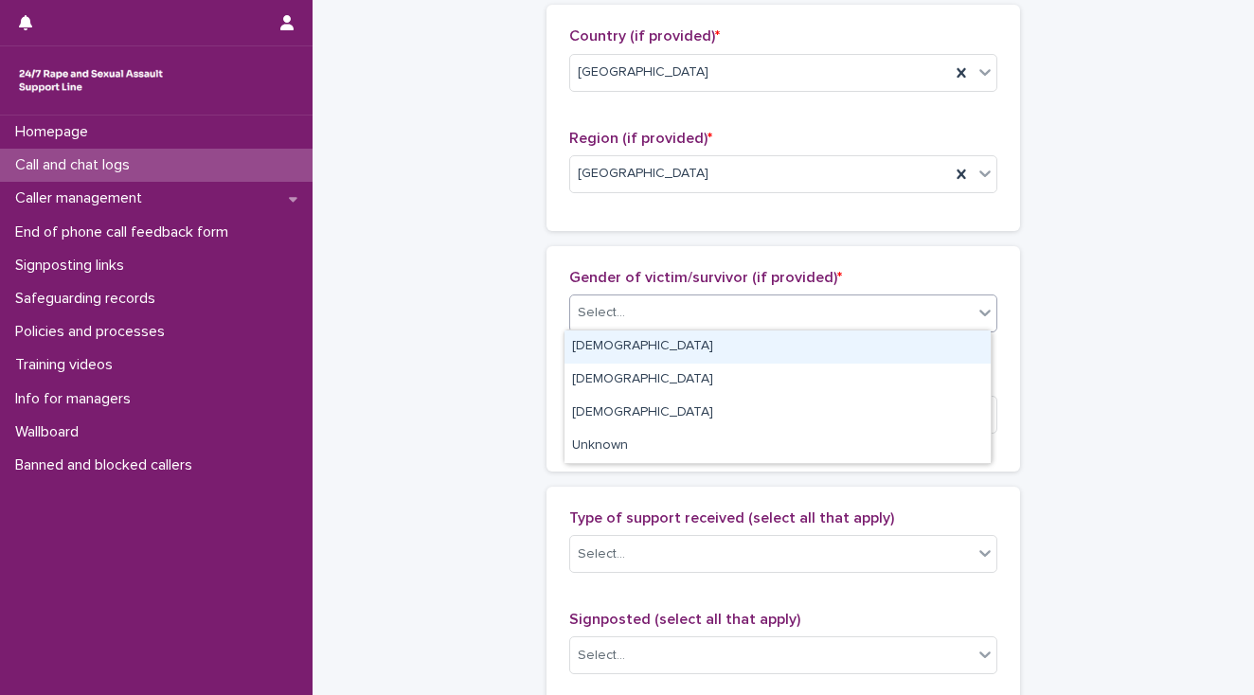
drag, startPoint x: 590, startPoint y: 334, endPoint x: 608, endPoint y: 332, distance: 18.2
click at [597, 334] on div "[DEMOGRAPHIC_DATA]" at bounding box center [778, 347] width 426 height 33
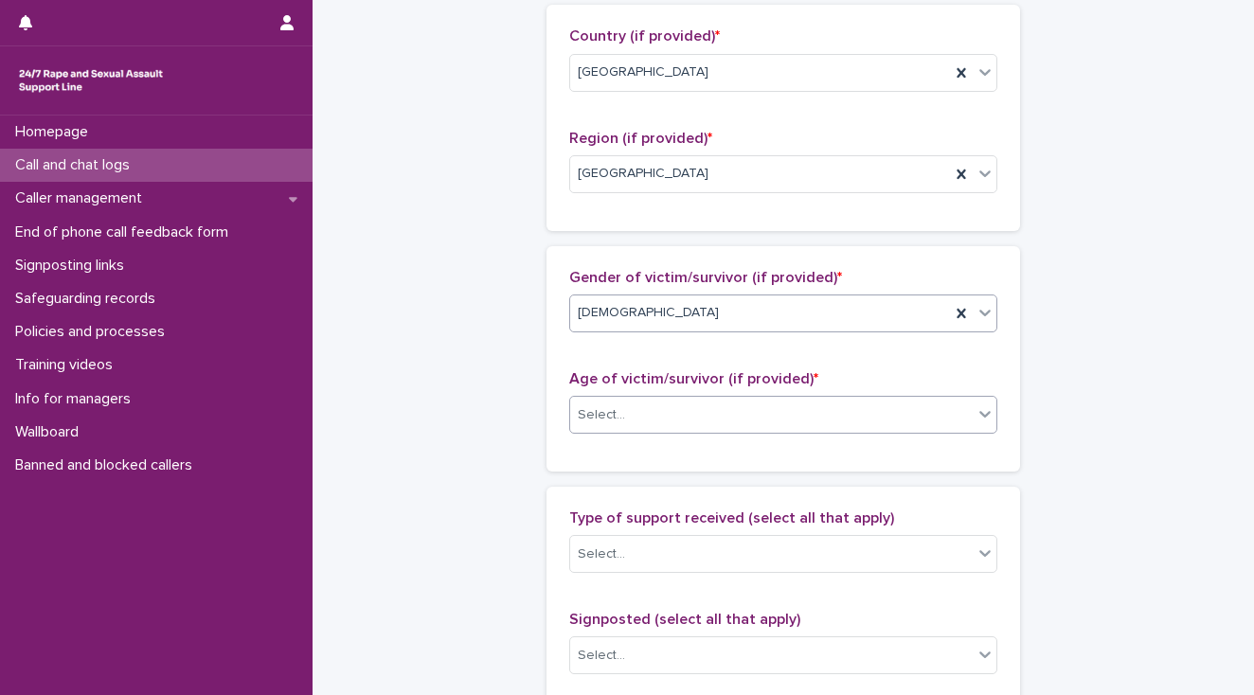
click at [639, 415] on div "Select..." at bounding box center [771, 415] width 403 height 31
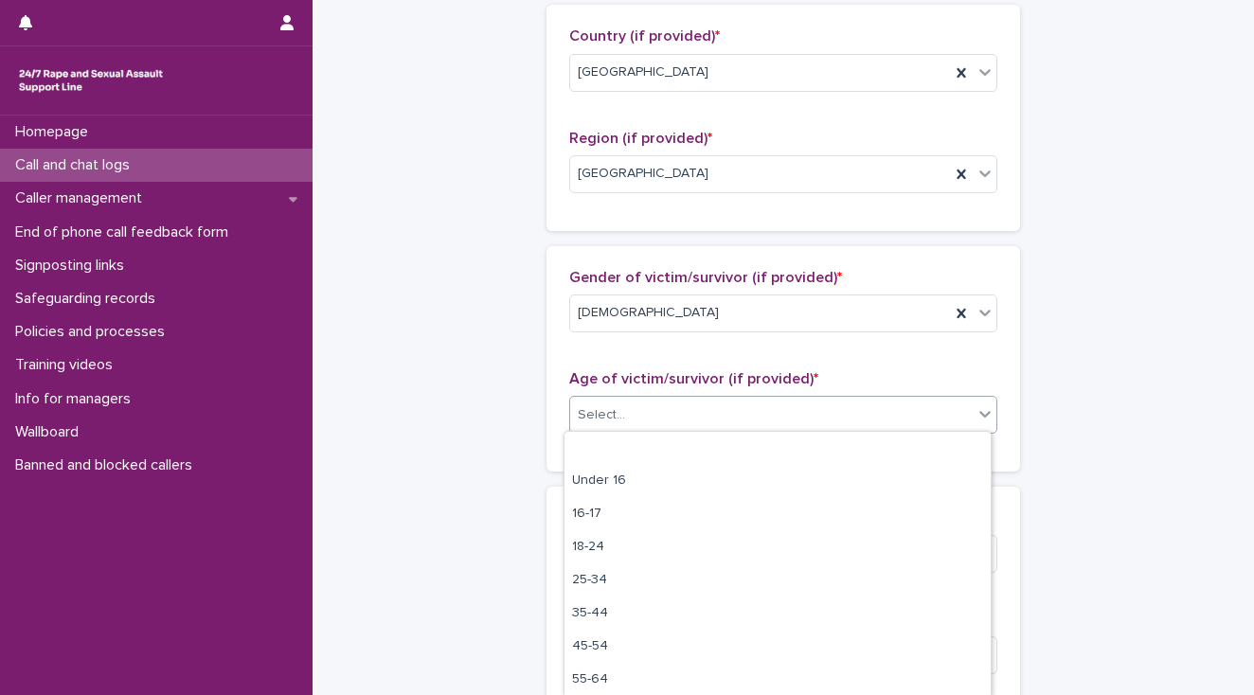
scroll to position [67, 0]
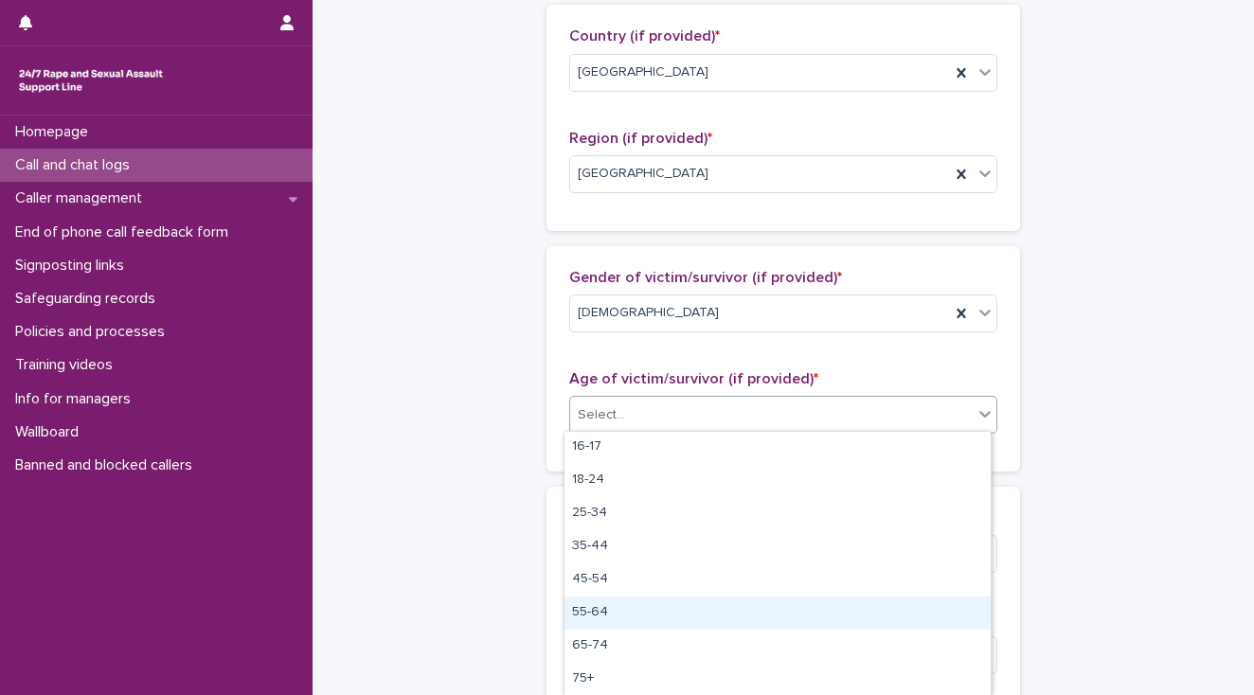
click at [646, 620] on div "55-64" at bounding box center [778, 613] width 426 height 33
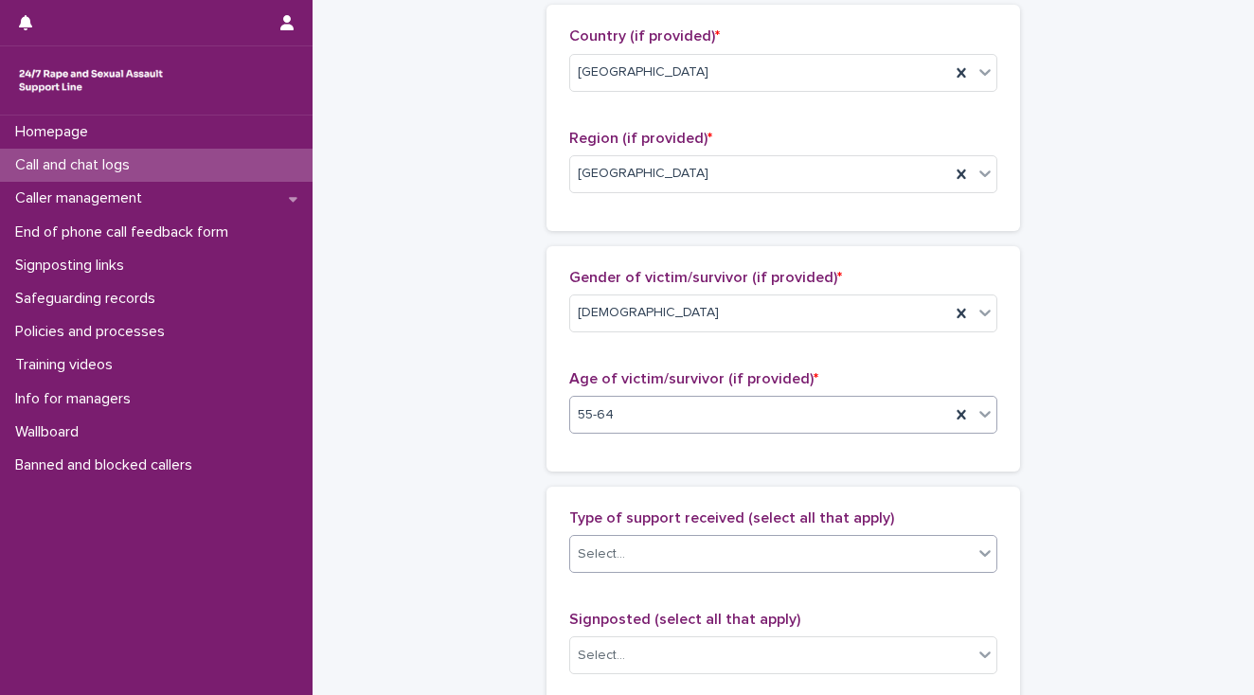
click at [652, 558] on div "Select..." at bounding box center [771, 554] width 403 height 31
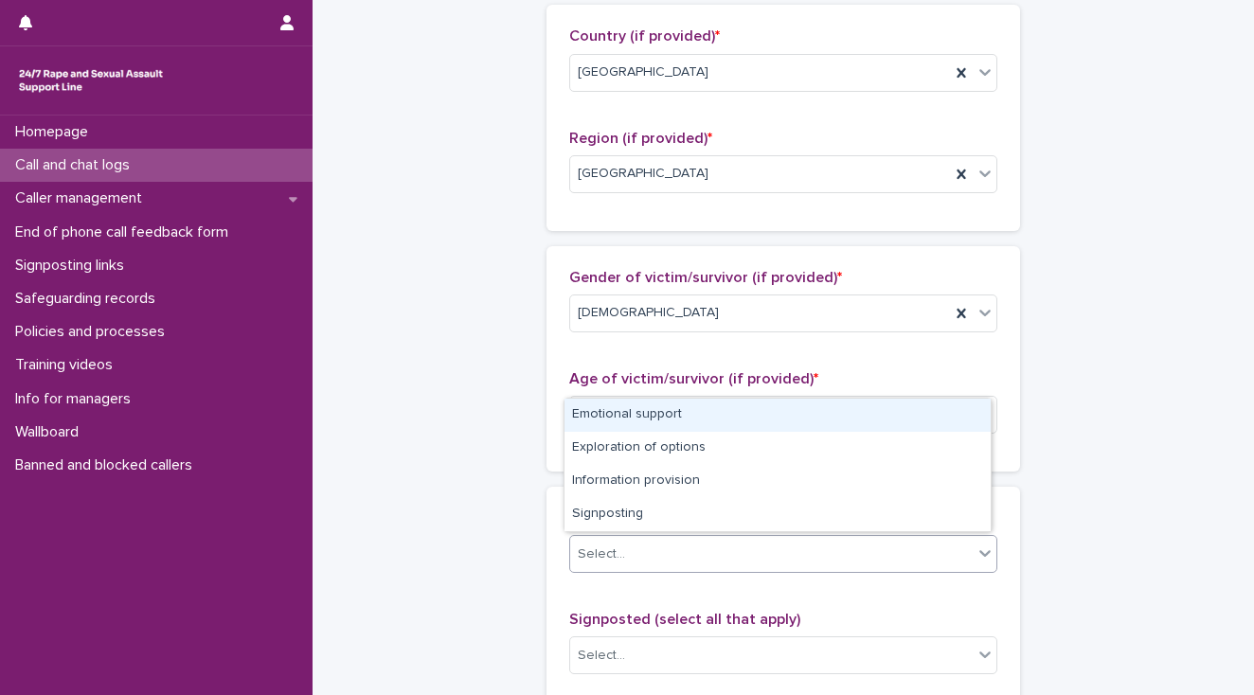
click at [640, 413] on div "Emotional support" at bounding box center [778, 415] width 426 height 33
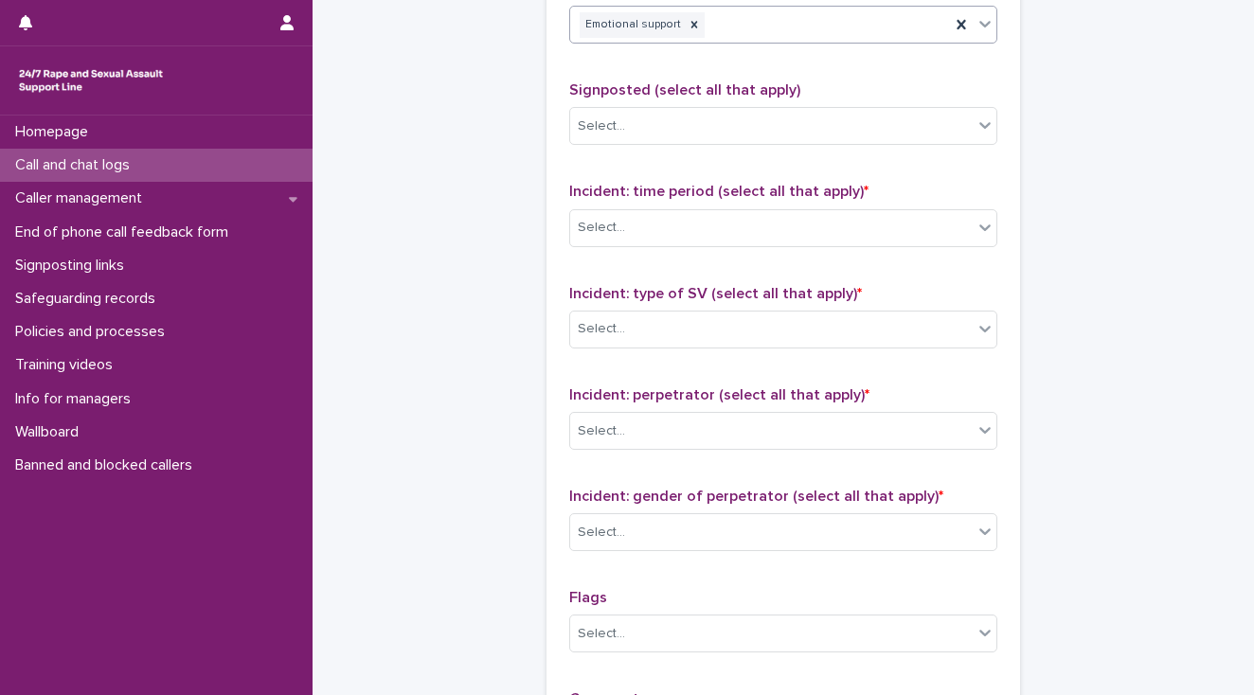
scroll to position [1213, 0]
click at [594, 217] on div "Select..." at bounding box center [601, 227] width 47 height 20
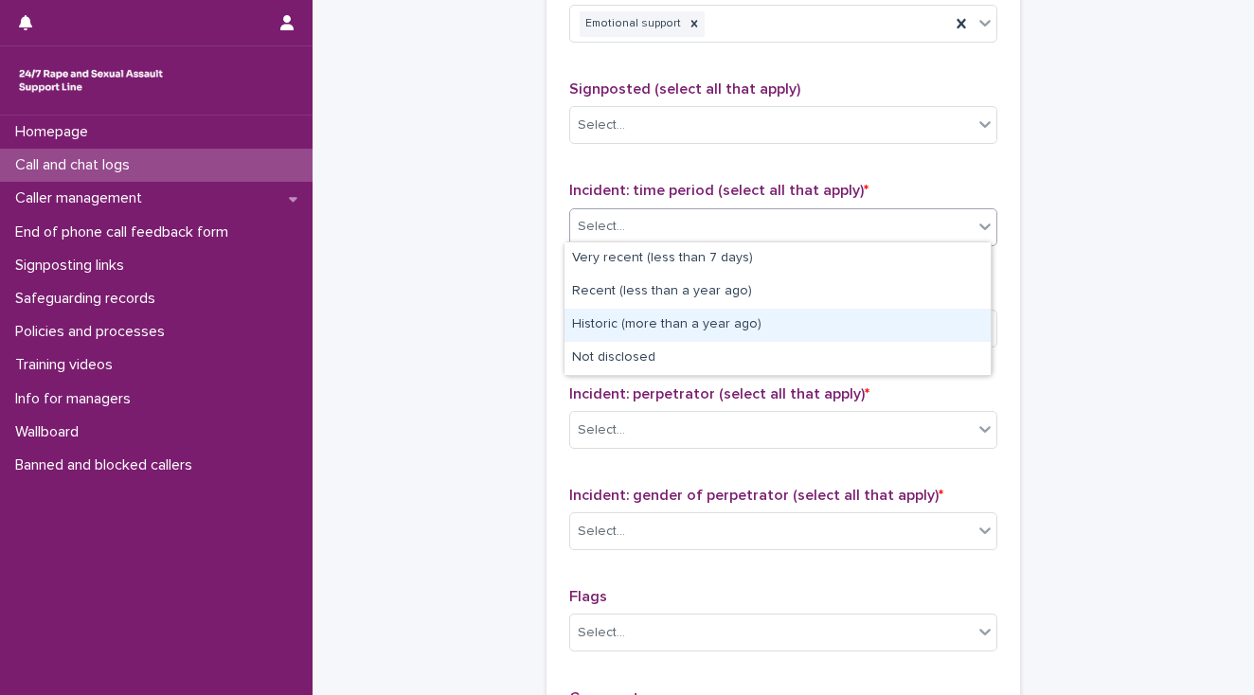
click at [602, 325] on div "Historic (more than a year ago)" at bounding box center [778, 325] width 426 height 33
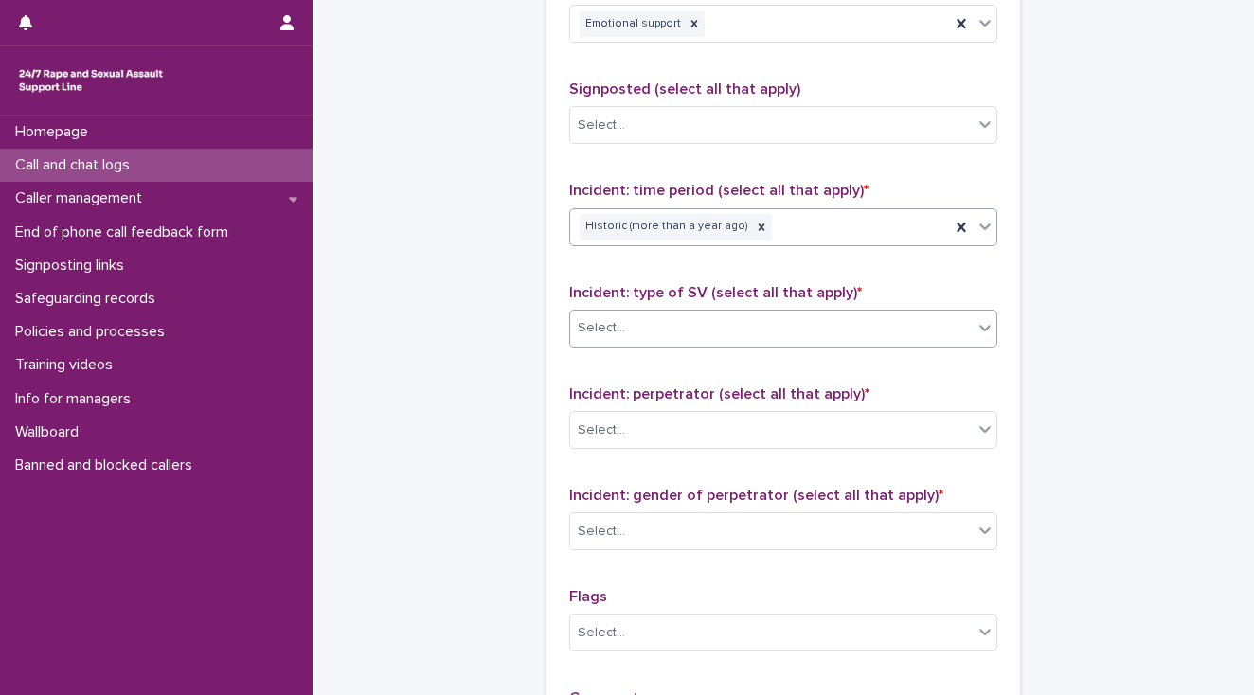
click at [602, 325] on div "Select..." at bounding box center [601, 328] width 47 height 20
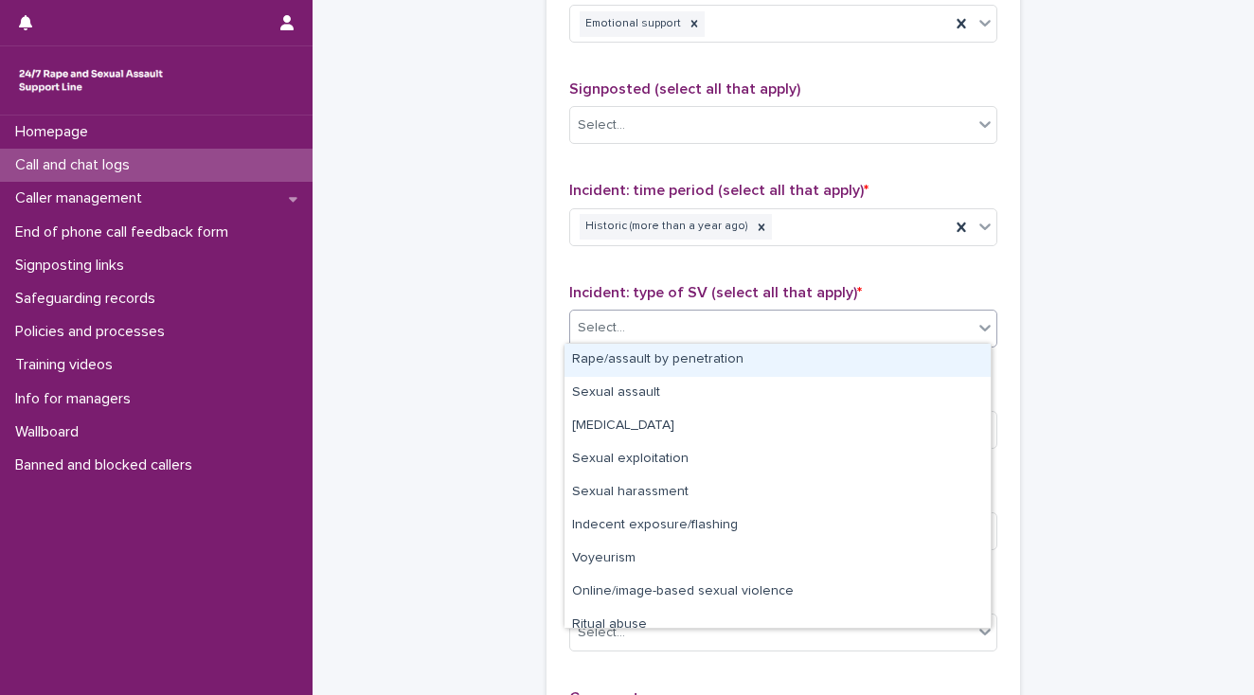
click at [603, 359] on div "Rape/assault by penetration" at bounding box center [778, 360] width 426 height 33
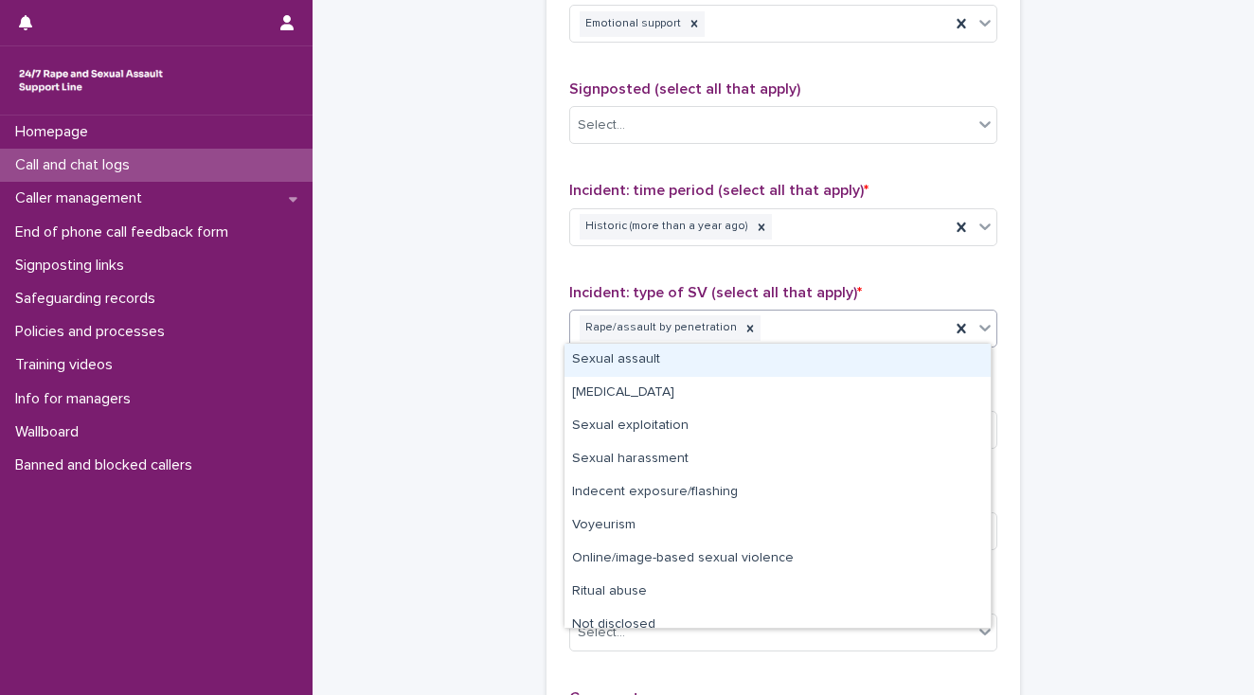
click at [796, 330] on div "Rape/assault by penetration" at bounding box center [760, 328] width 380 height 33
click at [762, 360] on div "Sexual assault" at bounding box center [778, 360] width 426 height 33
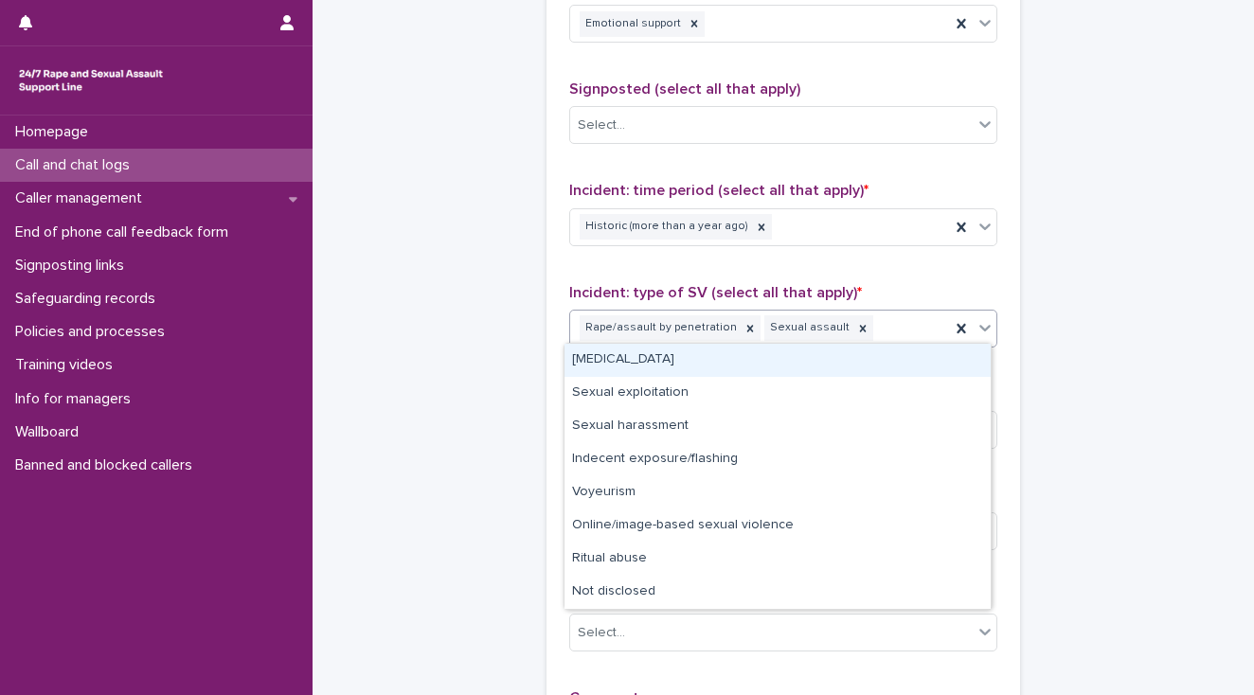
click at [890, 326] on div "Rape/assault by penetration Sexual assault" at bounding box center [760, 328] width 380 height 33
click at [638, 362] on div "[MEDICAL_DATA]" at bounding box center [778, 360] width 426 height 33
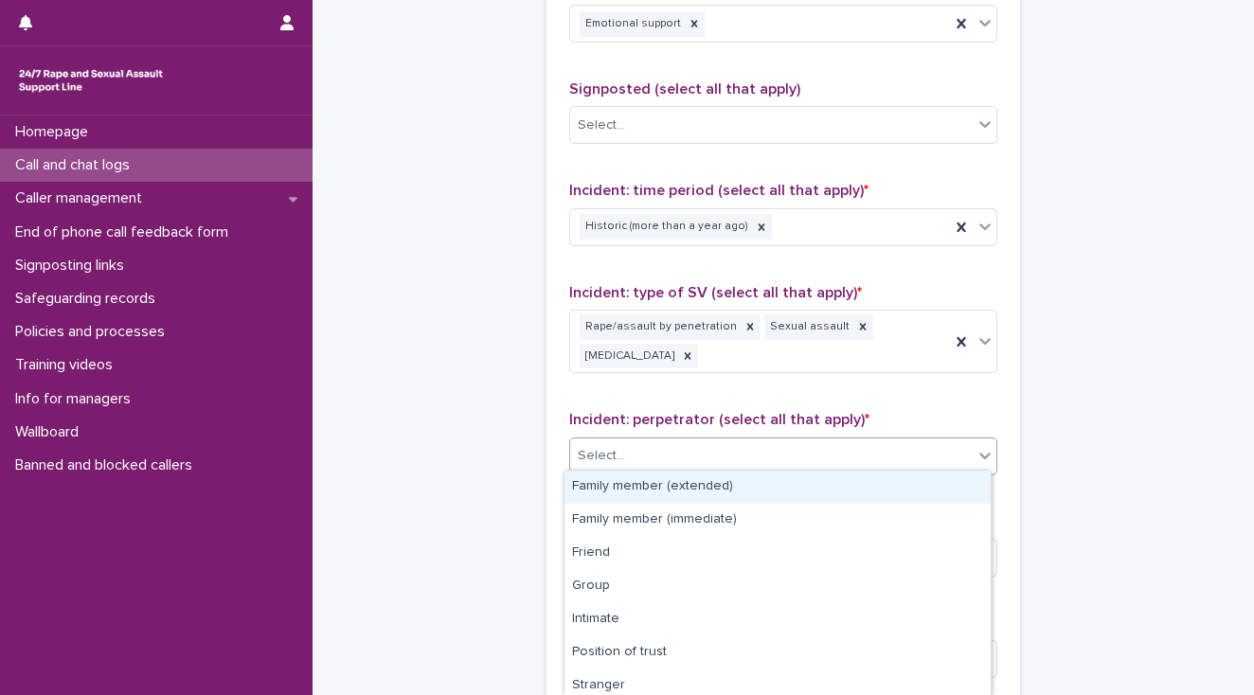
click at [628, 454] on div "Select..." at bounding box center [771, 455] width 403 height 31
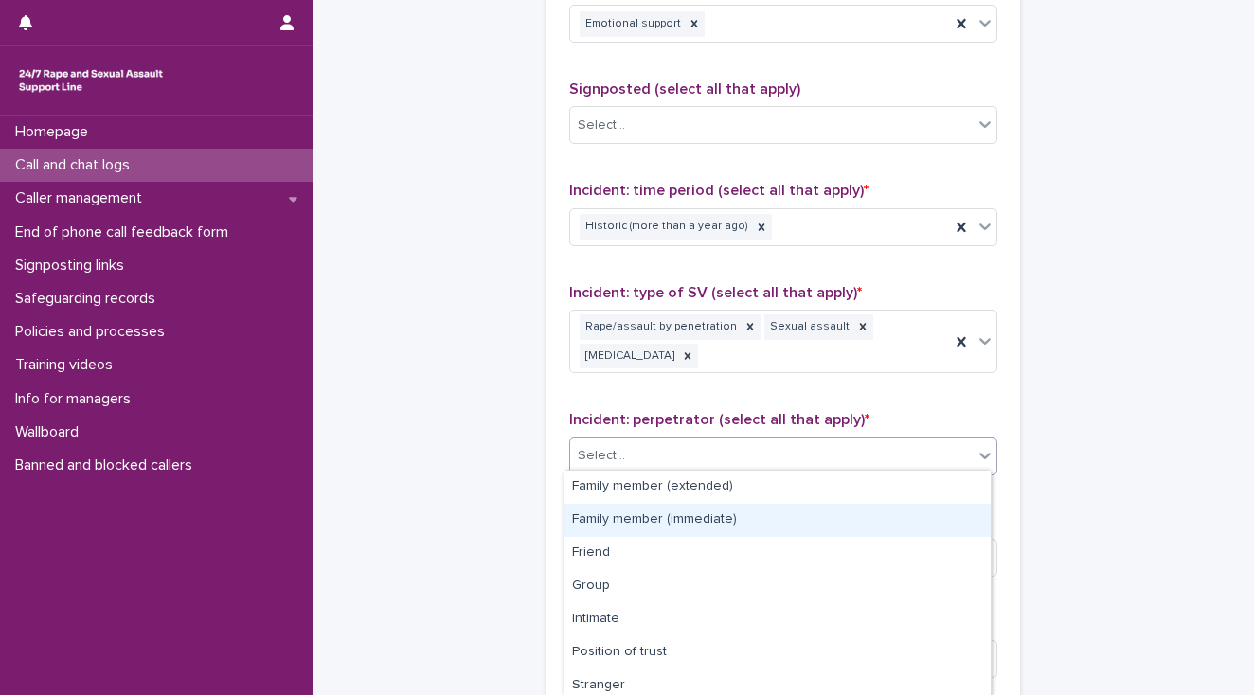
click at [637, 513] on div "Family member (immediate)" at bounding box center [778, 520] width 426 height 33
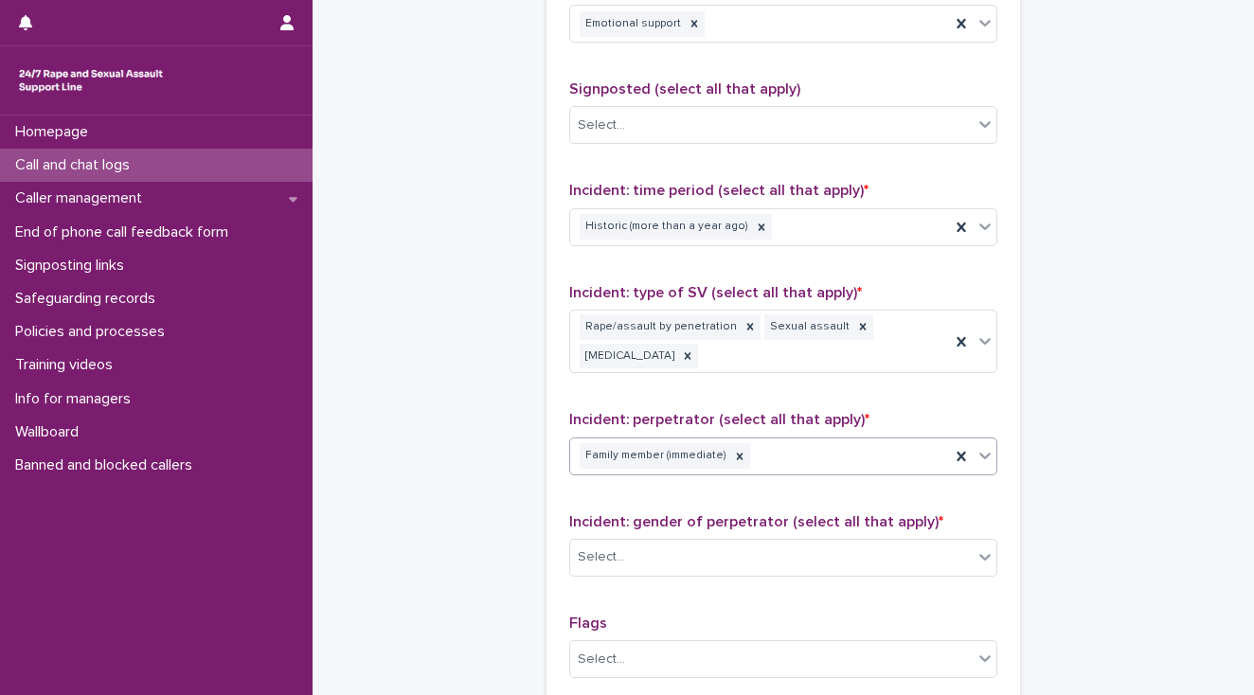
click at [768, 455] on div "Family member (immediate)" at bounding box center [760, 456] width 380 height 33
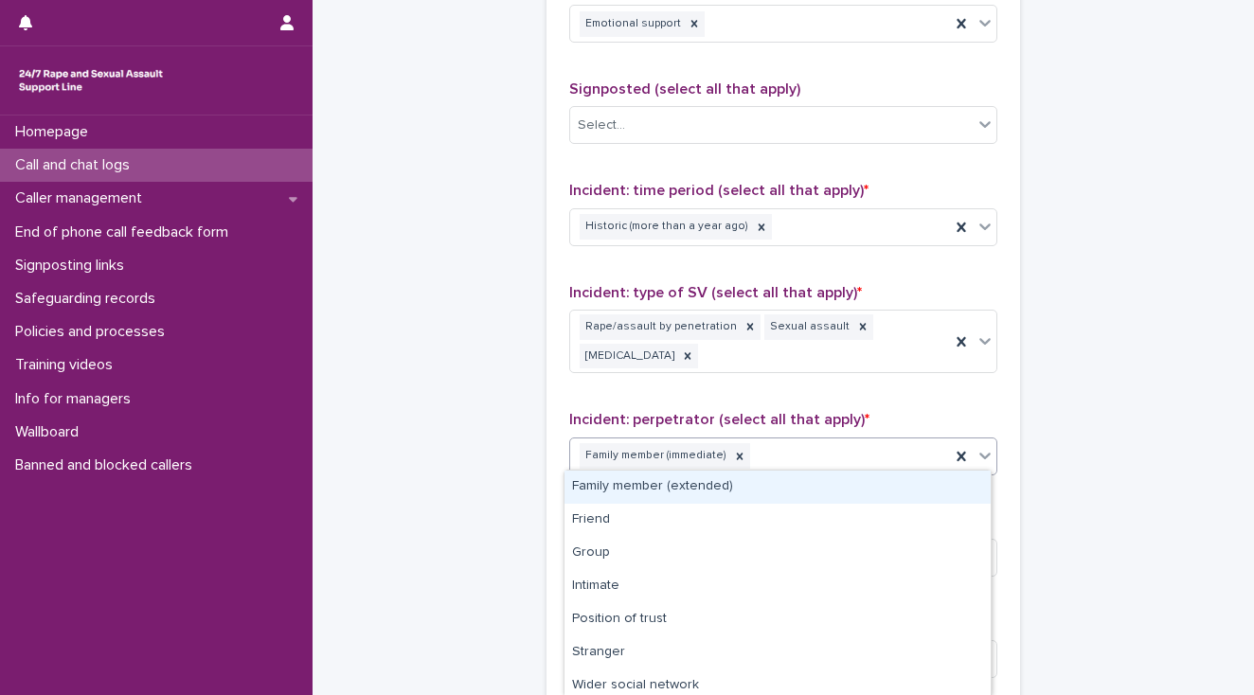
click at [762, 480] on div "Family member (extended)" at bounding box center [778, 487] width 426 height 33
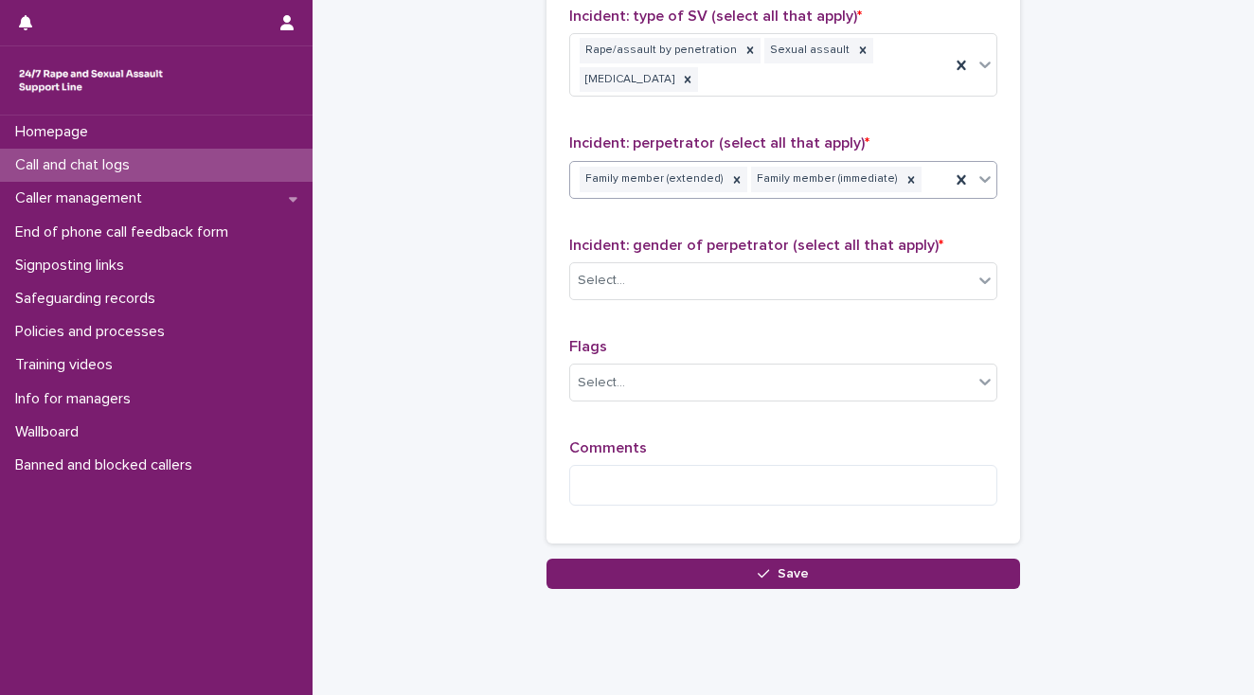
scroll to position [1516, 0]
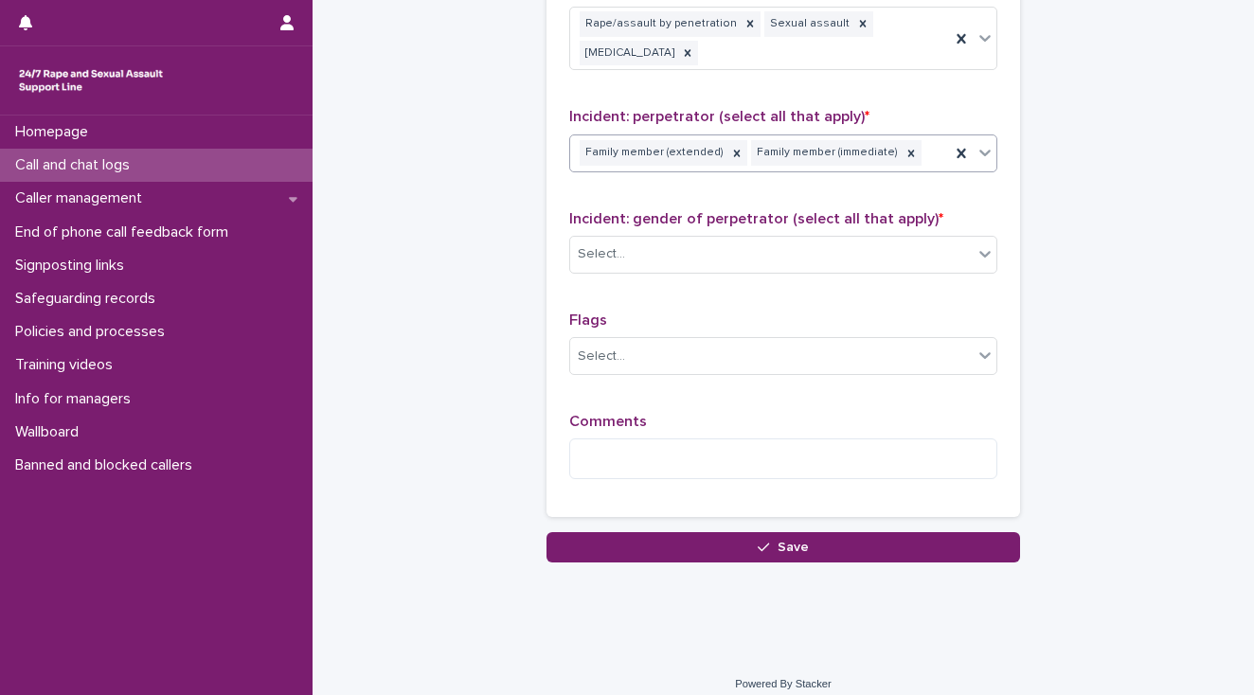
click at [922, 147] on div "Family member (extended) Family member (immediate)" at bounding box center [760, 152] width 380 height 33
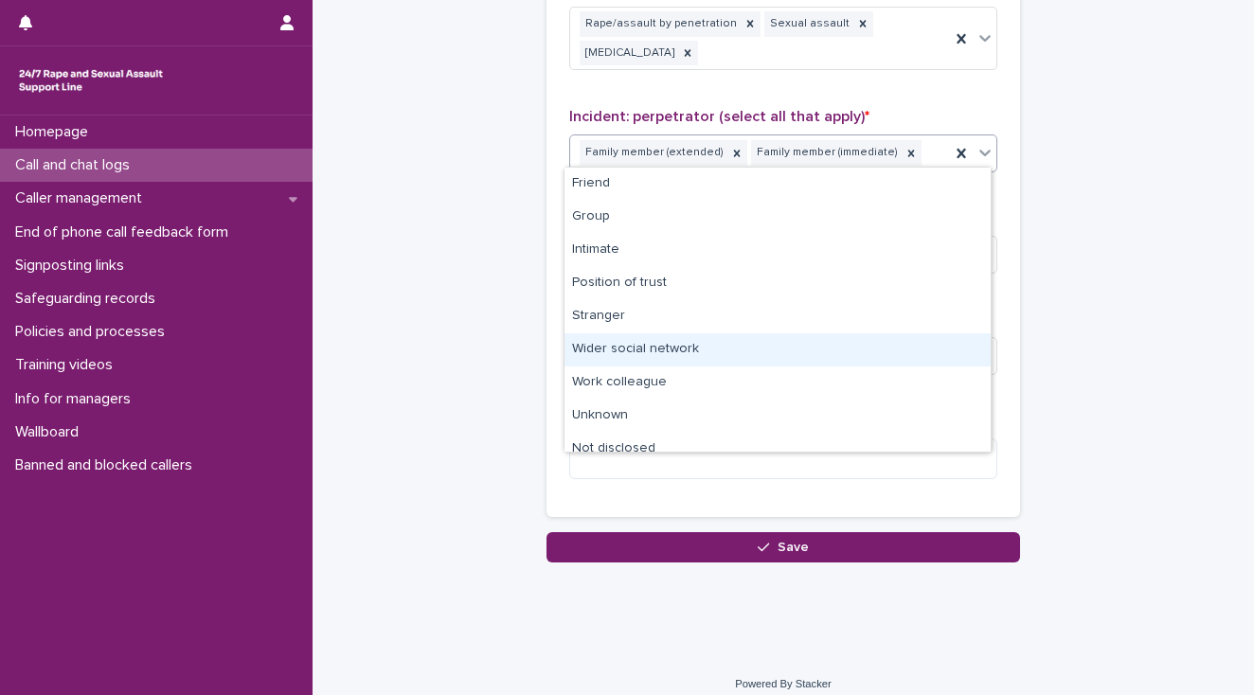
click at [658, 348] on div "Wider social network" at bounding box center [778, 349] width 426 height 33
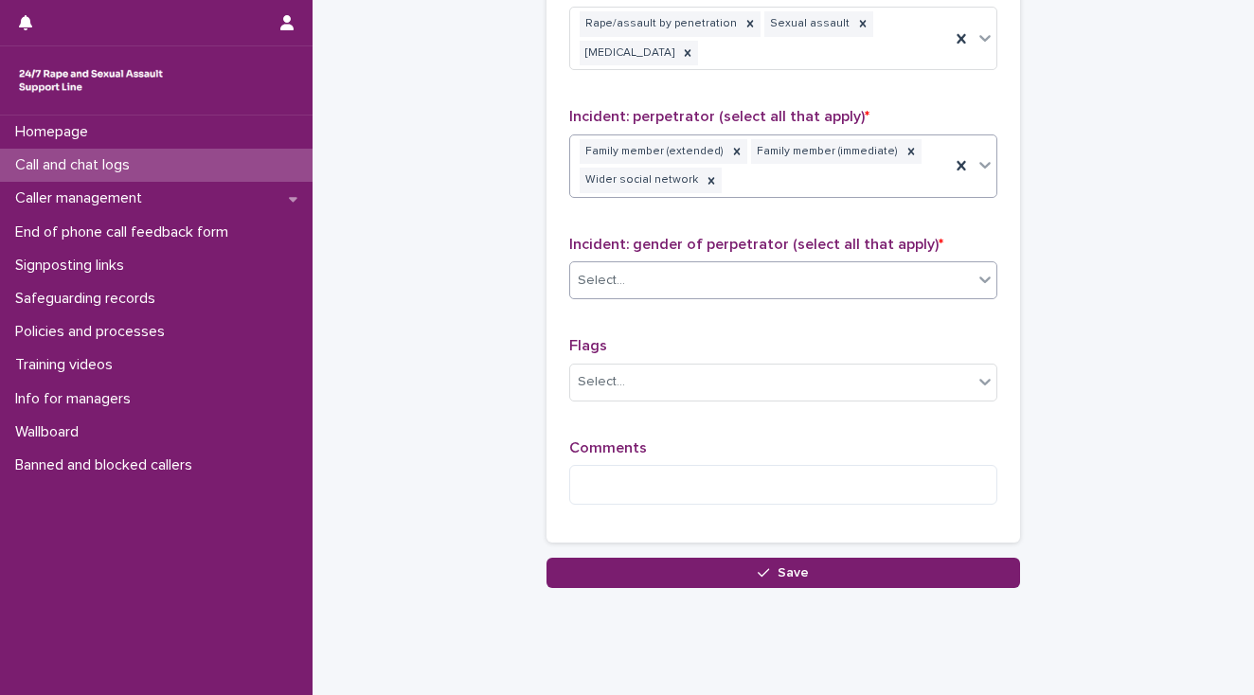
click at [627, 278] on input "text" at bounding box center [628, 281] width 2 height 16
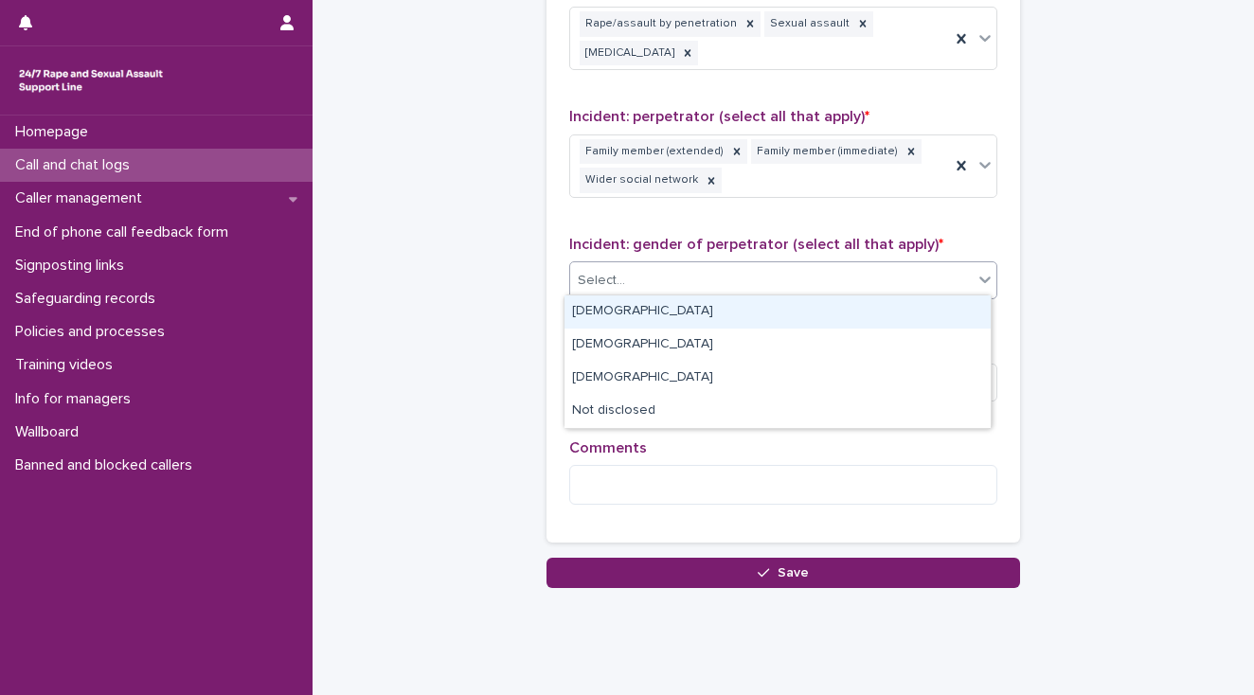
drag, startPoint x: 586, startPoint y: 314, endPoint x: 606, endPoint y: 308, distance: 20.7
click at [585, 314] on div "[DEMOGRAPHIC_DATA]" at bounding box center [778, 312] width 426 height 33
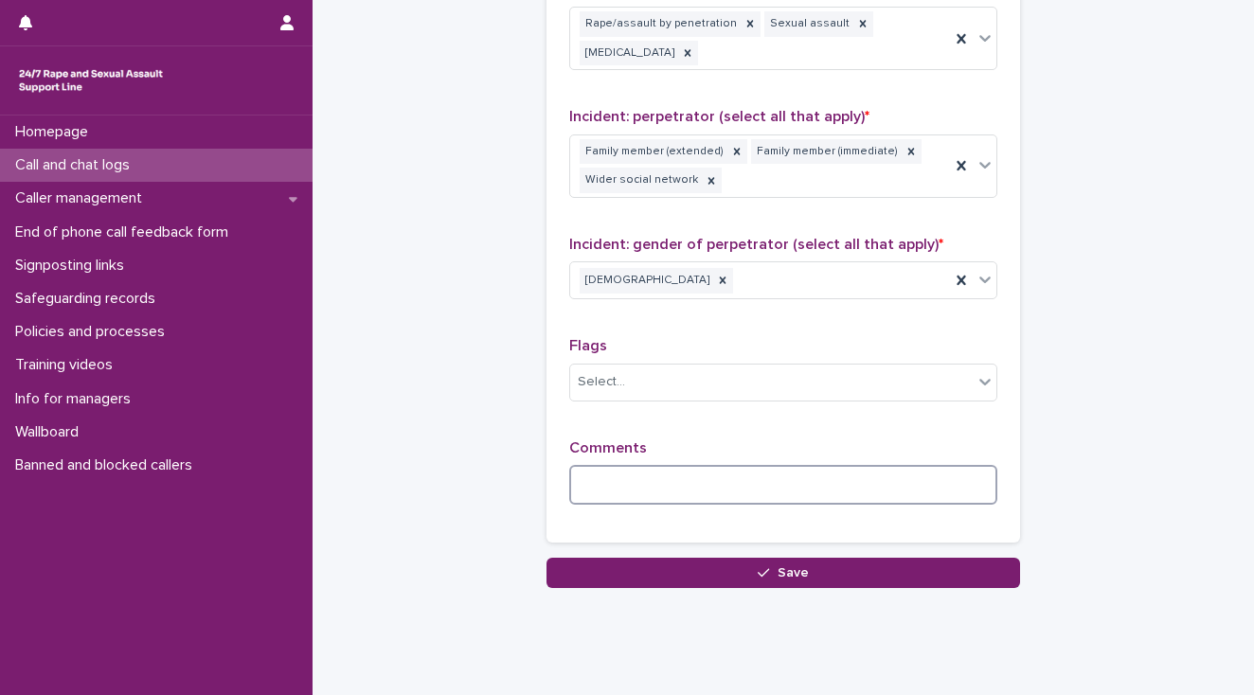
click at [613, 473] on textarea at bounding box center [783, 485] width 428 height 41
paste textarea "**********"
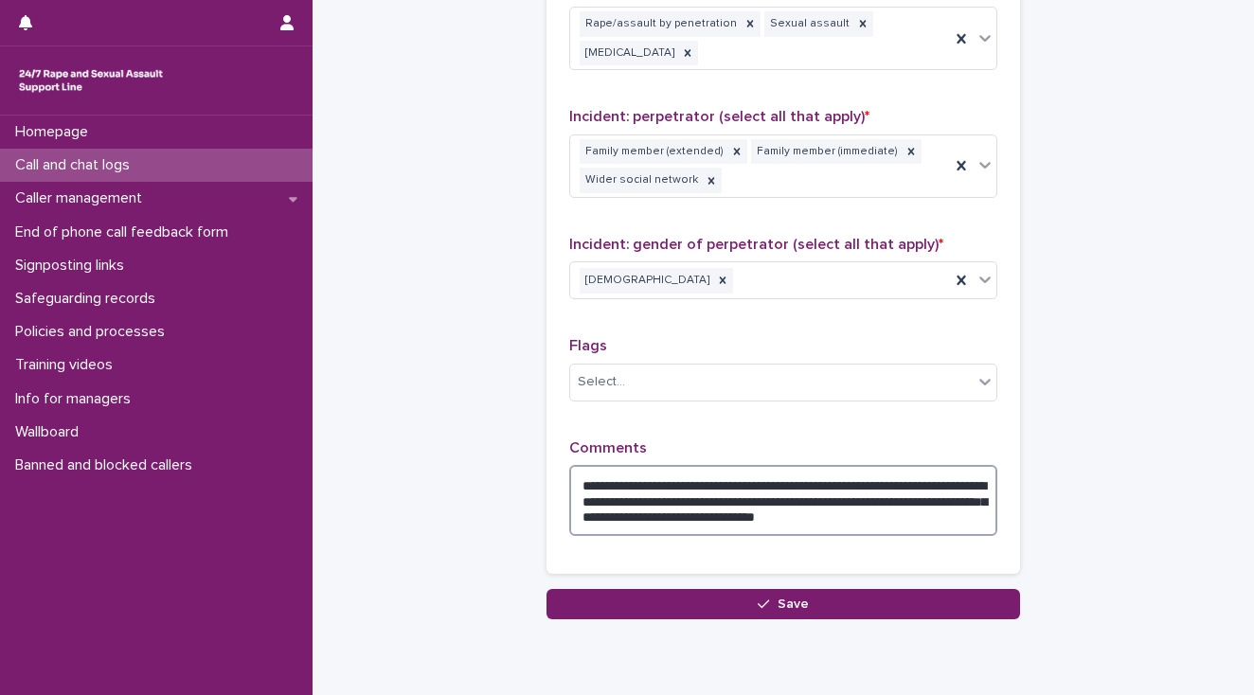
click at [858, 477] on textarea "**********" at bounding box center [783, 501] width 428 height 72
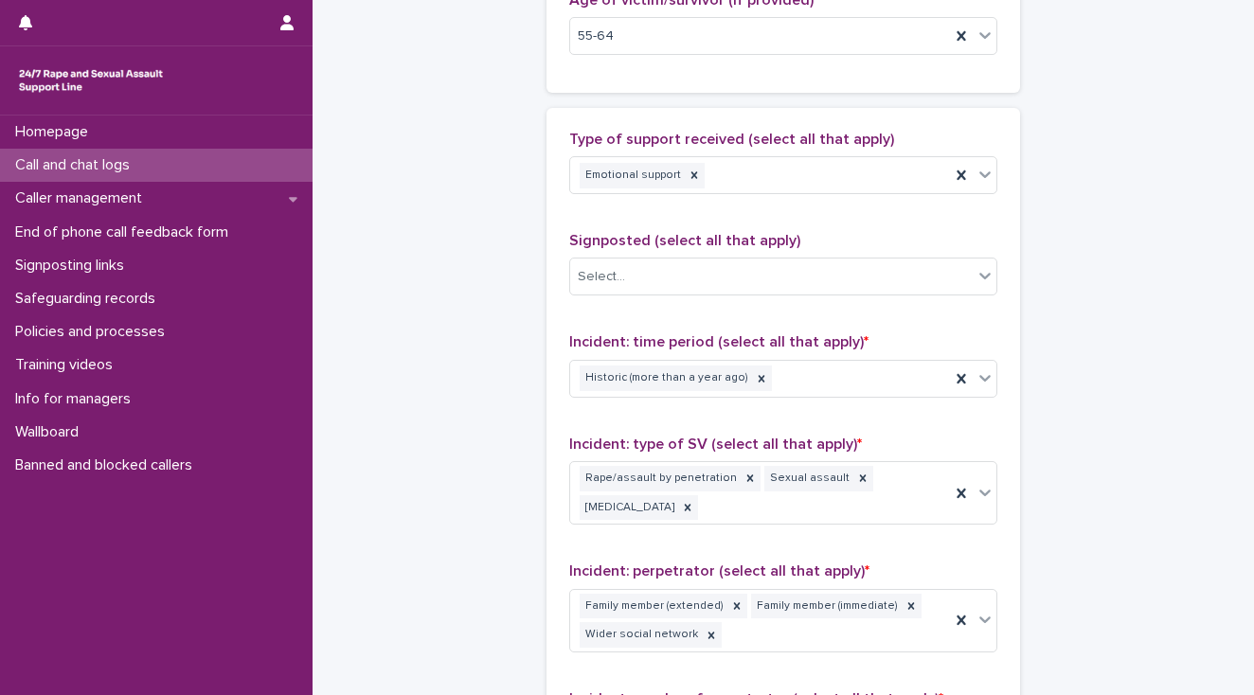
scroll to position [1061, 0]
type textarea "**********"
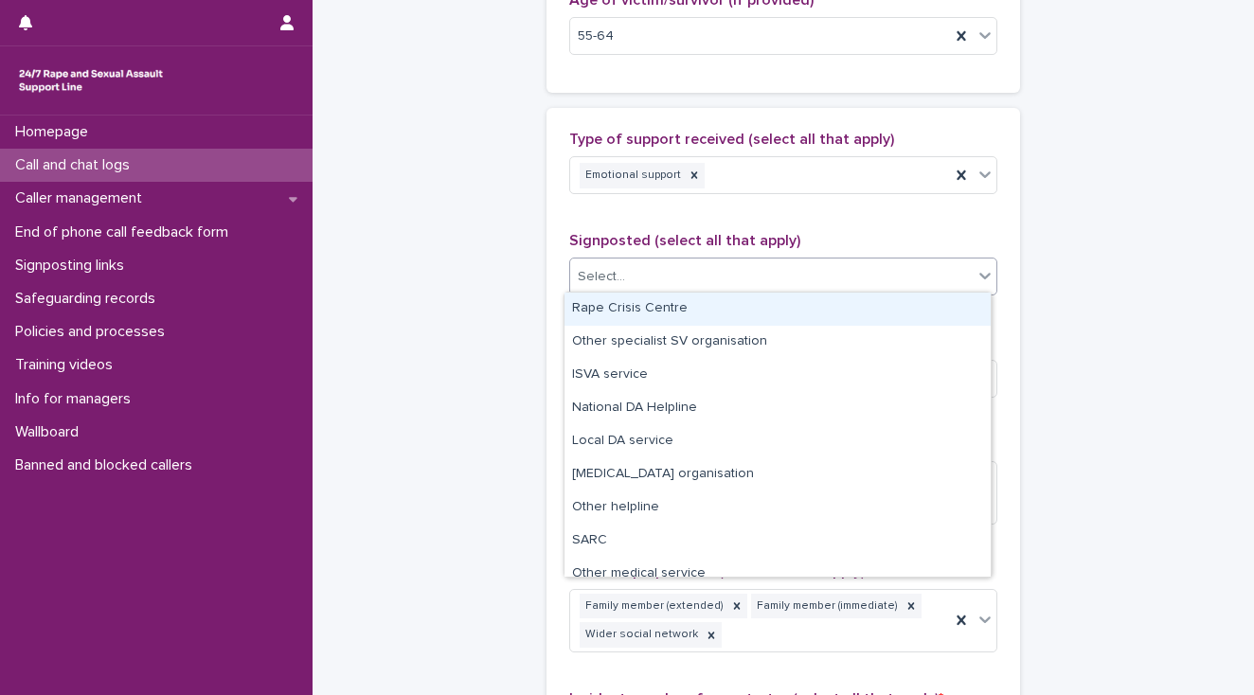
click at [629, 277] on div "Select..." at bounding box center [771, 276] width 403 height 31
click at [632, 300] on div "Rape Crisis Centre" at bounding box center [778, 309] width 426 height 33
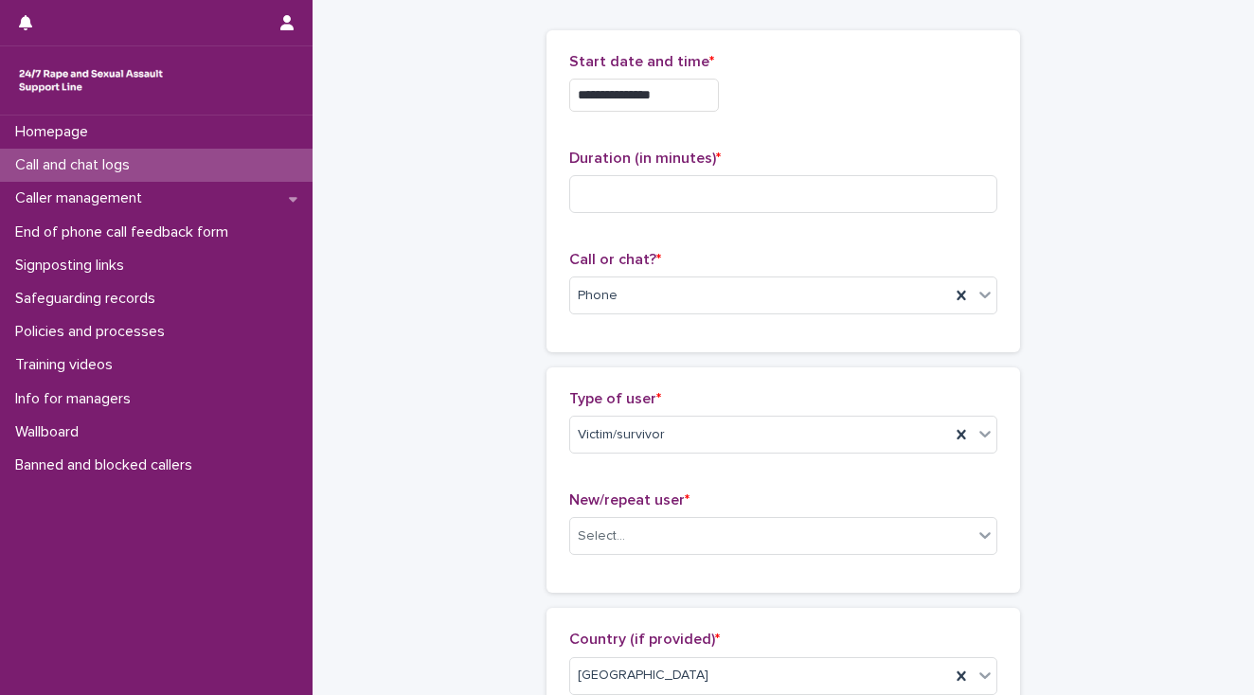
scroll to position [76, 0]
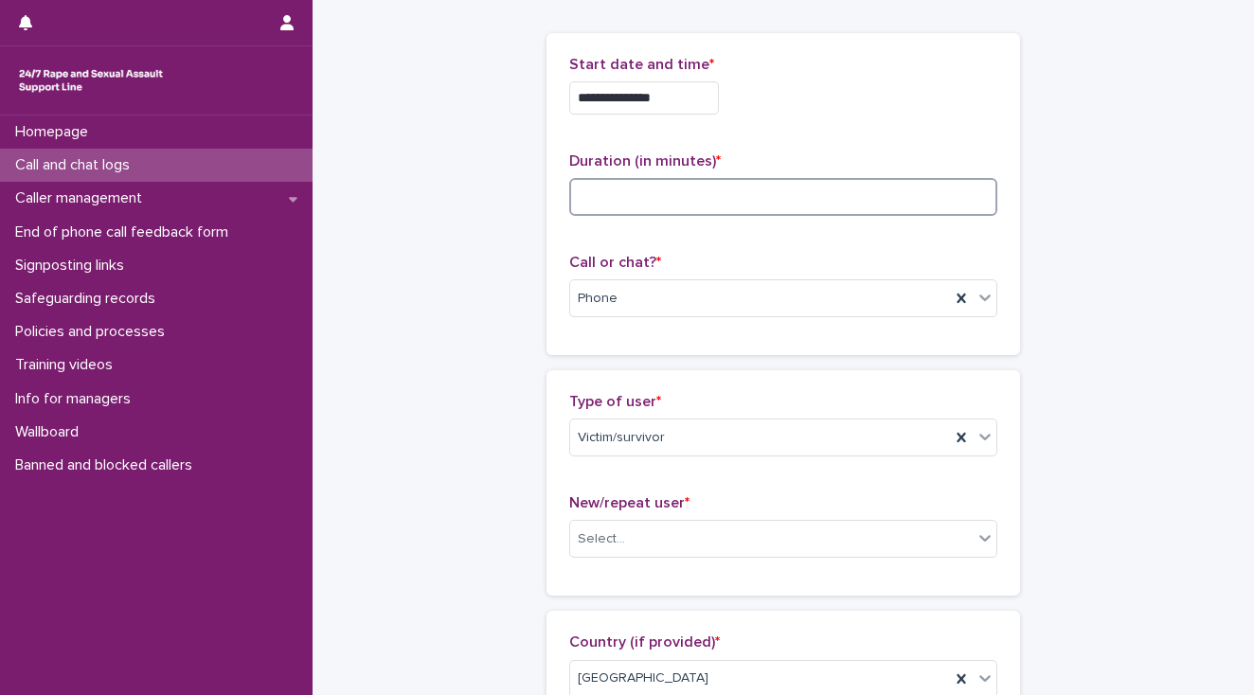
click at [653, 196] on input at bounding box center [783, 197] width 428 height 38
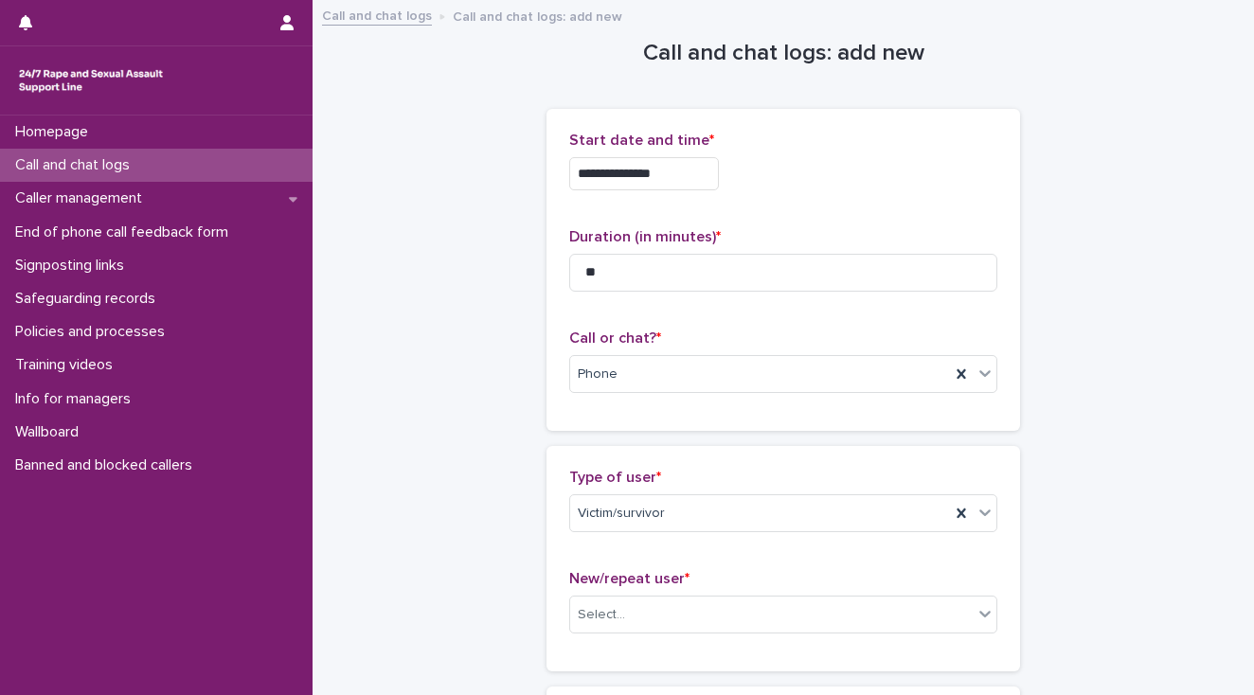
scroll to position [0, 0]
click at [602, 266] on input "**" at bounding box center [783, 273] width 428 height 38
type input "**"
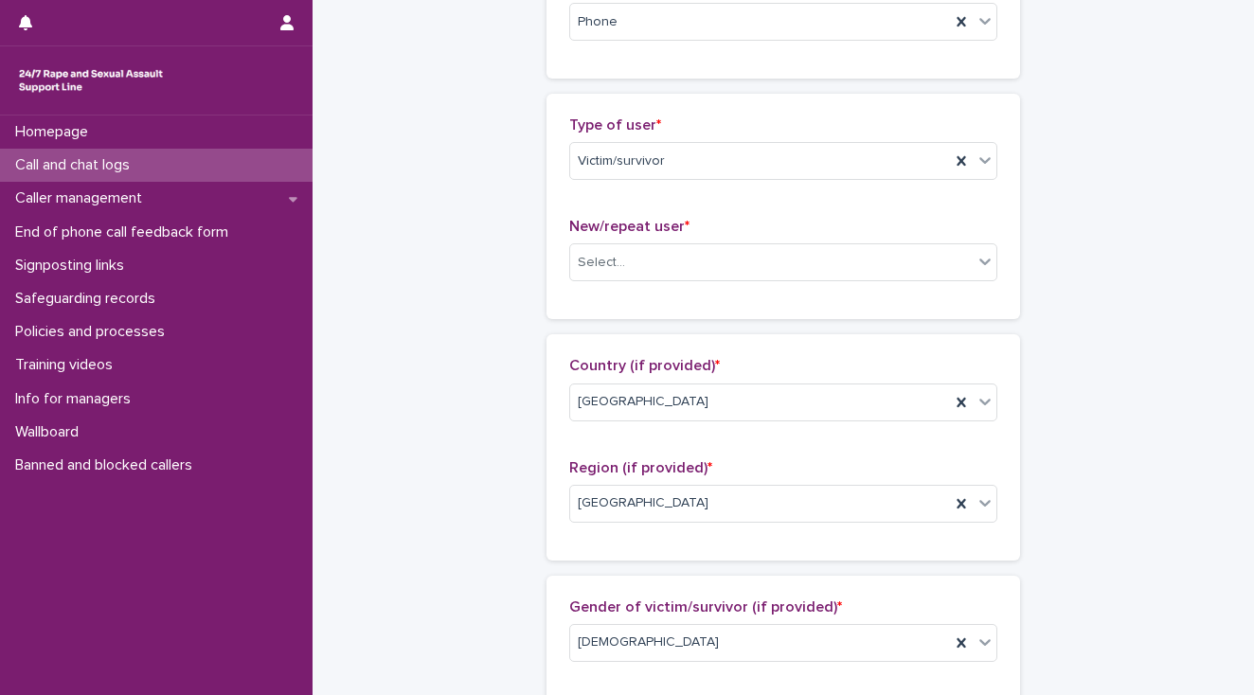
scroll to position [379, 0]
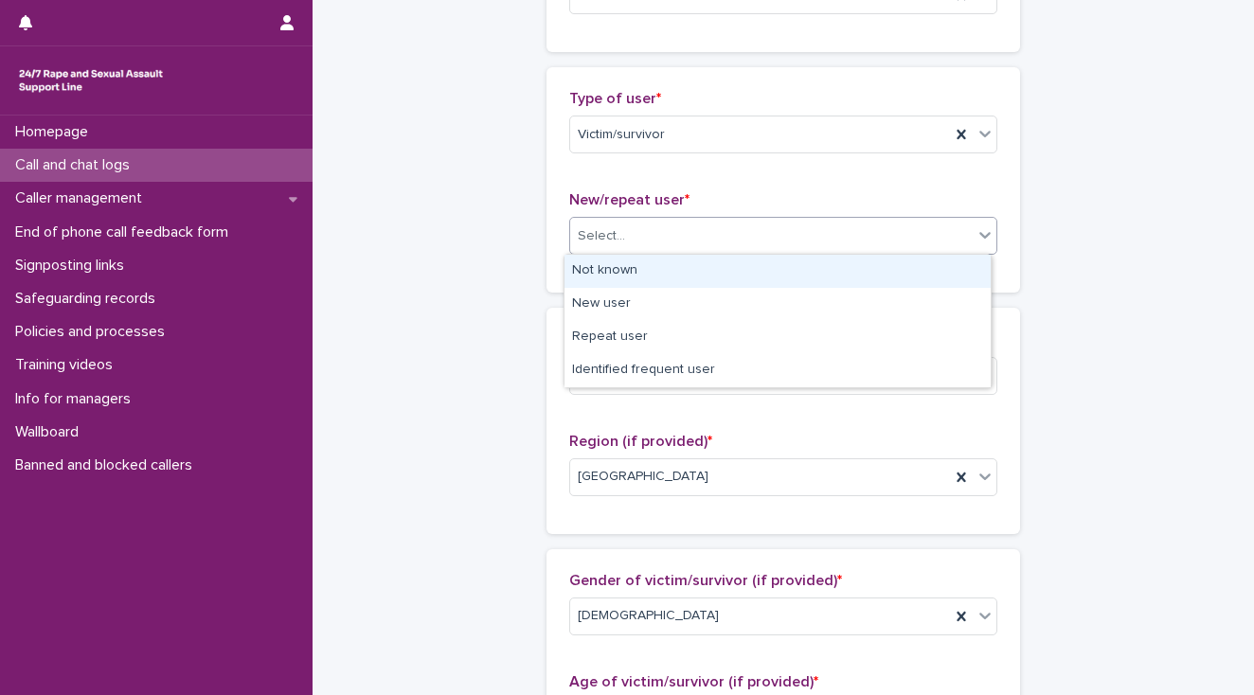
click at [637, 236] on div "Select..." at bounding box center [771, 236] width 403 height 31
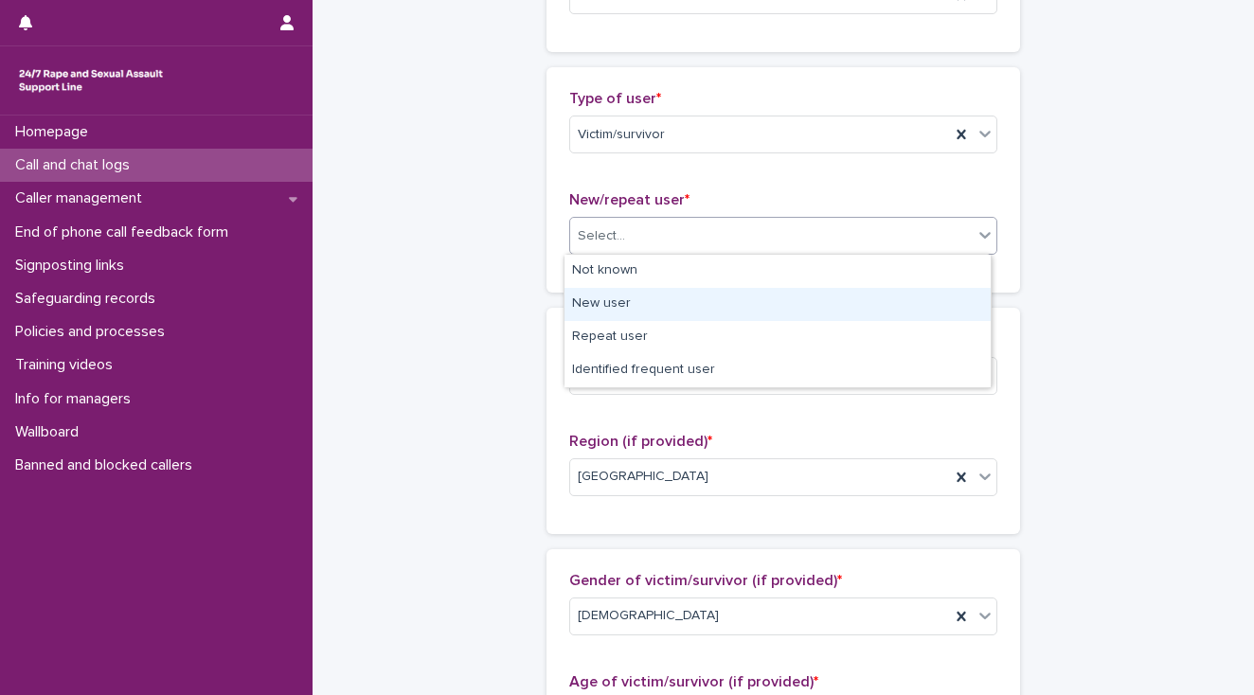
click at [624, 294] on div "New user" at bounding box center [778, 304] width 426 height 33
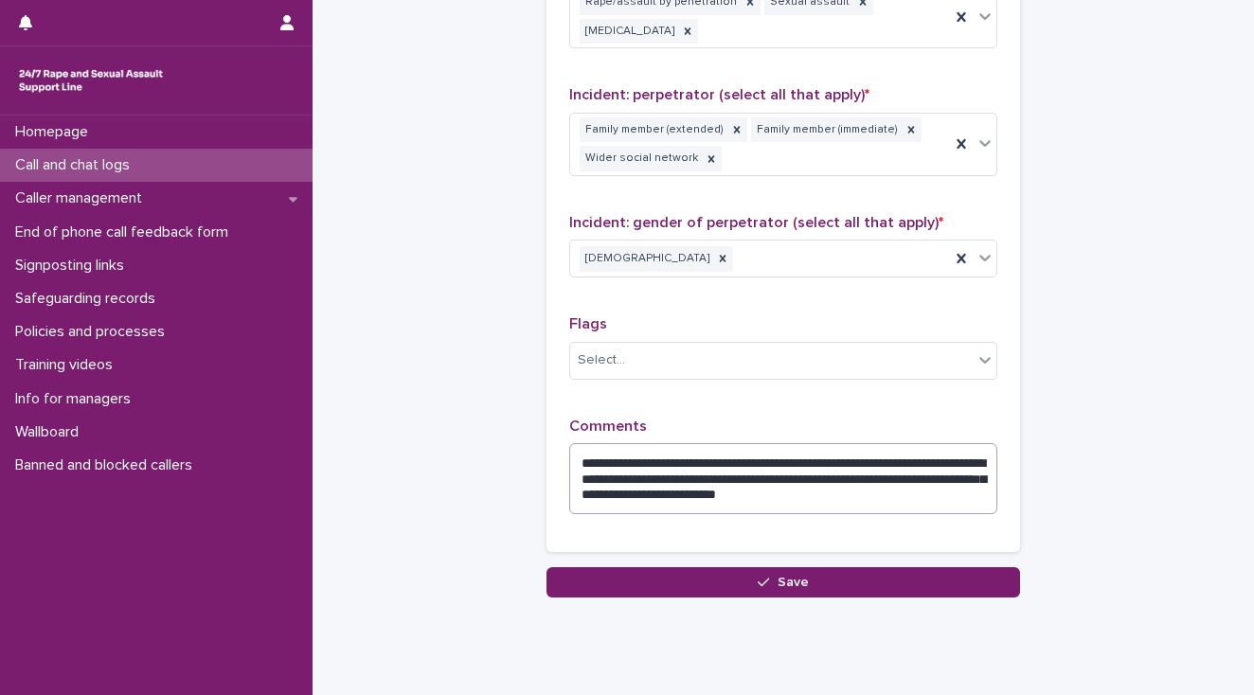
scroll to position [1584, 0]
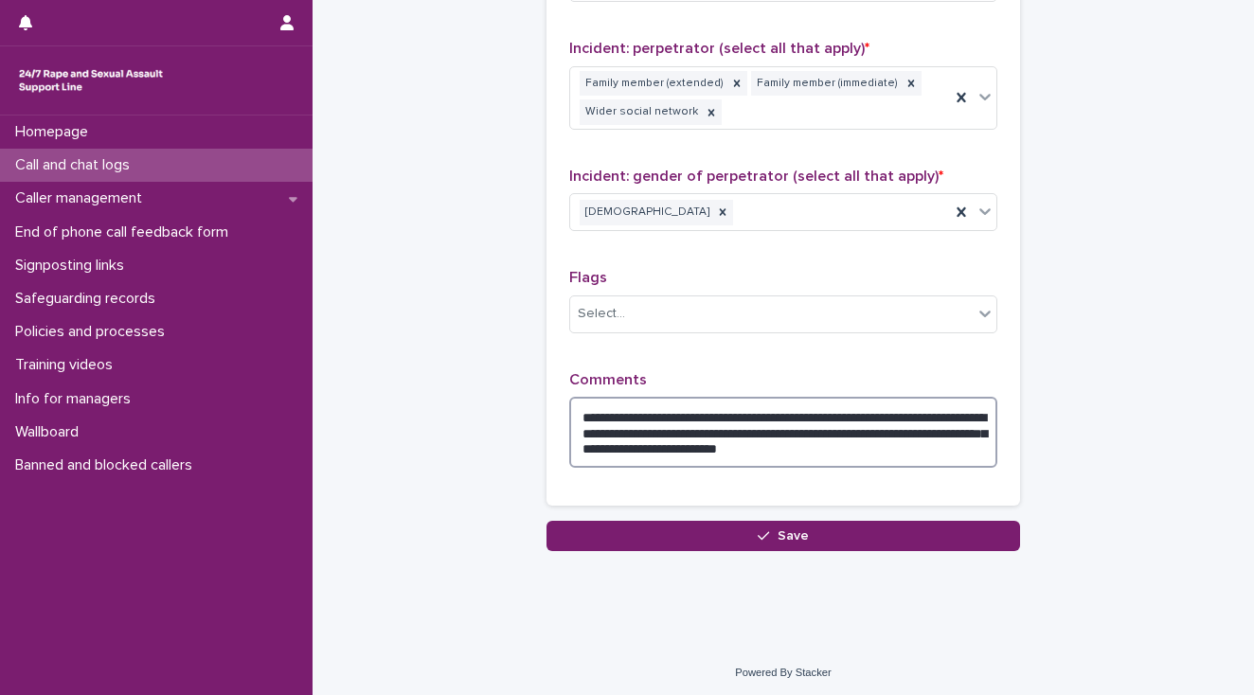
drag, startPoint x: 813, startPoint y: 413, endPoint x: 830, endPoint y: 432, distance: 25.5
click at [814, 413] on textarea "**********" at bounding box center [783, 433] width 428 height 72
click at [883, 428] on textarea "**********" at bounding box center [783, 433] width 428 height 72
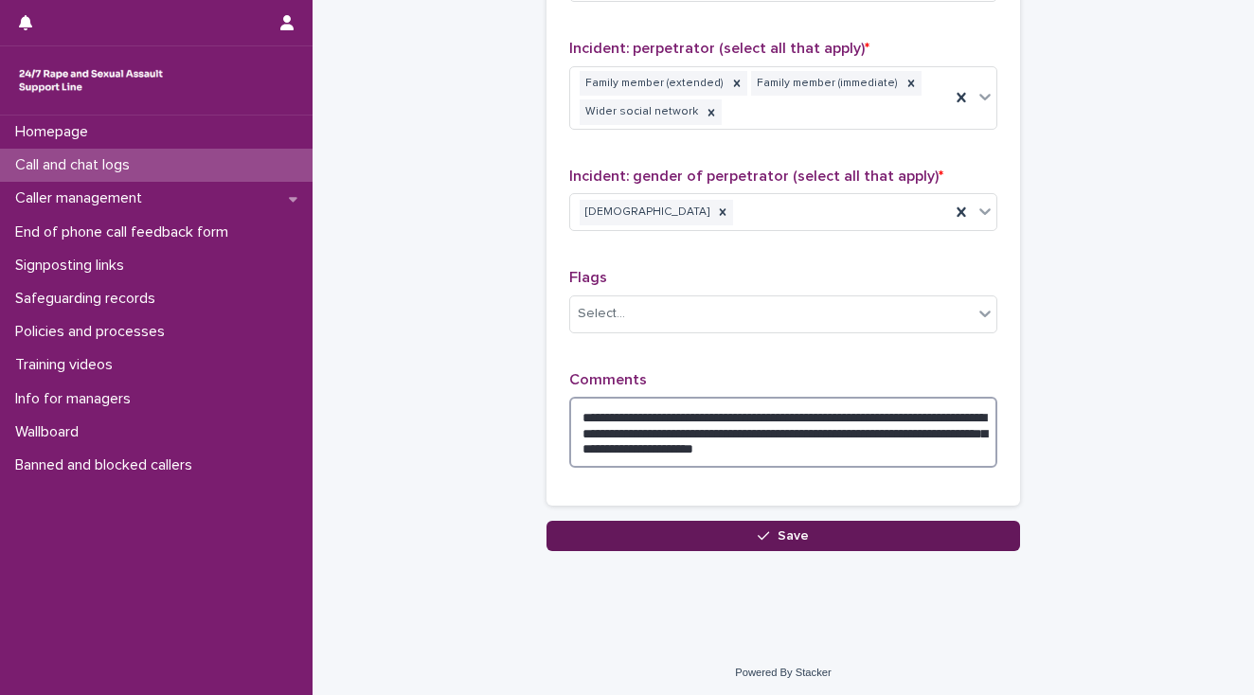
type textarea "**********"
click at [740, 530] on button "Save" at bounding box center [784, 536] width 474 height 30
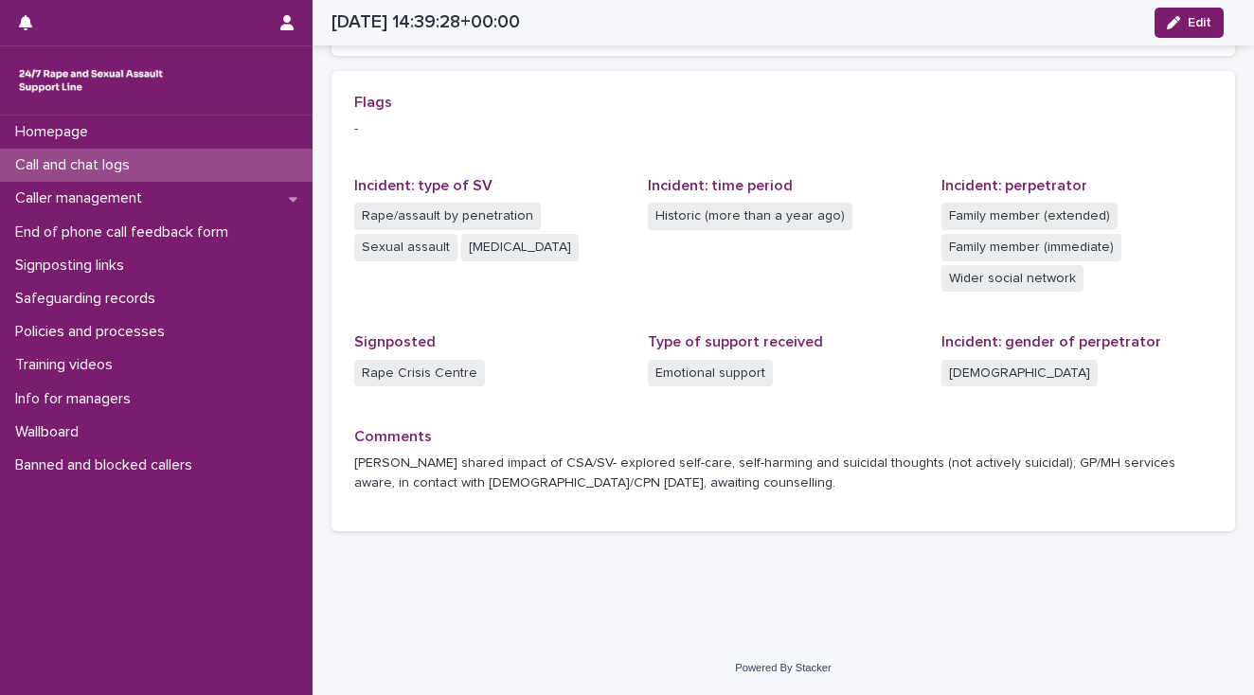
scroll to position [393, 0]
click at [171, 228] on p "End of phone call feedback form" at bounding box center [126, 233] width 236 height 18
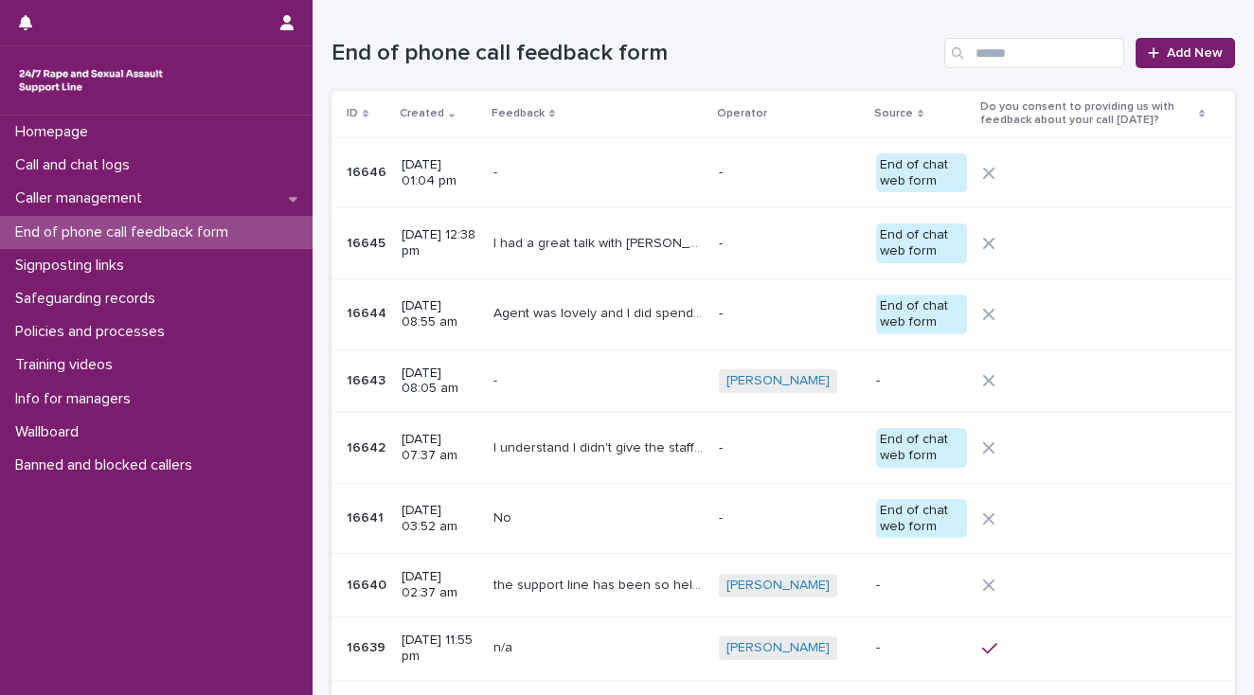
click at [758, 61] on h1 "End of phone call feedback form" at bounding box center [634, 53] width 605 height 27
click at [1194, 54] on span "Add New" at bounding box center [1195, 52] width 56 height 13
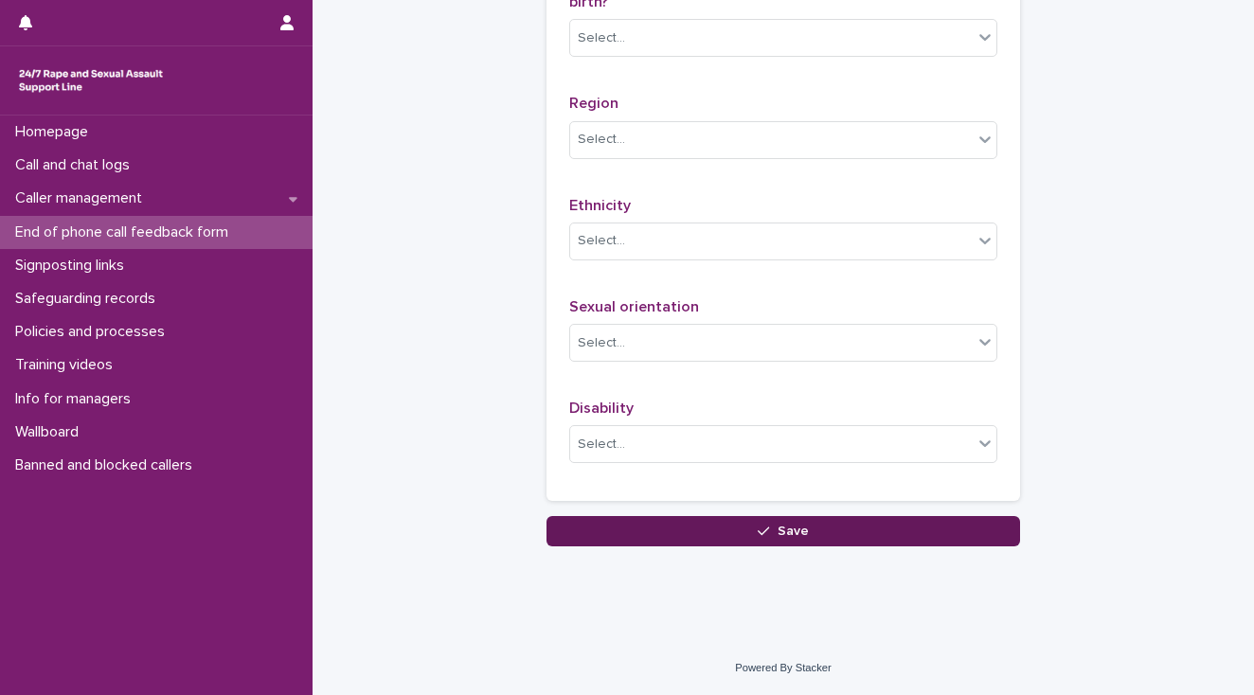
scroll to position [1169, 0]
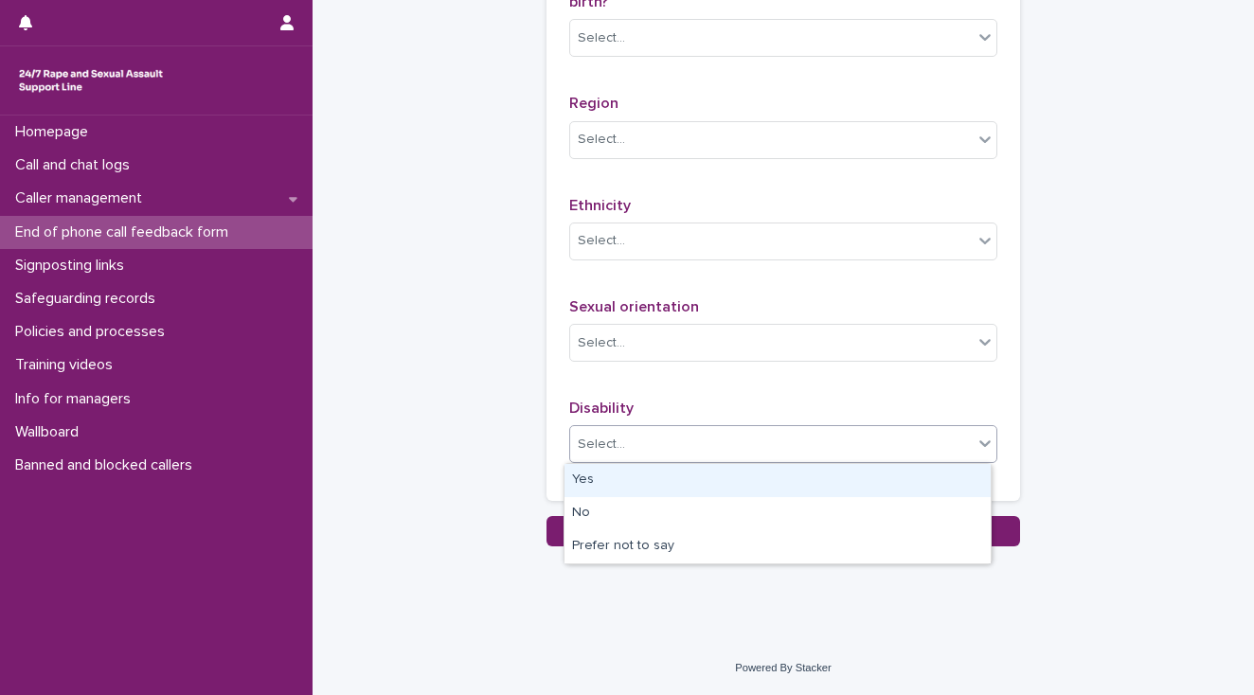
click at [635, 443] on div "Select..." at bounding box center [771, 444] width 403 height 31
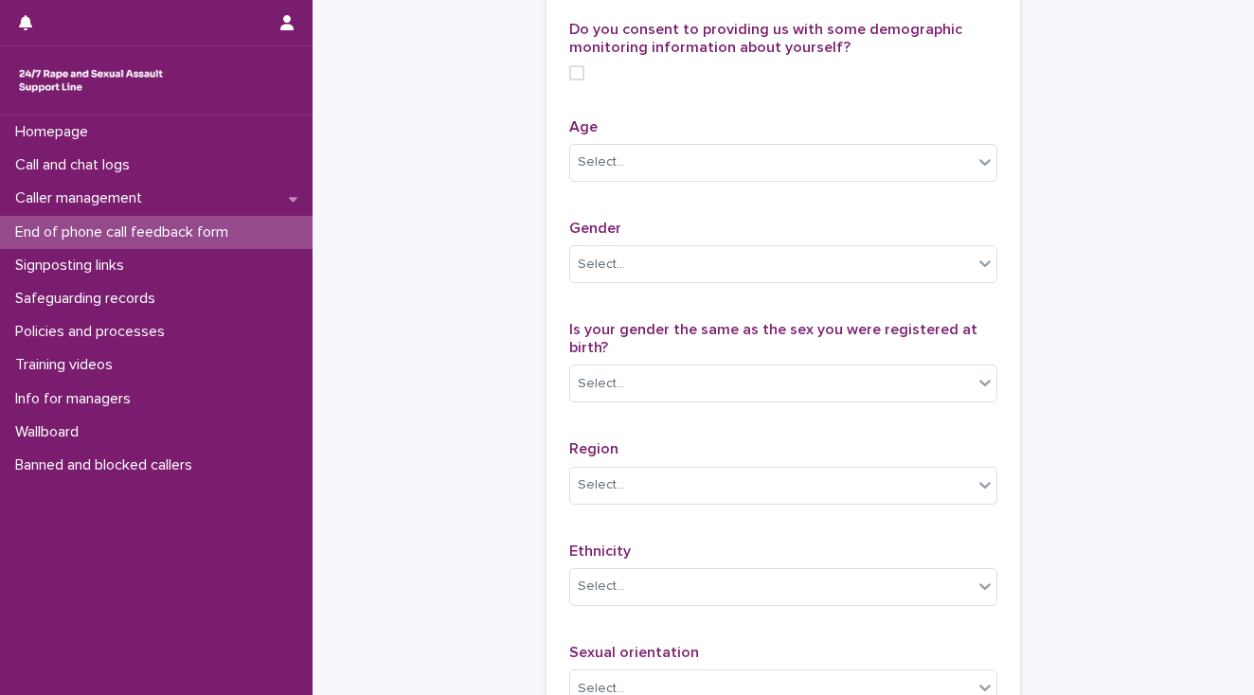
scroll to position [411, 0]
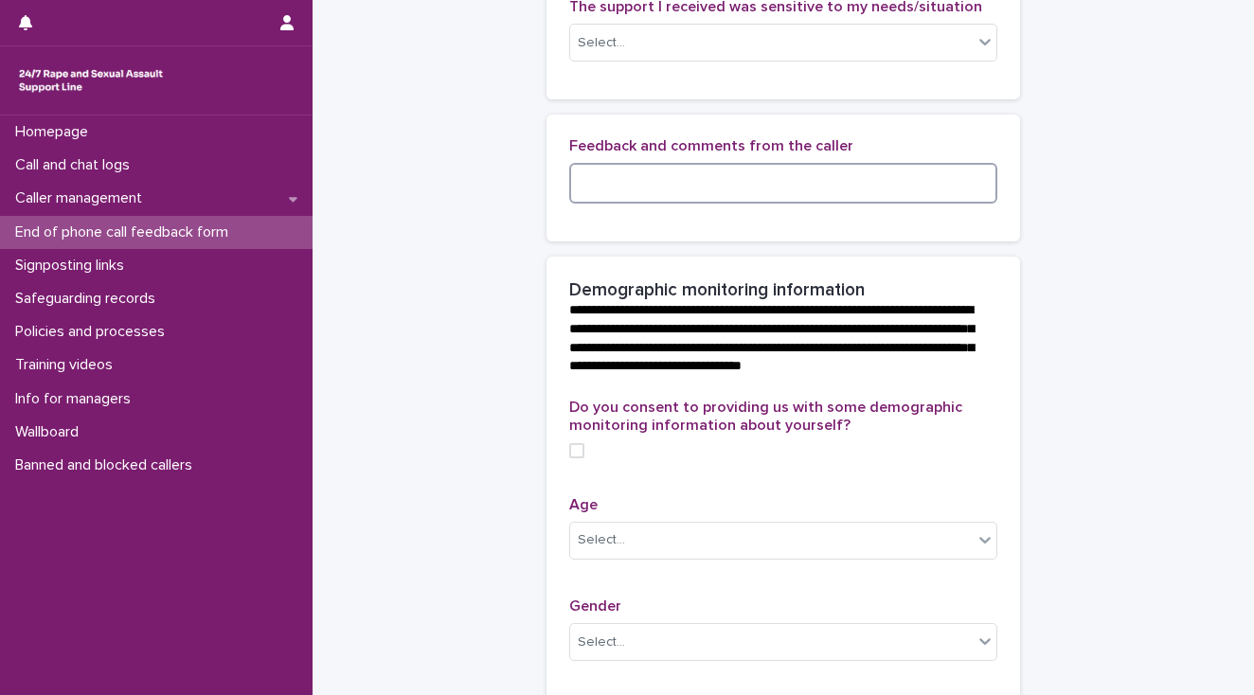
click at [585, 197] on textarea at bounding box center [783, 183] width 428 height 41
paste textarea "**********"
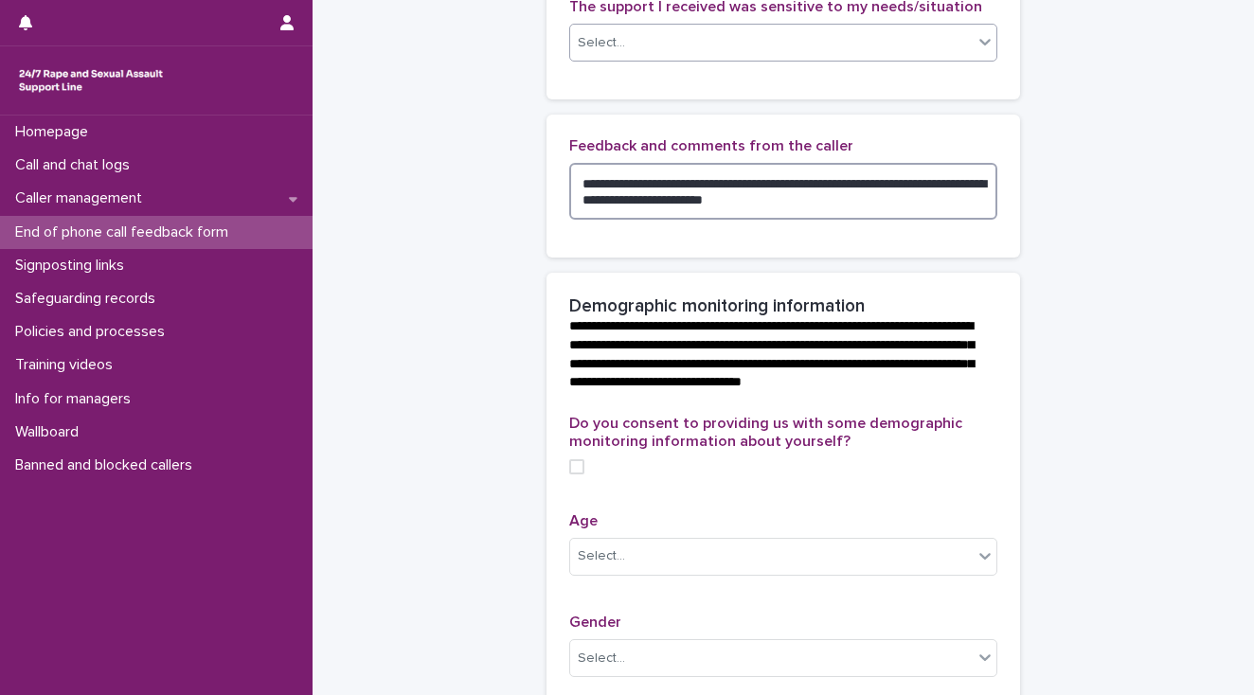
type textarea "**********"
click at [584, 53] on div "Select..." at bounding box center [601, 43] width 47 height 20
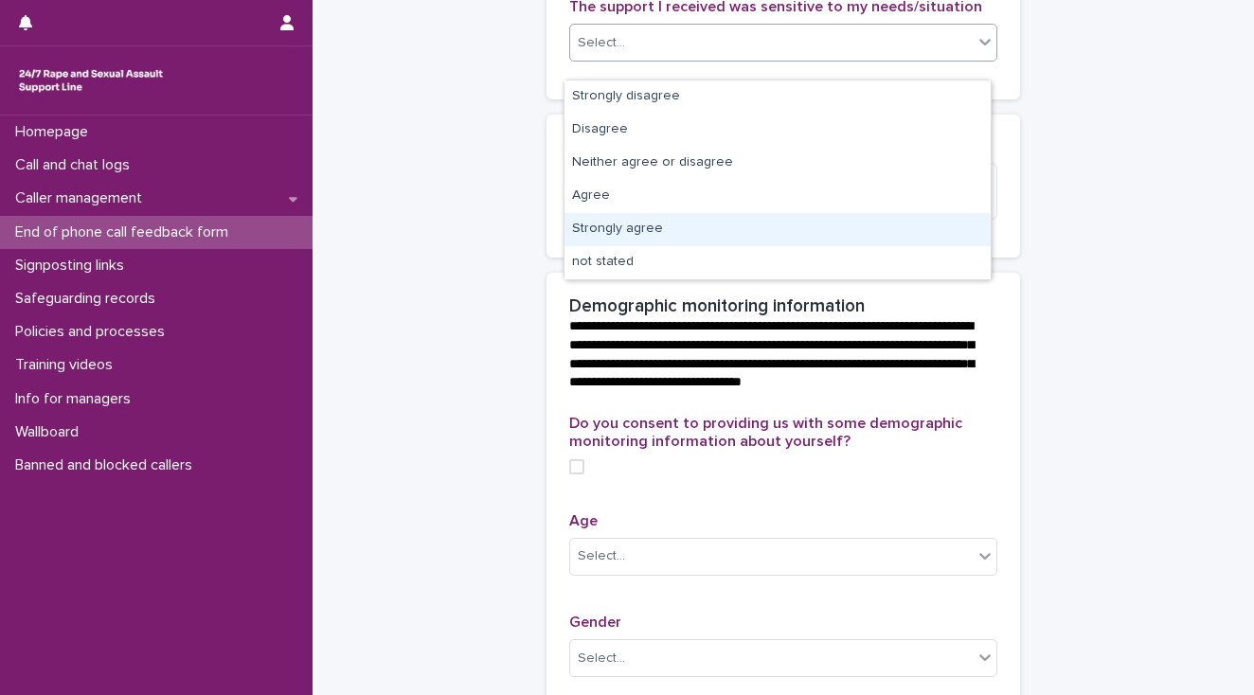
click at [593, 231] on div "Strongly agree" at bounding box center [778, 229] width 426 height 33
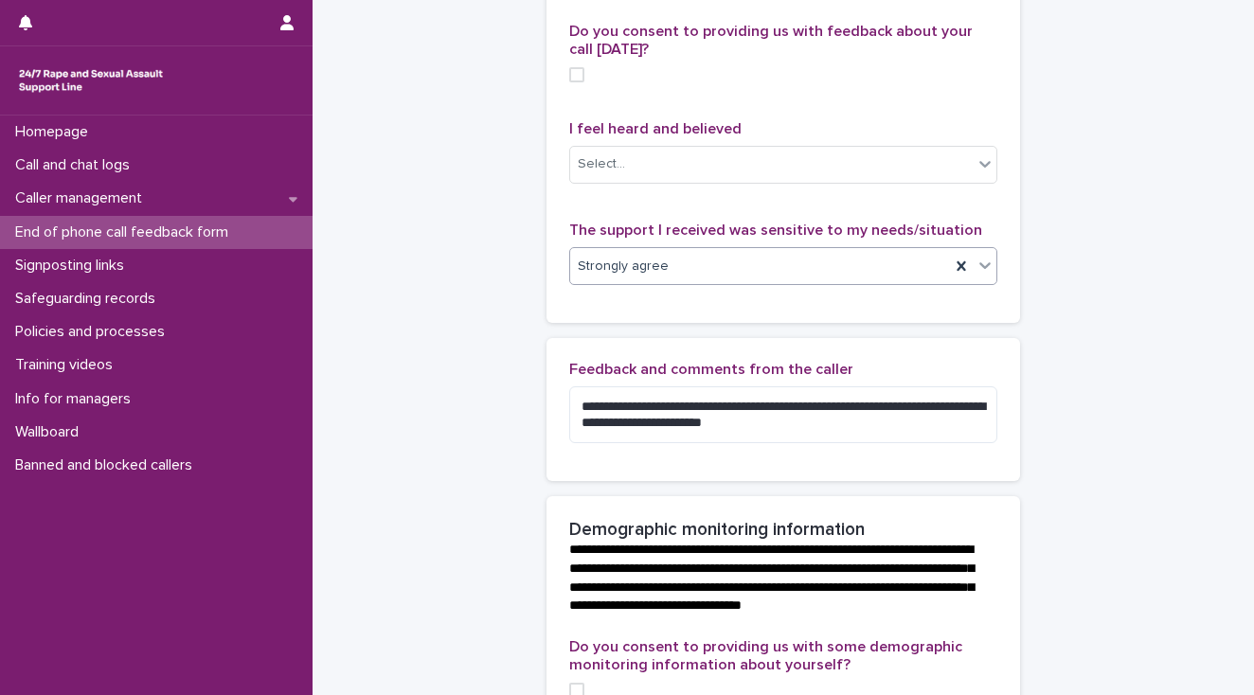
scroll to position [184, 0]
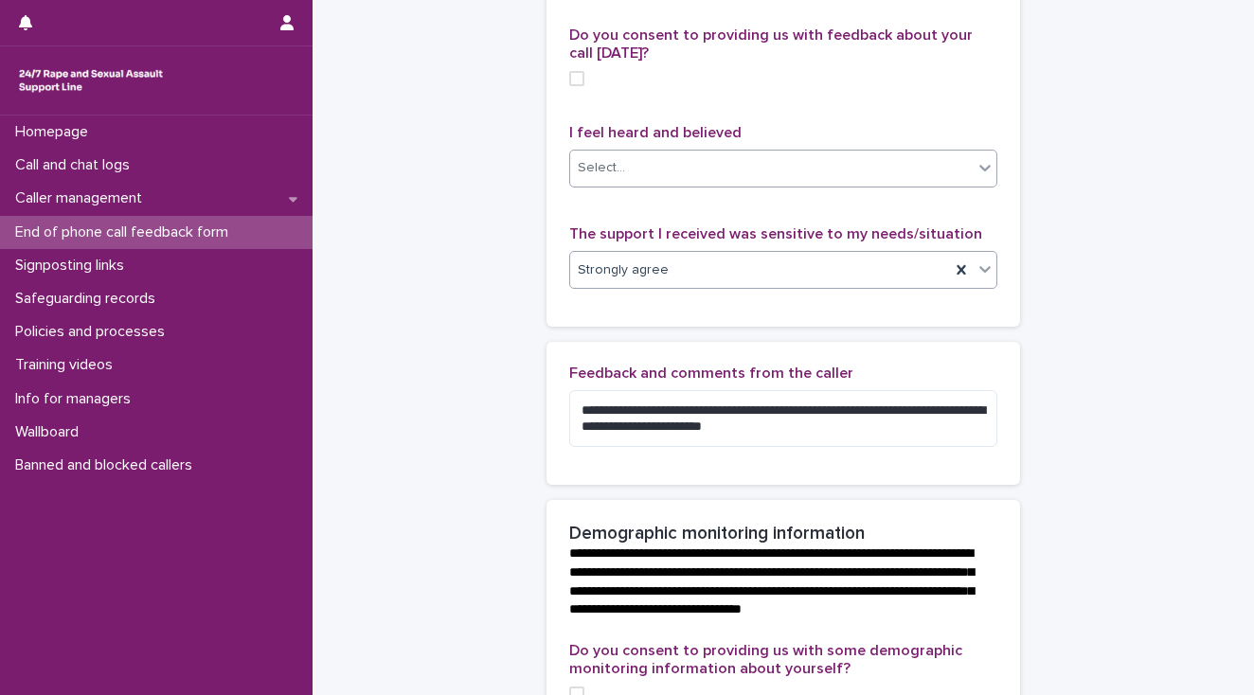
click at [606, 178] on div "Select..." at bounding box center [601, 168] width 47 height 20
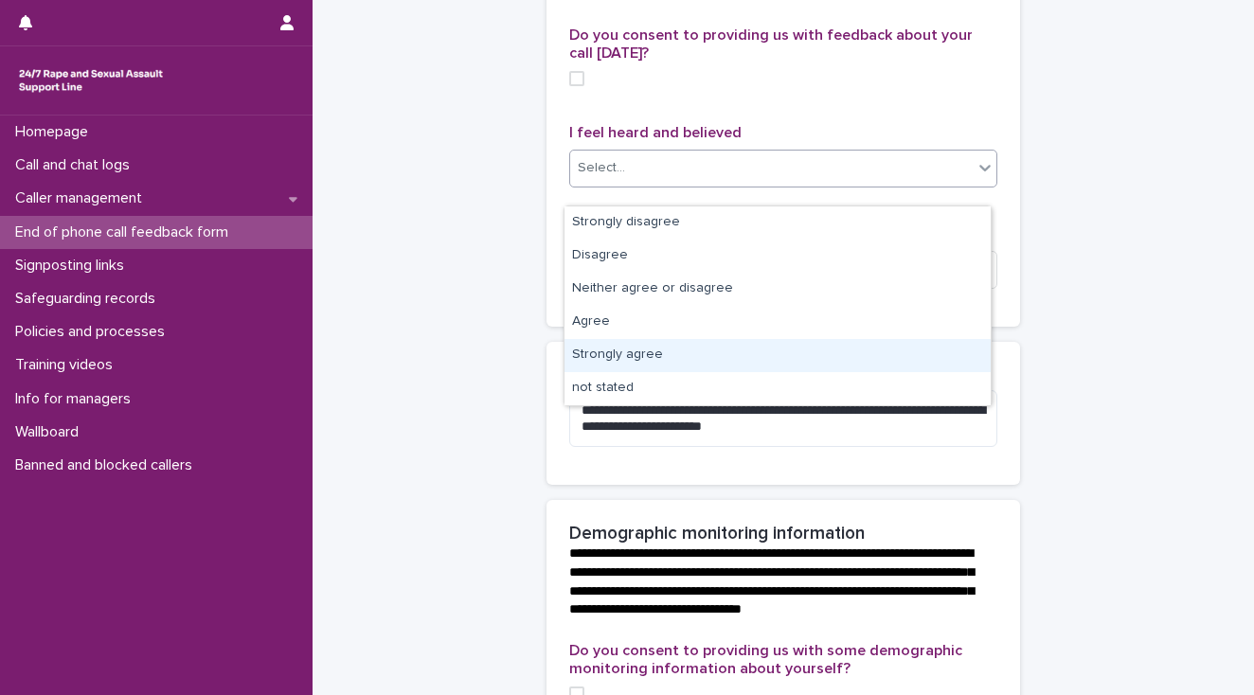
click at [667, 349] on div "Strongly agree" at bounding box center [778, 355] width 426 height 33
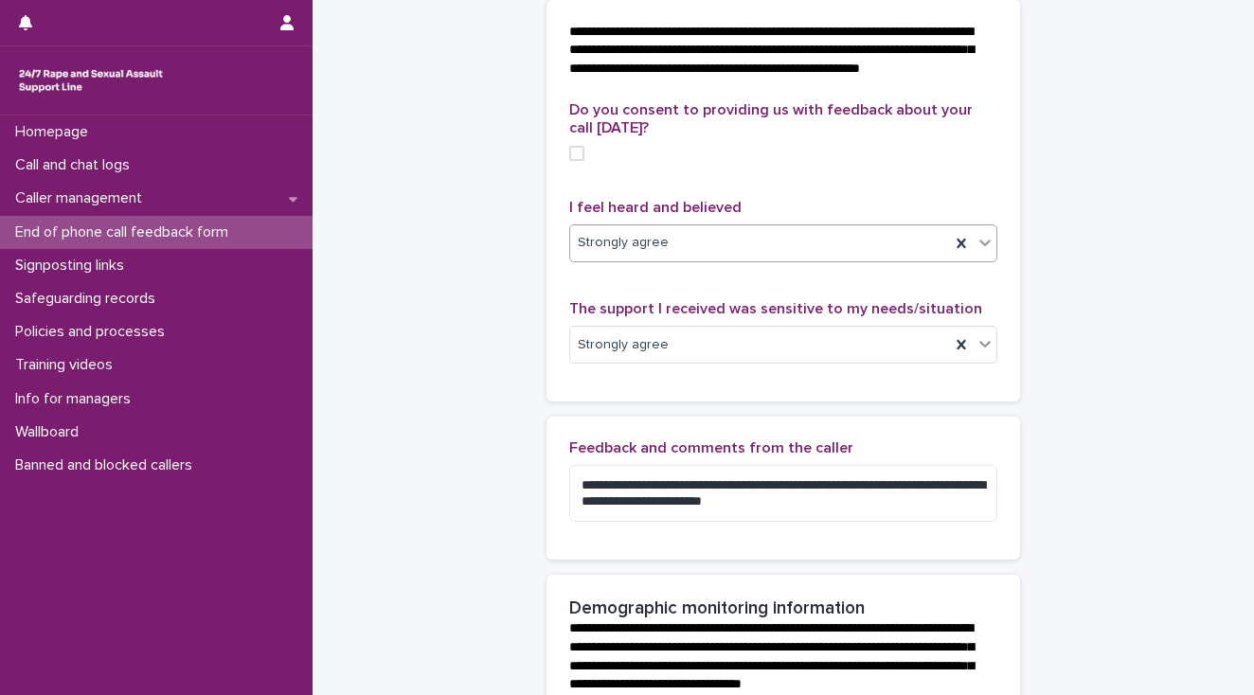
scroll to position [108, 0]
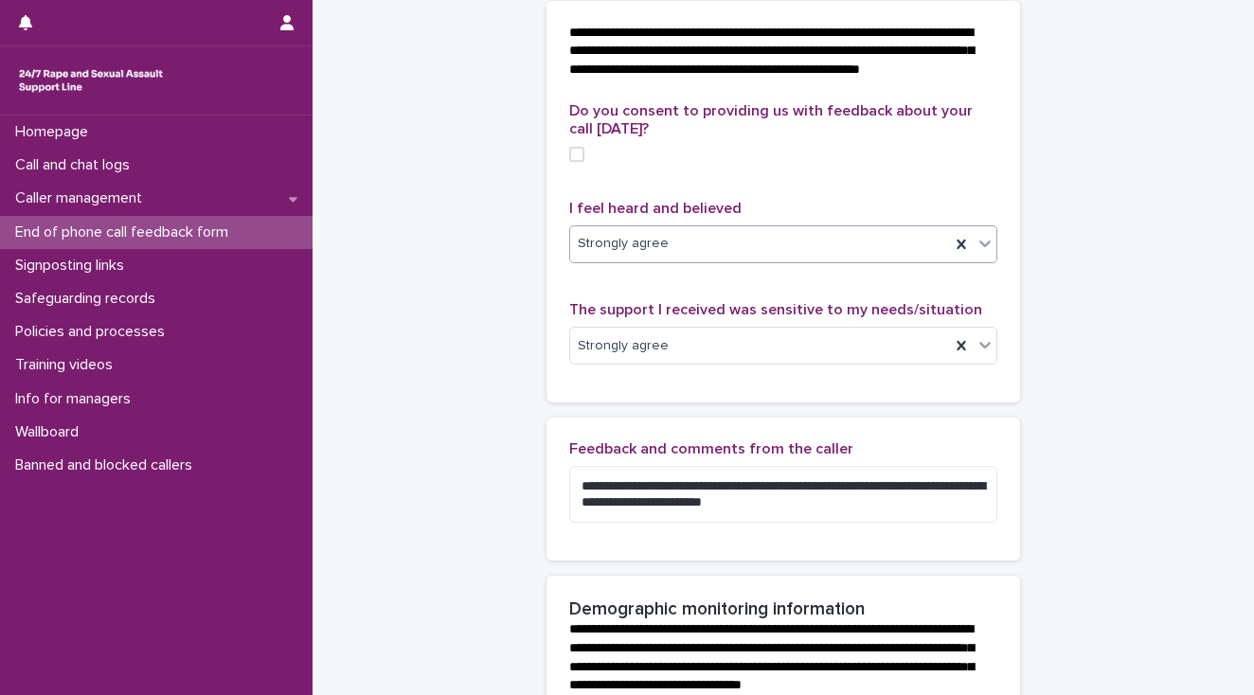
click at [569, 162] on span at bounding box center [576, 154] width 15 height 15
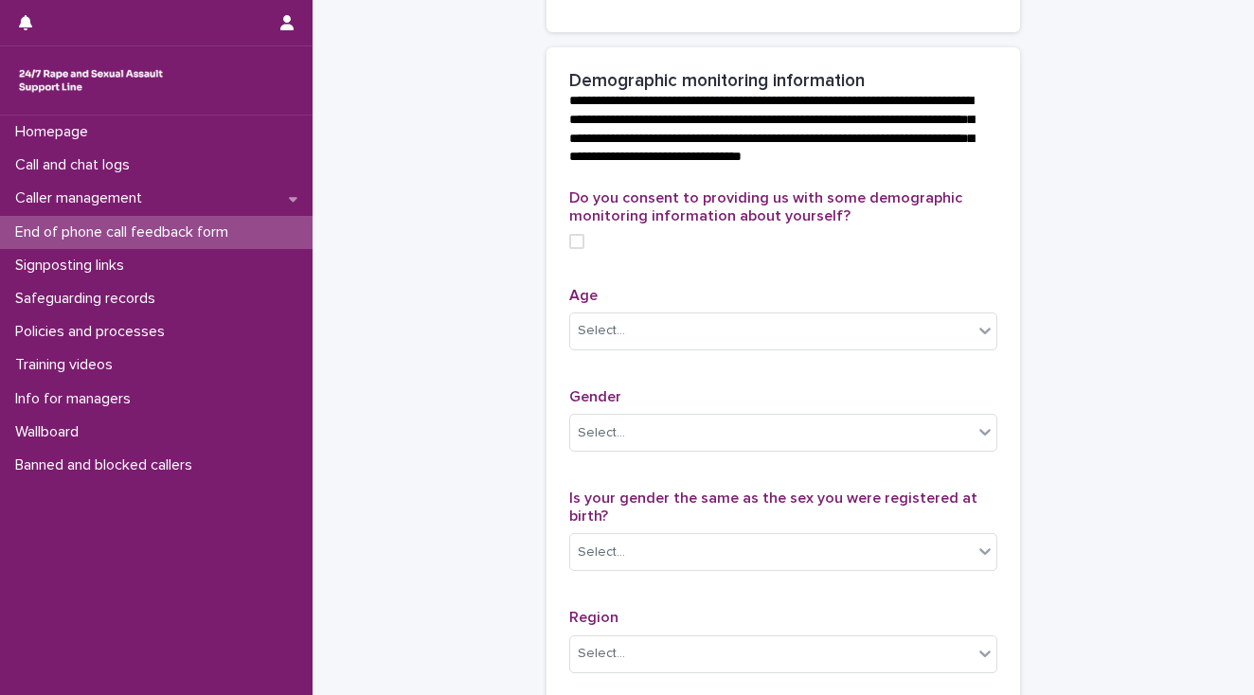
scroll to position [638, 0]
click at [575, 247] on span at bounding box center [576, 239] width 15 height 15
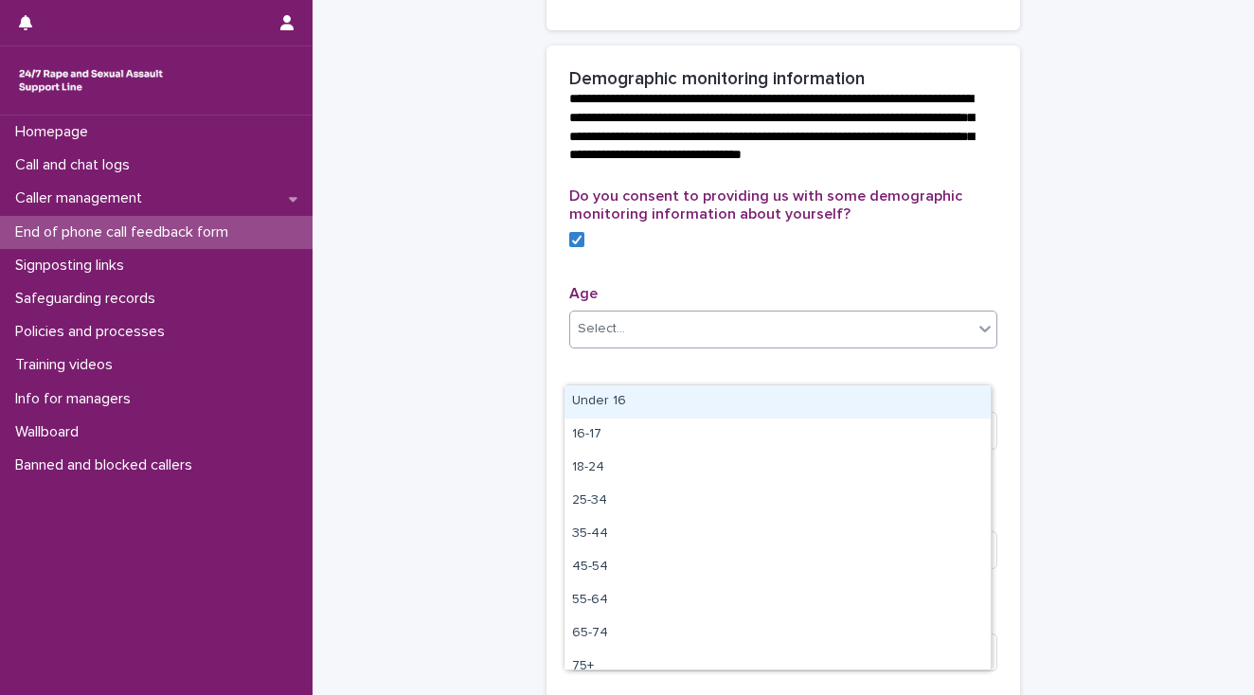
click at [607, 339] on div "Select..." at bounding box center [601, 329] width 47 height 20
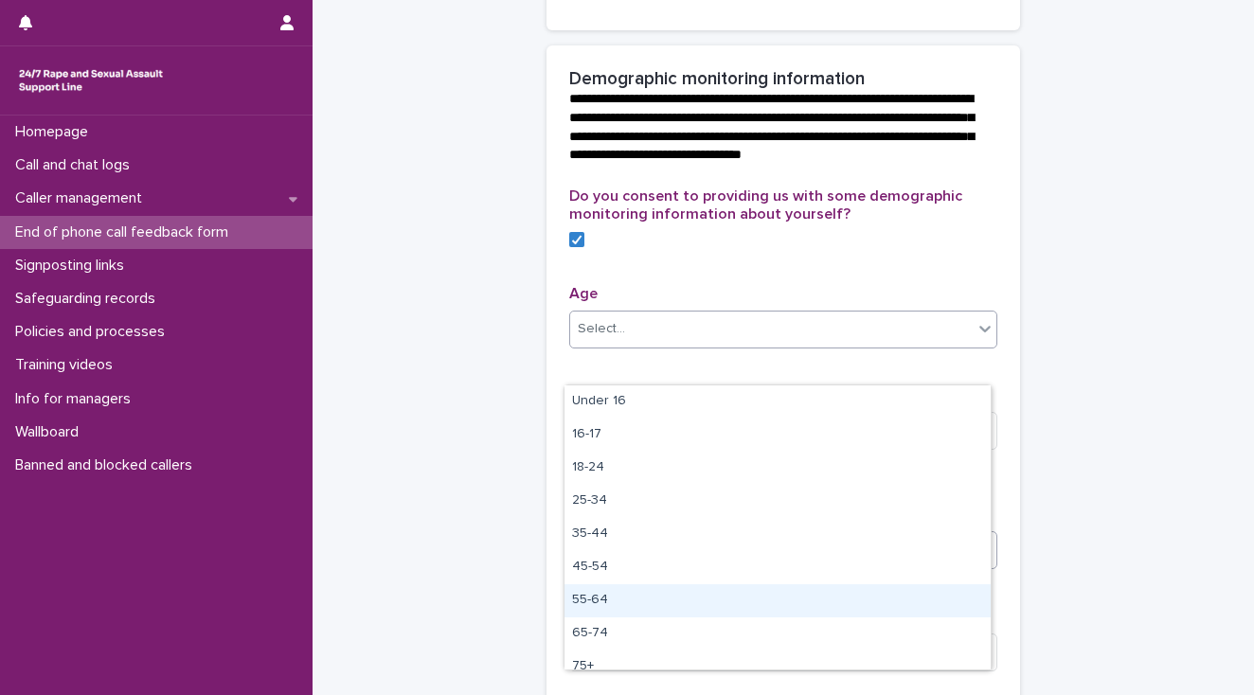
drag, startPoint x: 682, startPoint y: 596, endPoint x: 679, endPoint y: 586, distance: 9.9
click at [681, 595] on div "55-64" at bounding box center [778, 600] width 426 height 33
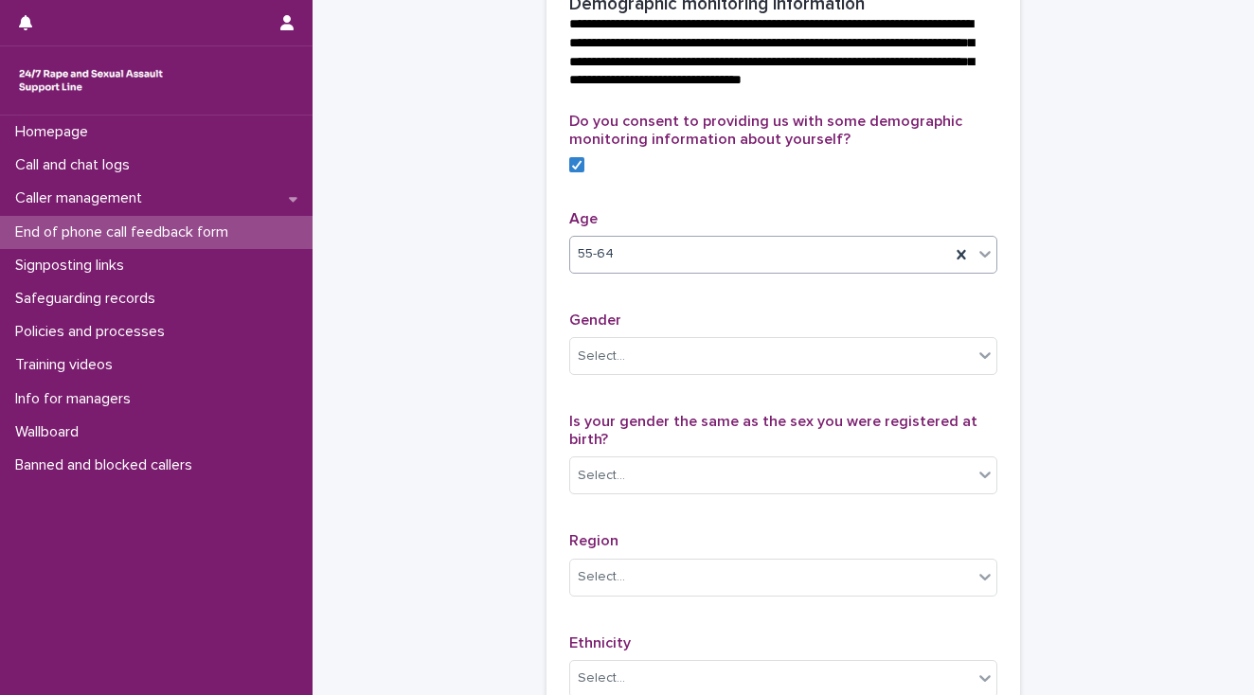
scroll to position [942, 0]
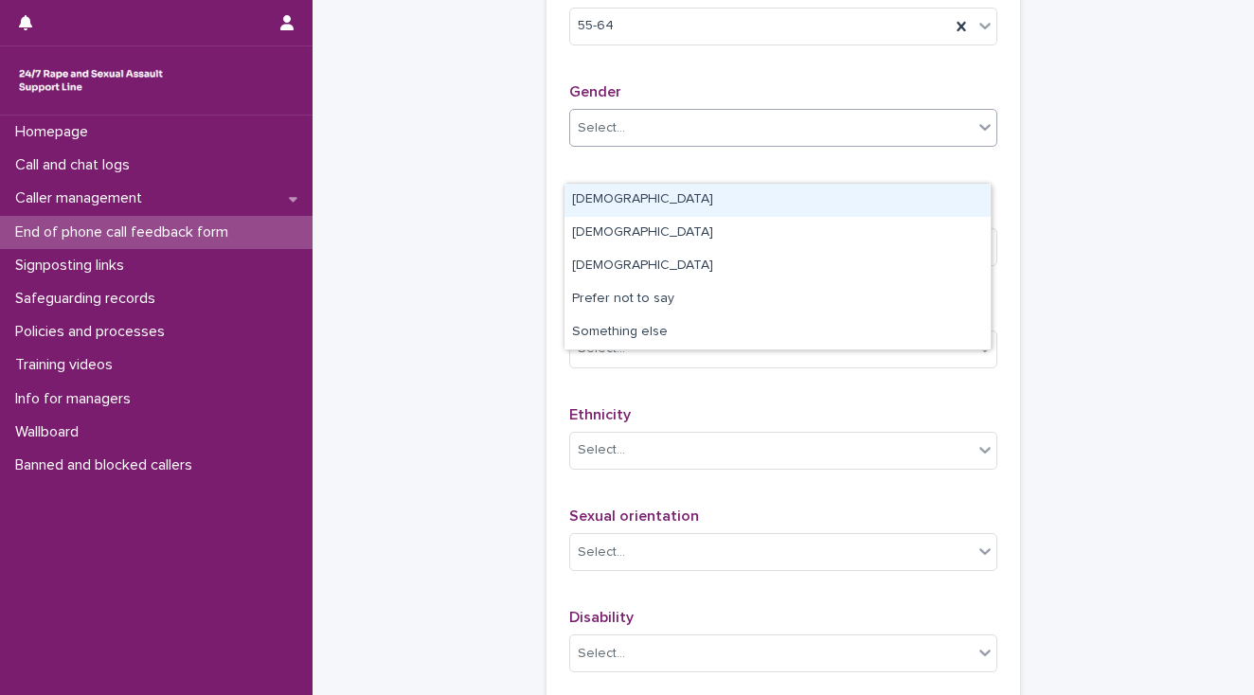
click at [578, 138] on div "Select..." at bounding box center [601, 128] width 47 height 20
click at [580, 202] on div "[DEMOGRAPHIC_DATA]" at bounding box center [778, 200] width 426 height 33
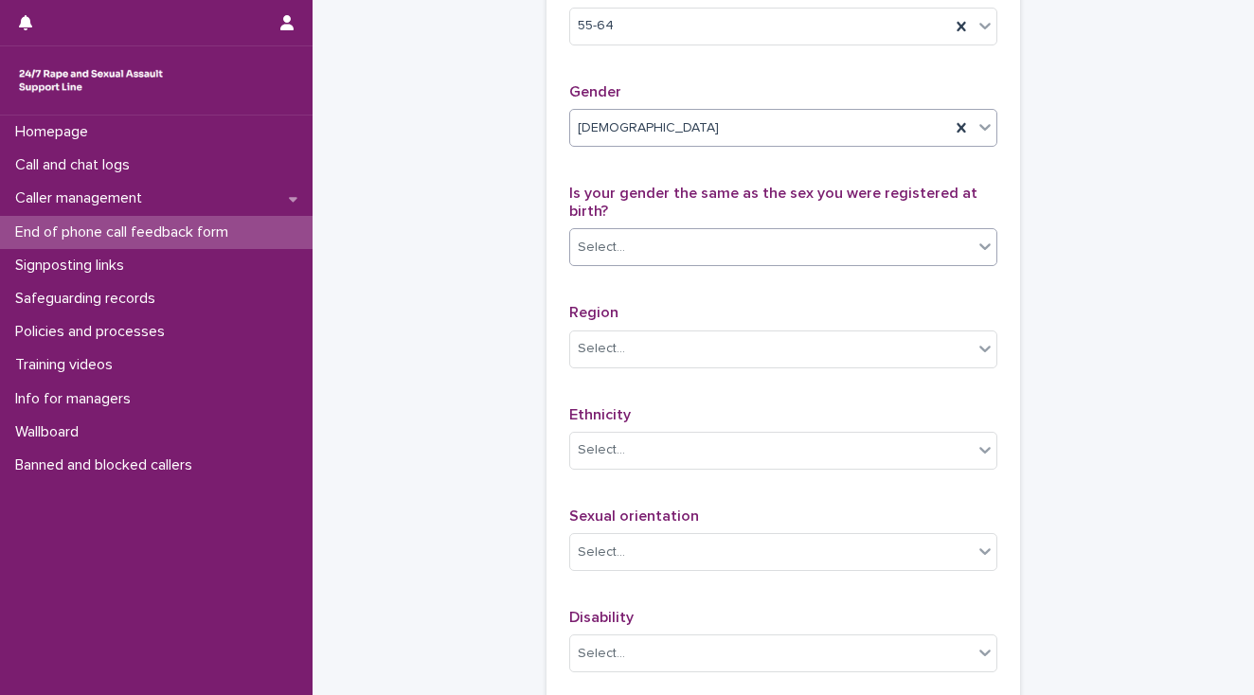
drag, startPoint x: 602, startPoint y: 290, endPoint x: 615, endPoint y: 288, distance: 12.5
click at [605, 258] on div "Select..." at bounding box center [601, 248] width 47 height 20
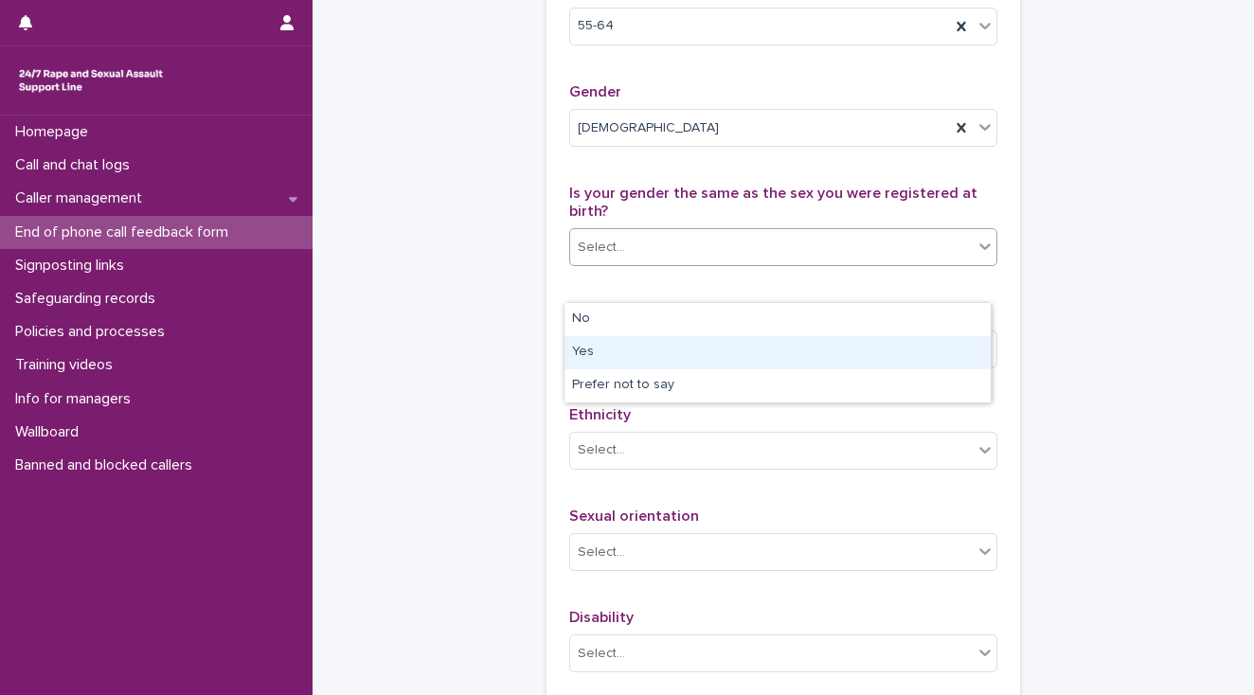
click at [615, 352] on div "Yes" at bounding box center [778, 352] width 426 height 33
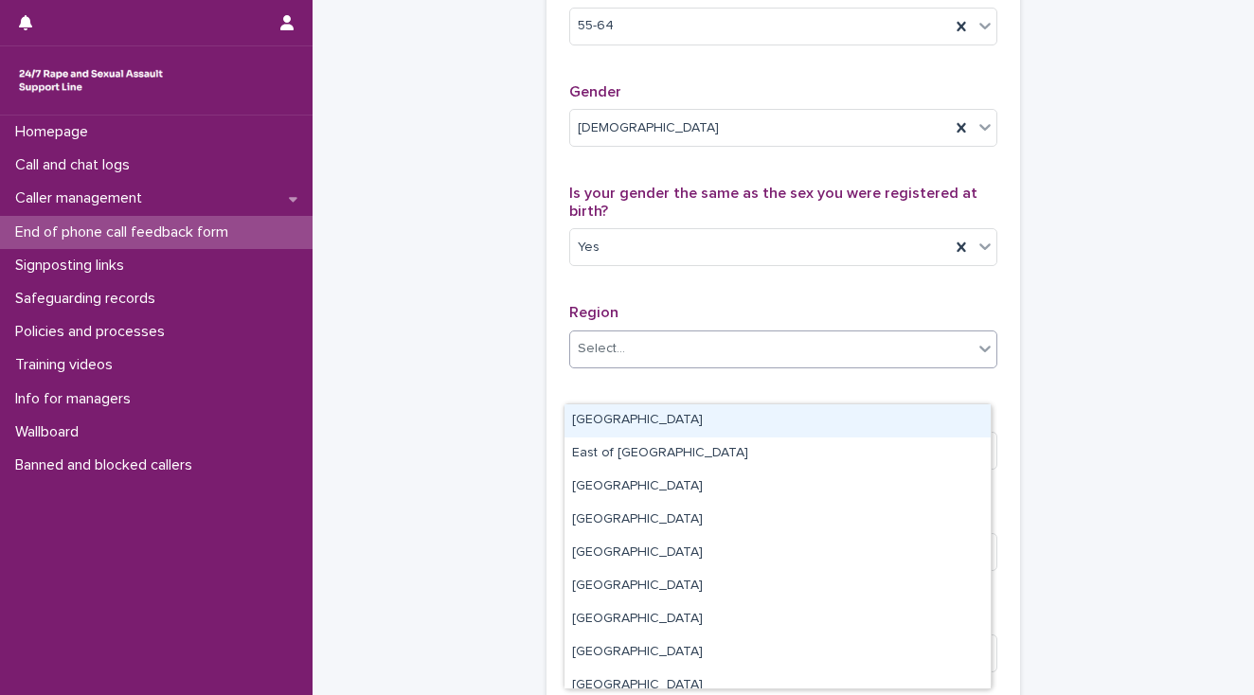
click at [610, 359] on div "Select..." at bounding box center [601, 349] width 47 height 20
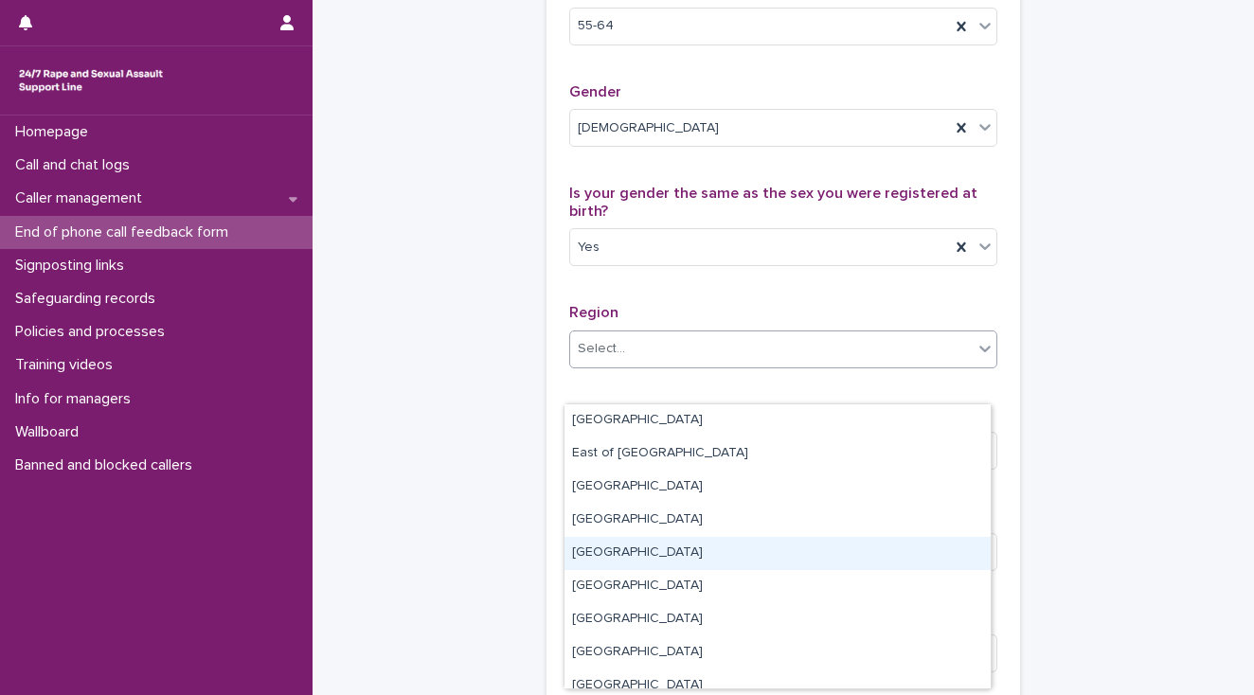
click at [638, 549] on div "[GEOGRAPHIC_DATA]" at bounding box center [778, 553] width 426 height 33
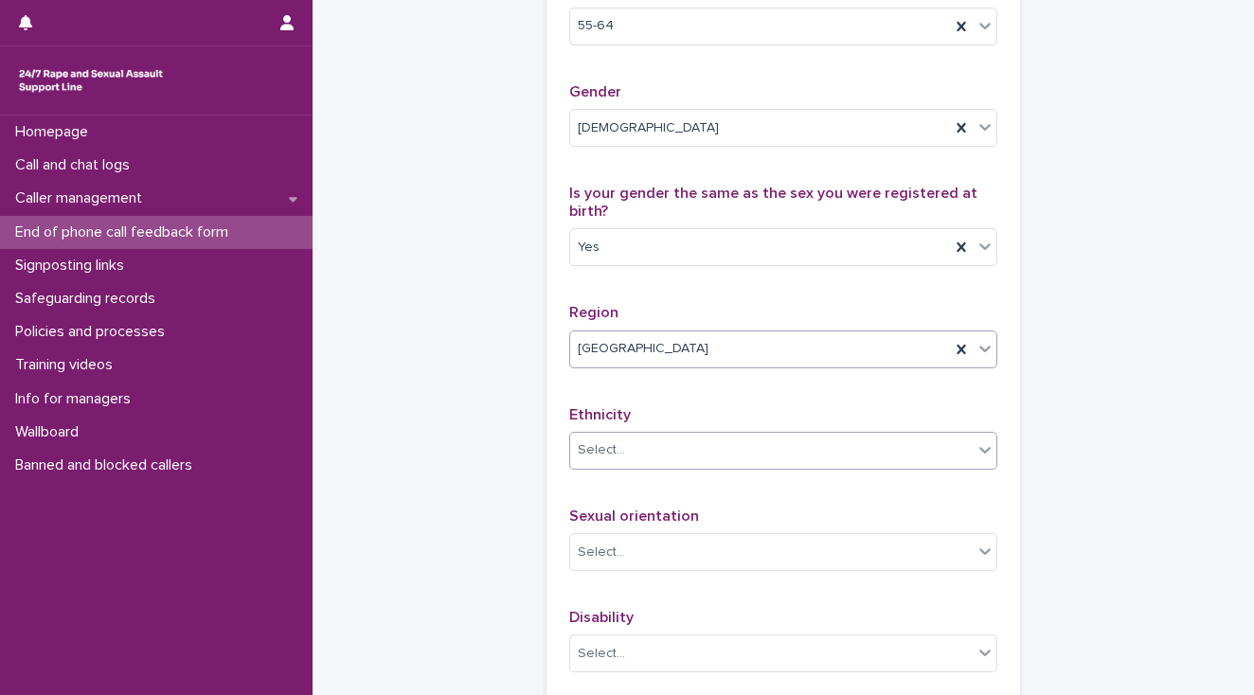
click at [631, 466] on div "Select..." at bounding box center [771, 450] width 403 height 31
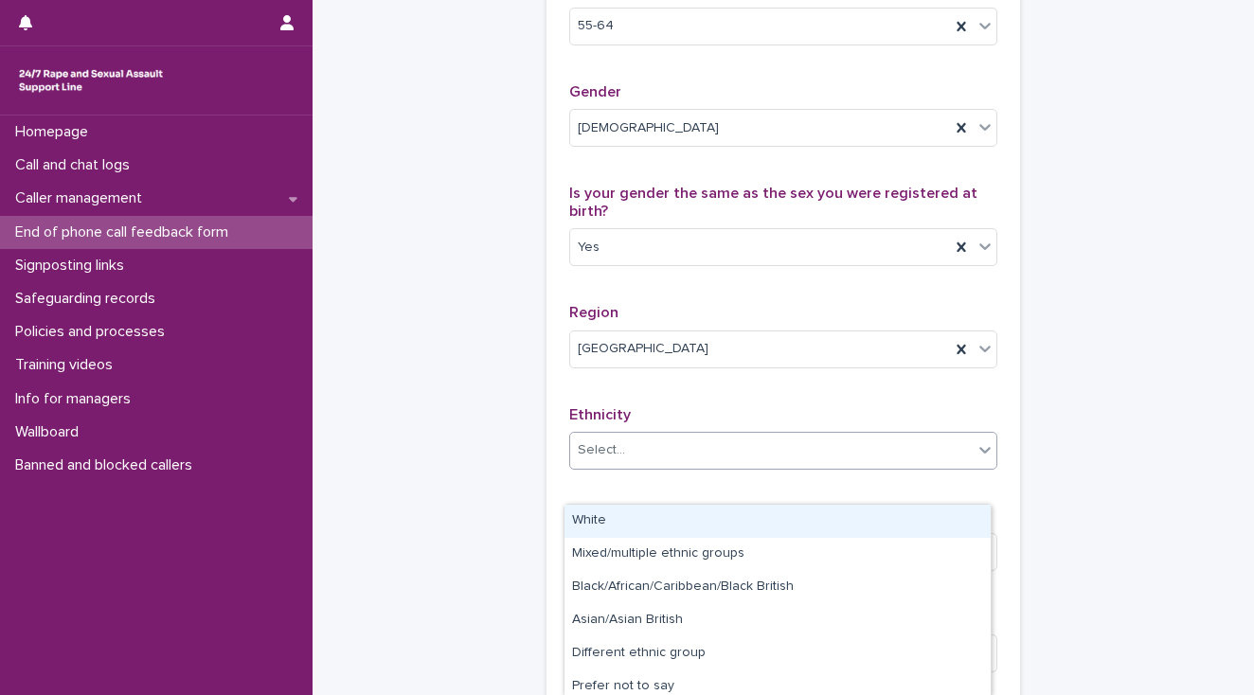
click at [643, 520] on div "White" at bounding box center [778, 521] width 426 height 33
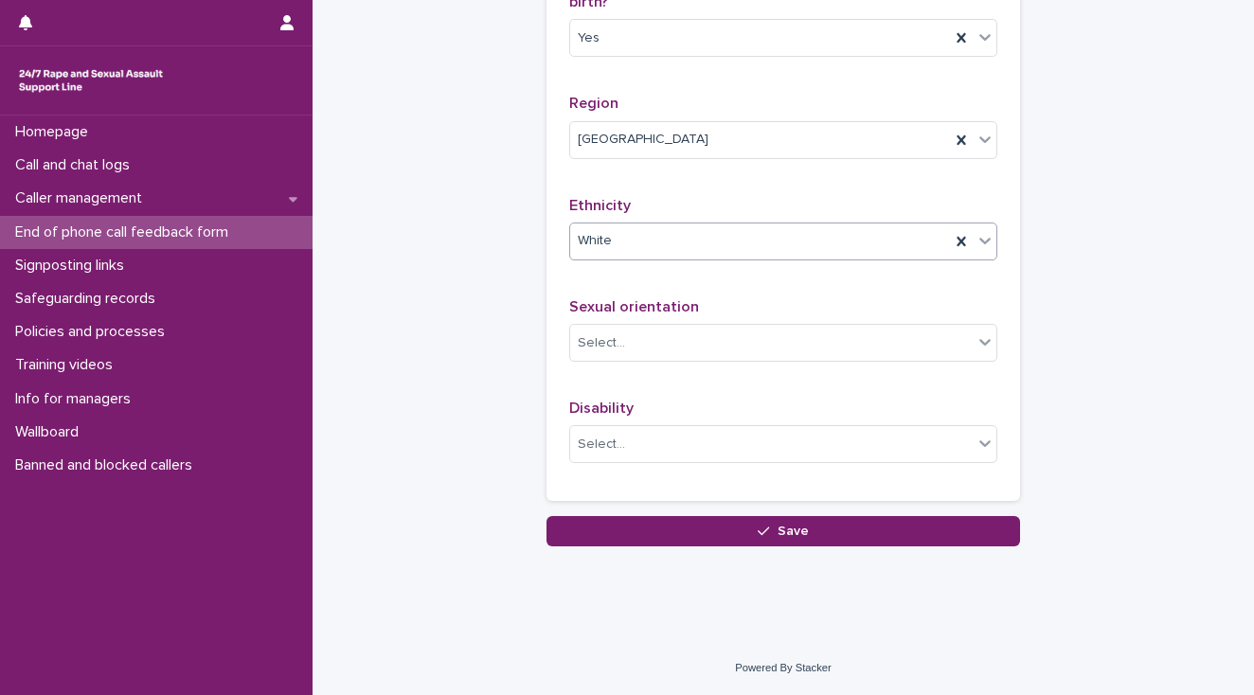
scroll to position [1185, 0]
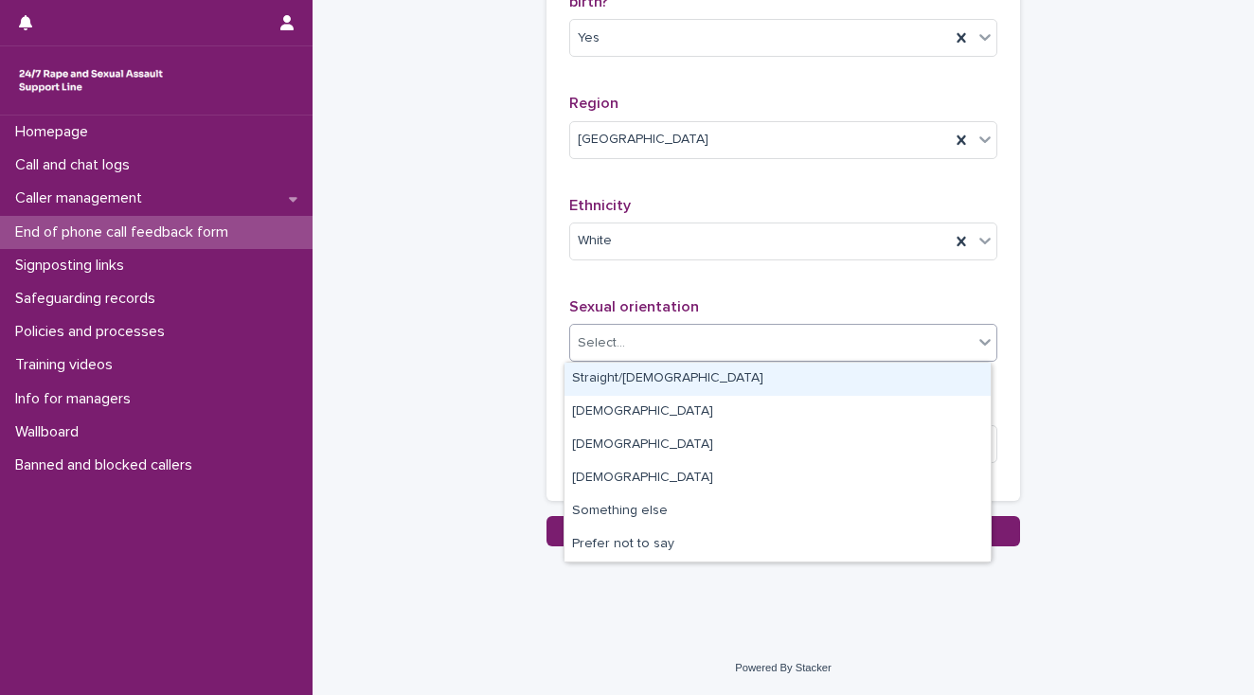
click at [599, 350] on div "Select..." at bounding box center [601, 343] width 47 height 20
click at [609, 374] on div "Straight/[DEMOGRAPHIC_DATA]" at bounding box center [778, 379] width 426 height 33
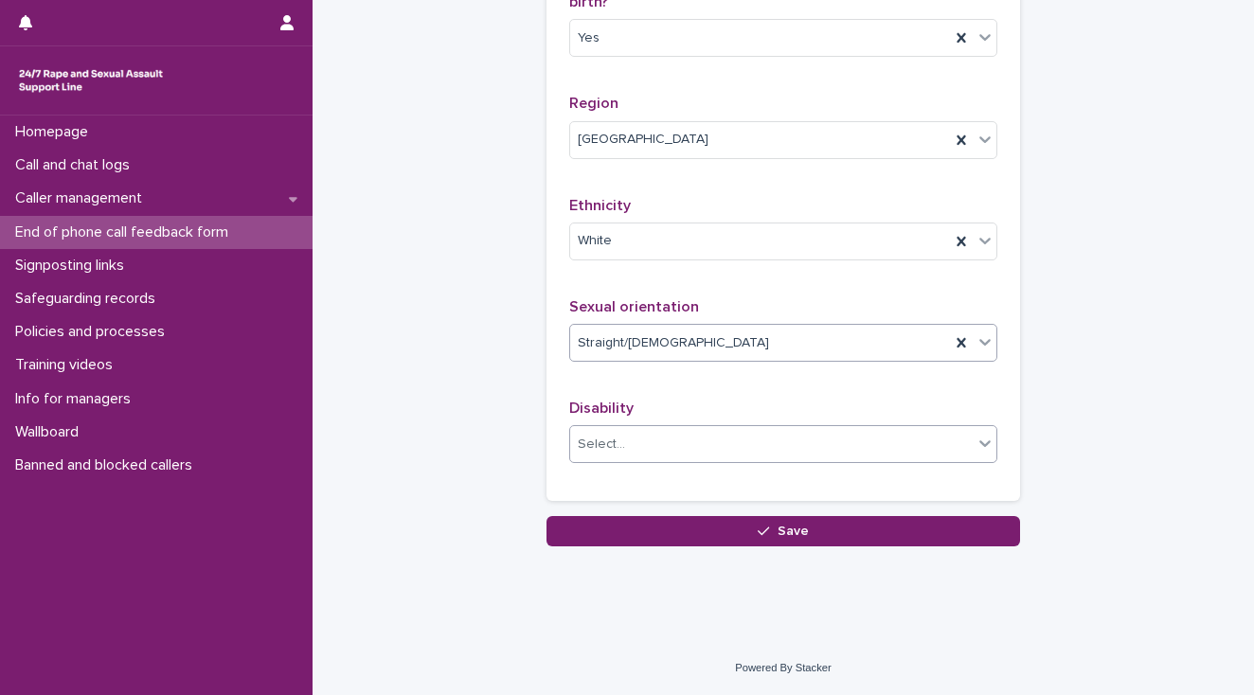
click at [606, 446] on div "Select..." at bounding box center [601, 445] width 47 height 20
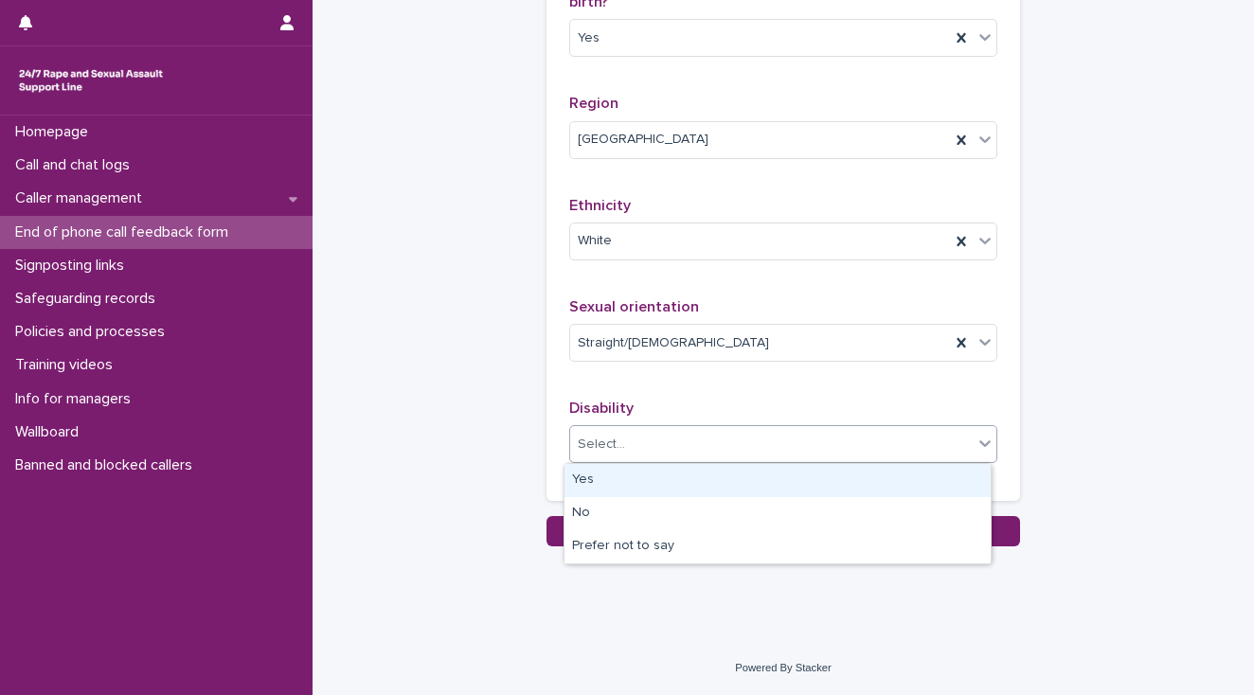
click at [617, 477] on div "Yes" at bounding box center [778, 480] width 426 height 33
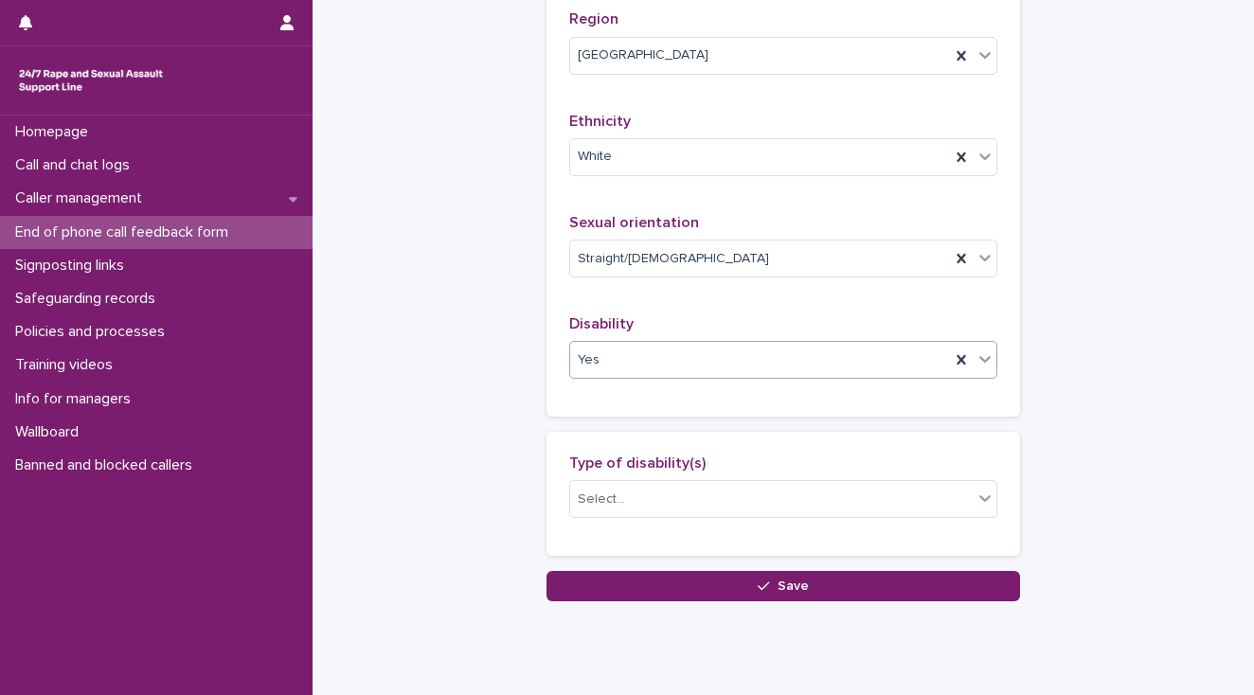
scroll to position [1324, 0]
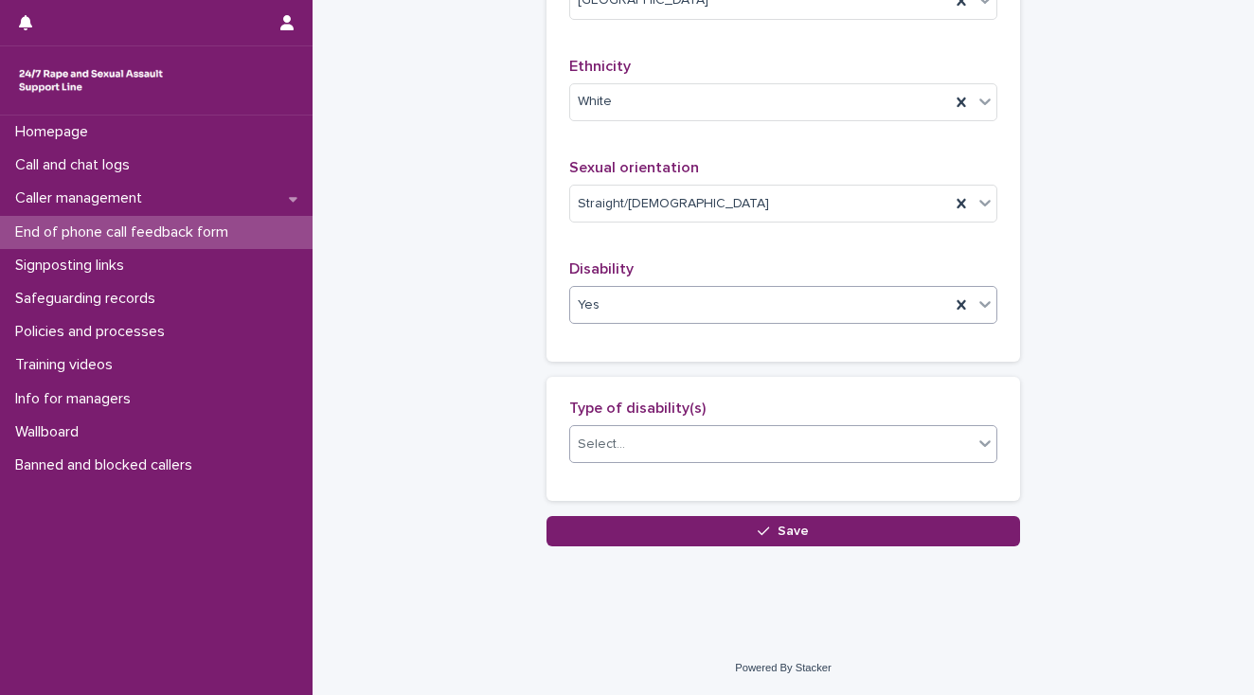
click at [585, 445] on div "Select..." at bounding box center [601, 445] width 47 height 20
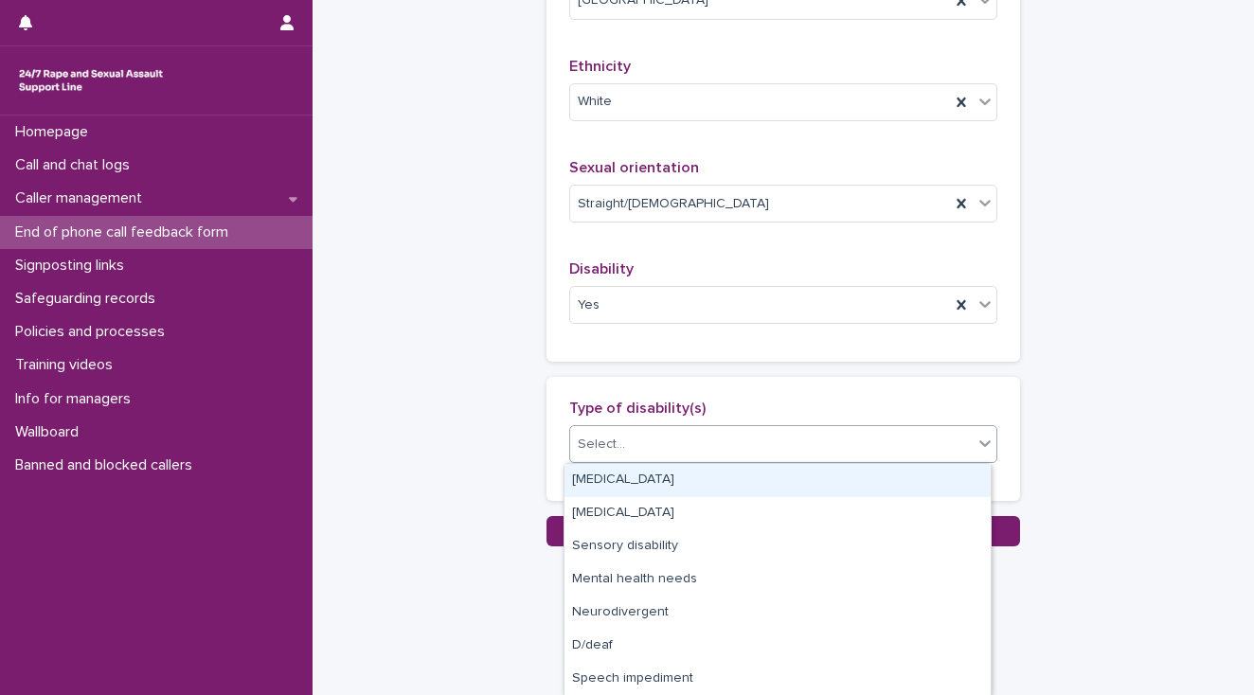
click at [610, 476] on div "[MEDICAL_DATA]" at bounding box center [778, 480] width 426 height 33
click at [749, 445] on div "[MEDICAL_DATA]" at bounding box center [760, 444] width 380 height 33
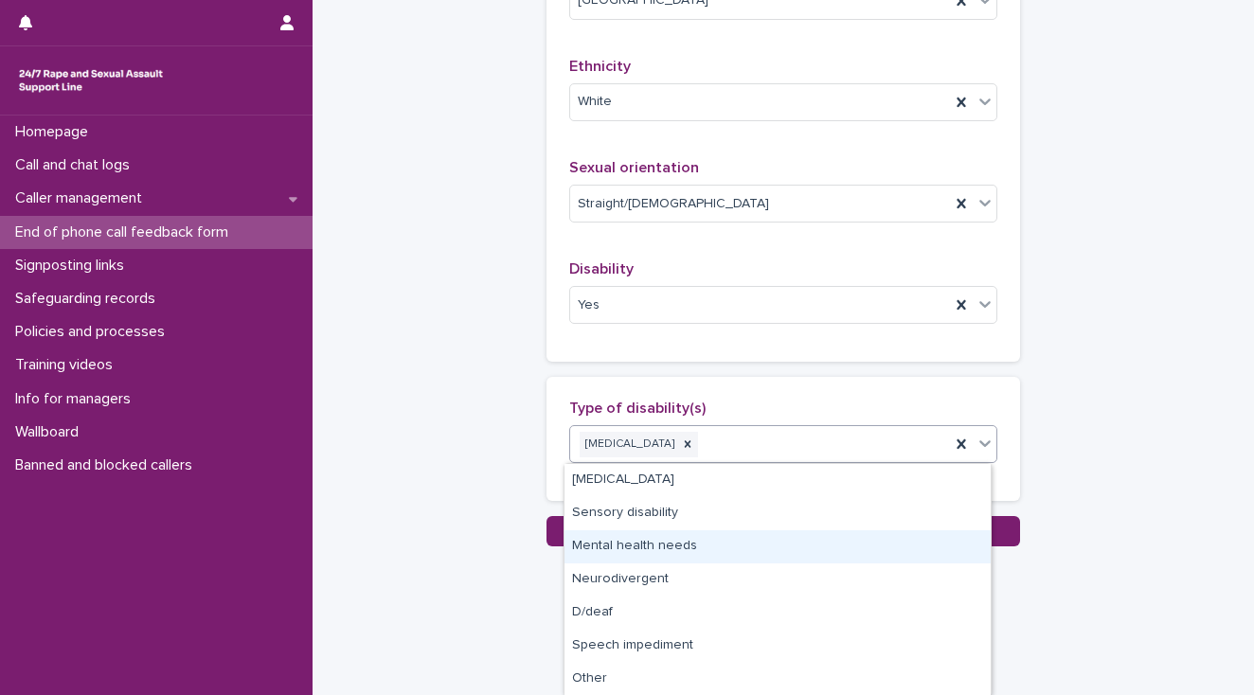
click at [650, 540] on div "Mental health needs" at bounding box center [778, 546] width 426 height 33
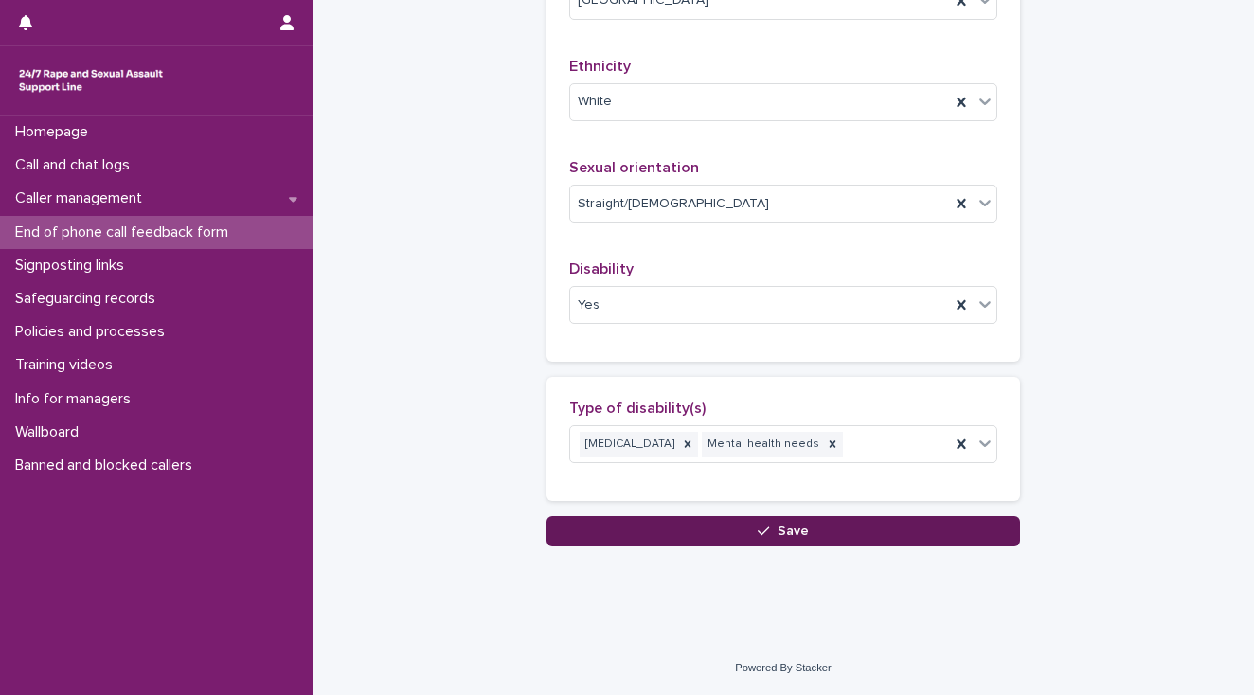
click at [640, 535] on button "Save" at bounding box center [784, 531] width 474 height 30
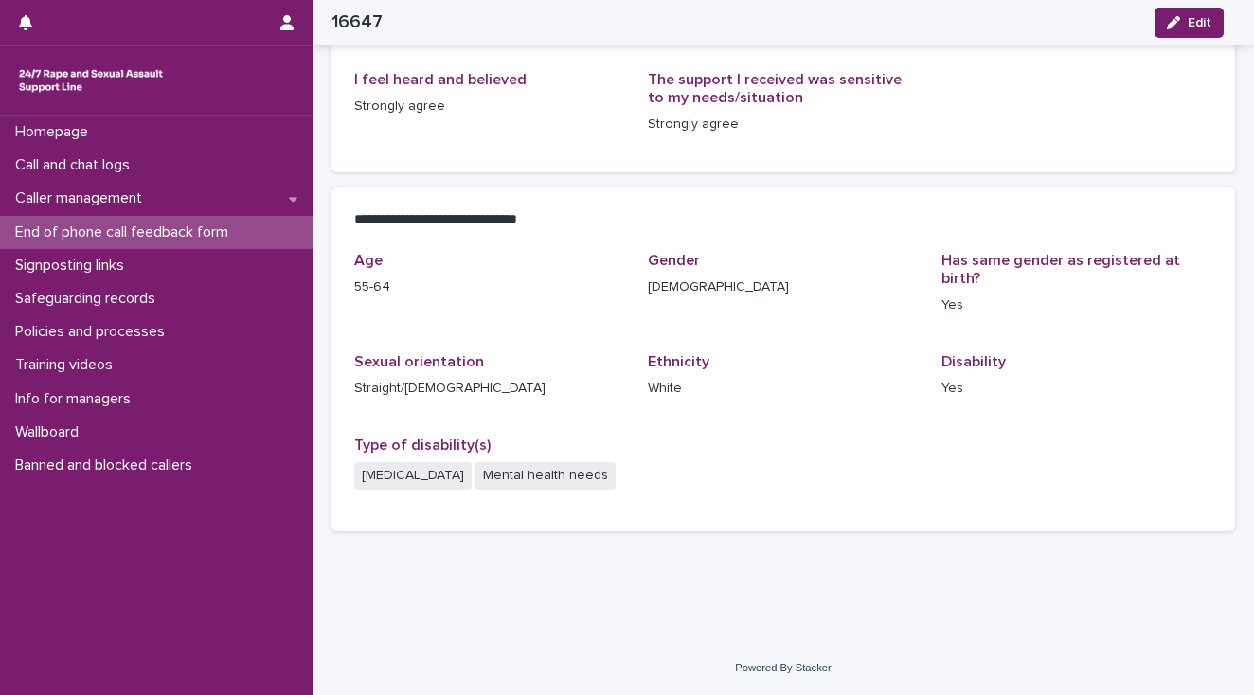
scroll to position [295, 0]
